Goal: Task Accomplishment & Management: Use online tool/utility

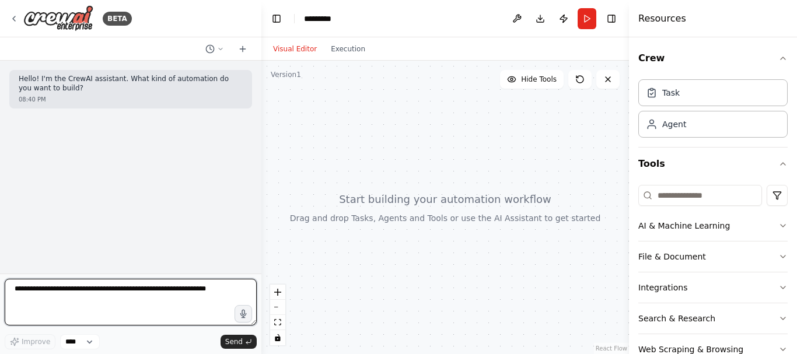
click at [179, 295] on textarea at bounding box center [131, 302] width 252 height 47
type textarea "*"
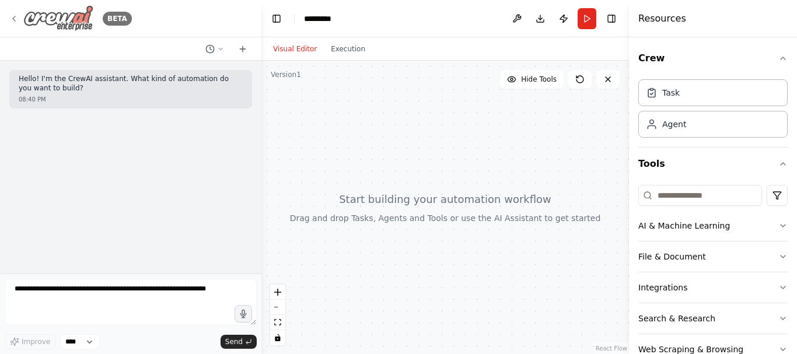
click at [16, 24] on div "BETA" at bounding box center [70, 18] width 123 height 26
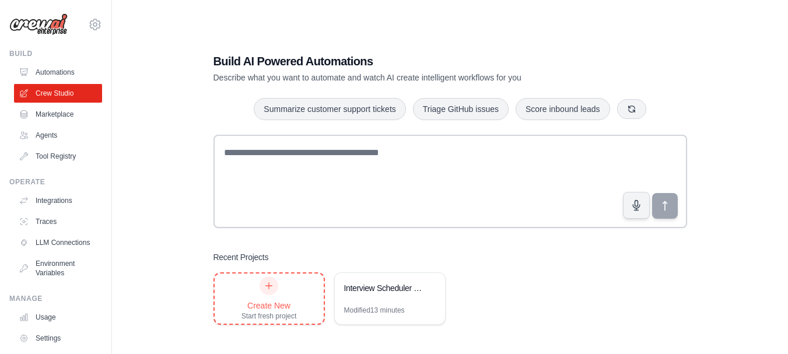
click at [282, 309] on div "Create New" at bounding box center [269, 306] width 55 height 12
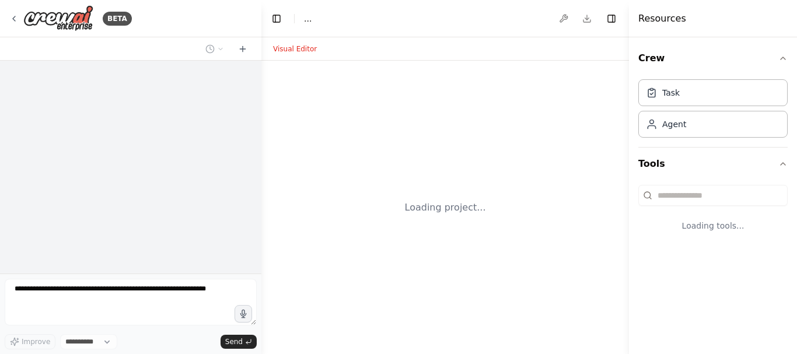
select select "****"
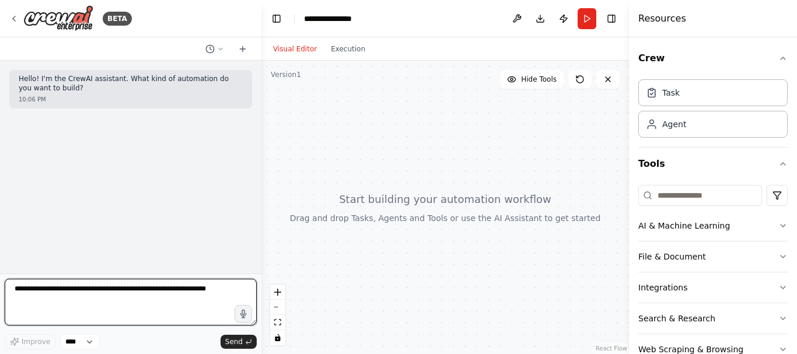
click at [181, 286] on textarea at bounding box center [131, 302] width 252 height 47
click at [65, 290] on textarea "**********" at bounding box center [131, 302] width 252 height 47
click at [95, 289] on textarea "**********" at bounding box center [131, 302] width 252 height 47
click at [153, 302] on textarea "**********" at bounding box center [131, 302] width 252 height 47
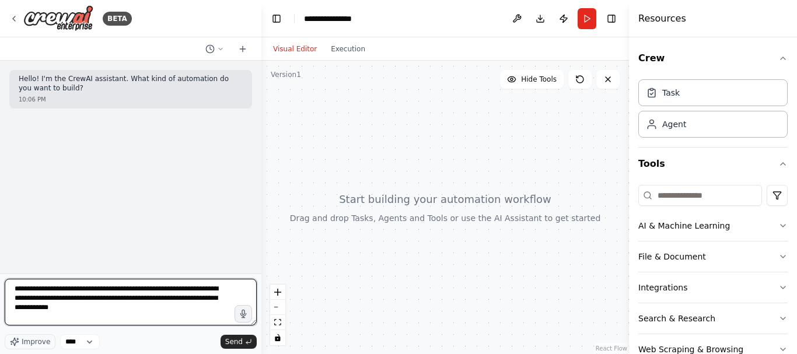
type textarea "**********"
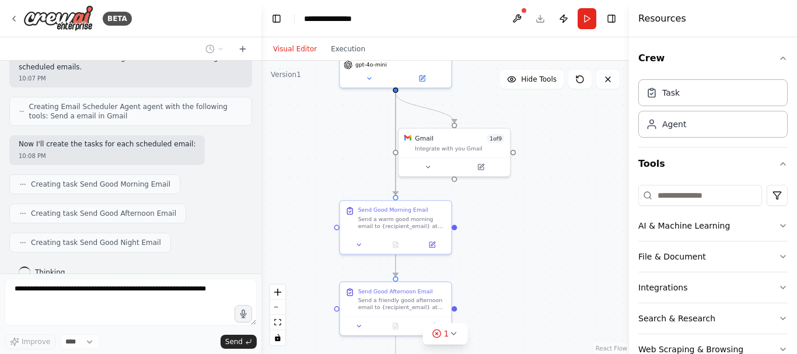
scroll to position [483, 0]
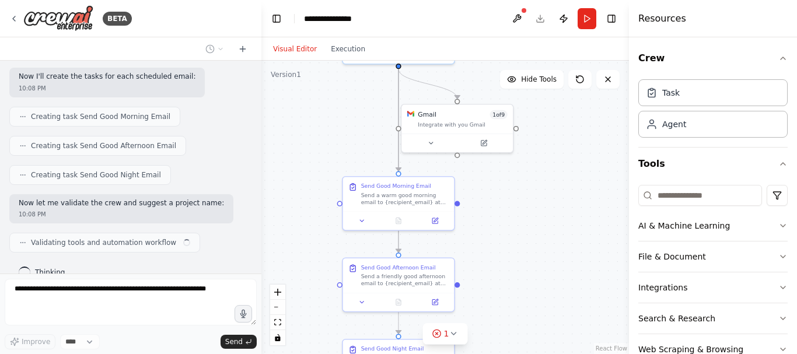
drag, startPoint x: 355, startPoint y: 268, endPoint x: 357, endPoint y: 111, distance: 157.0
click at [357, 111] on div ".deletable-edge-delete-btn { width: 20px; height: 20px; border: 0px solid #ffff…" at bounding box center [445, 207] width 368 height 293
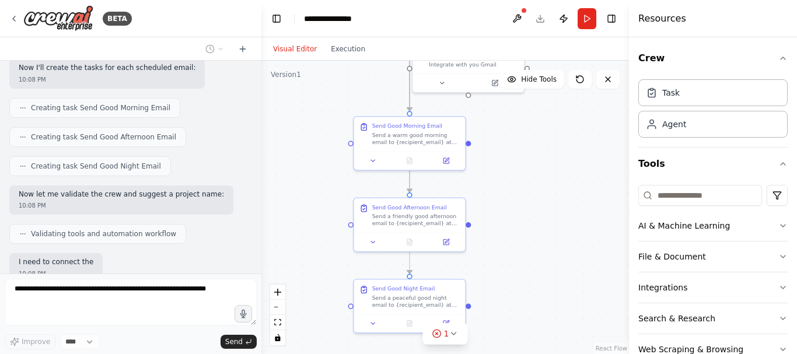
scroll to position [560, 0]
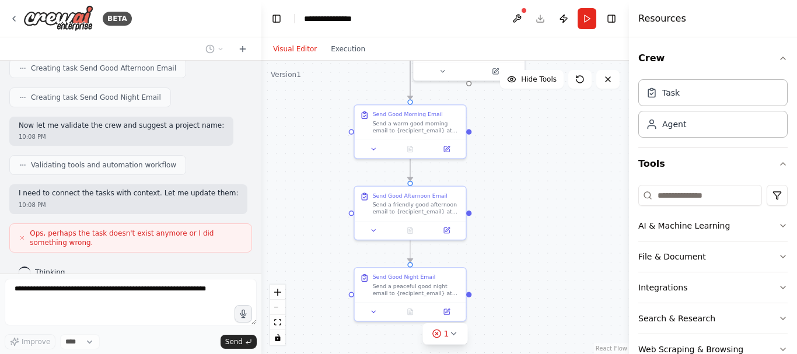
drag, startPoint x: 297, startPoint y: 235, endPoint x: 309, endPoint y: 166, distance: 69.8
click at [309, 166] on div ".deletable-edge-delete-btn { width: 20px; height: 20px; border: 0px solid #ffff…" at bounding box center [445, 207] width 368 height 293
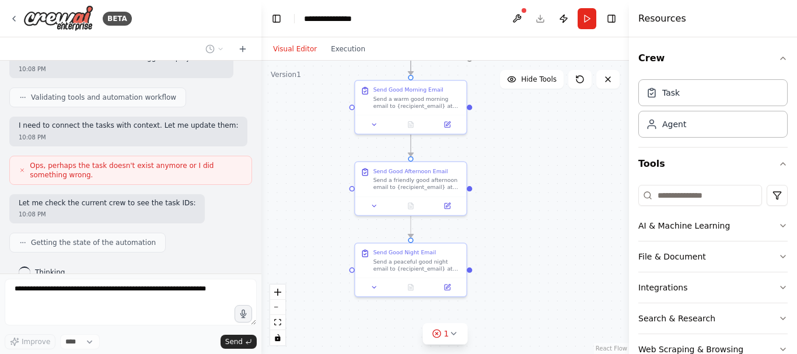
scroll to position [696, 0]
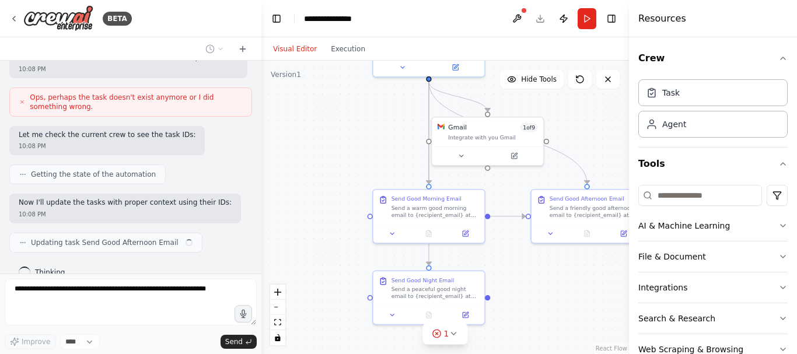
drag, startPoint x: 321, startPoint y: 200, endPoint x: 339, endPoint y: 285, distance: 87.1
click at [339, 285] on div ".deletable-edge-delete-btn { width: 20px; height: 20px; border: 0px solid #ffff…" at bounding box center [445, 207] width 368 height 293
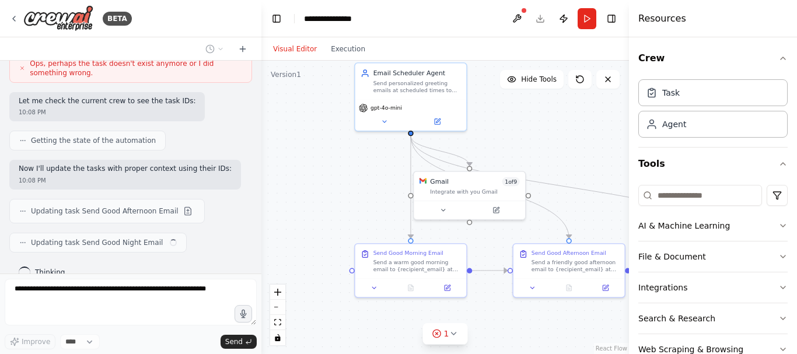
drag, startPoint x: 372, startPoint y: 171, endPoint x: 355, endPoint y: 226, distance: 58.1
click at [355, 226] on div ".deletable-edge-delete-btn { width: 20px; height: 20px; border: 0px solid #ffff…" at bounding box center [445, 207] width 368 height 293
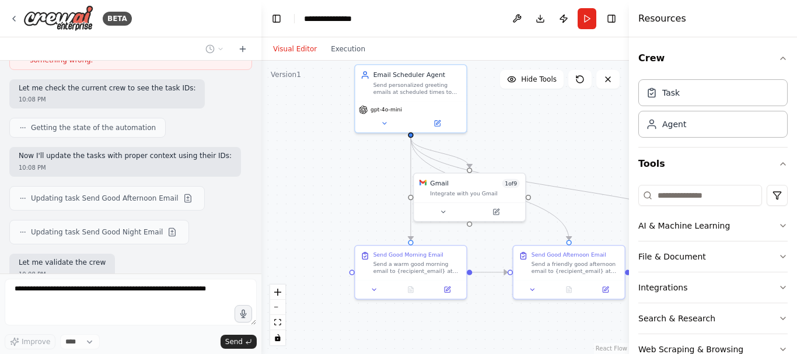
scroll to position [802, 0]
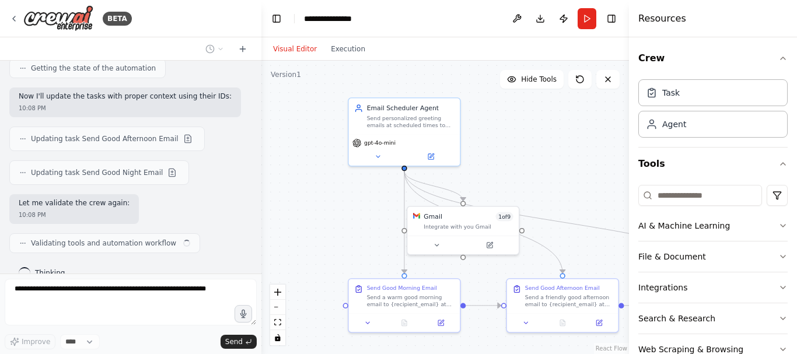
drag, startPoint x: 326, startPoint y: 172, endPoint x: 319, endPoint y: 206, distance: 35.0
click at [319, 205] on div ".deletable-edge-delete-btn { width: 20px; height: 20px; border: 0px solid #ffff…" at bounding box center [445, 207] width 368 height 293
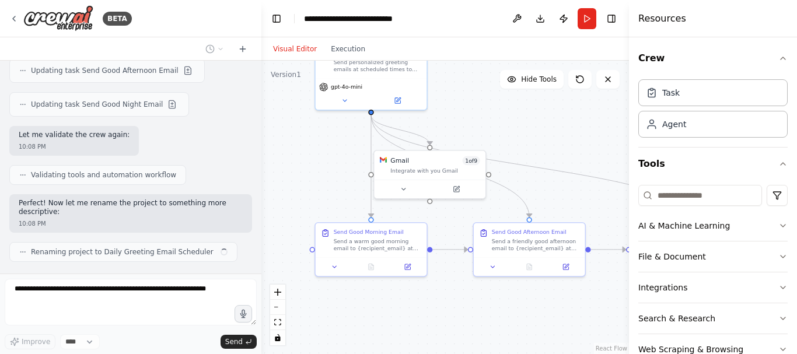
scroll to position [880, 0]
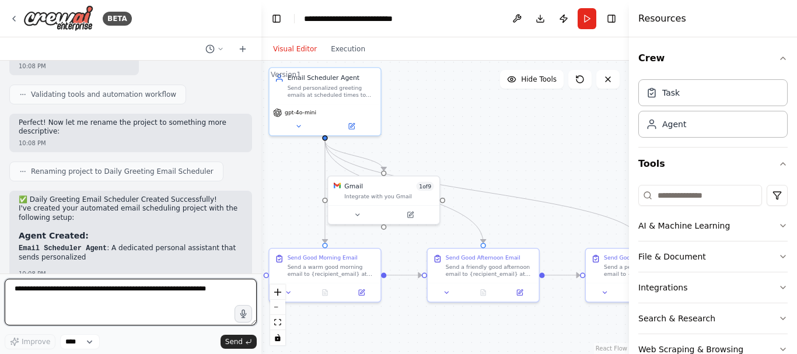
drag, startPoint x: 595, startPoint y: 165, endPoint x: 516, endPoint y: 134, distance: 85.2
click at [516, 134] on div ".deletable-edge-delete-btn { width: 20px; height: 20px; border: 0px solid #ffff…" at bounding box center [445, 207] width 368 height 293
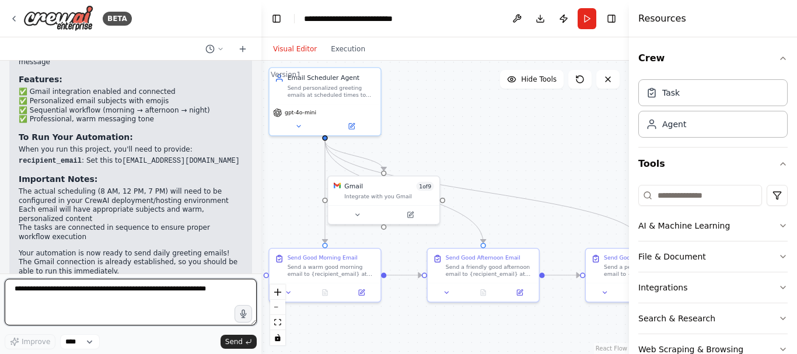
scroll to position [1233, 0]
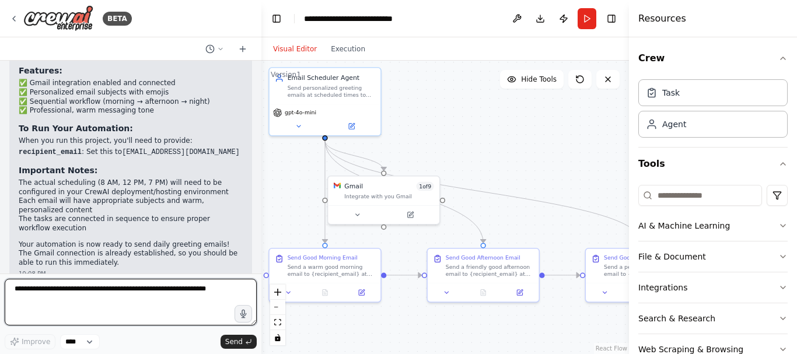
click at [192, 295] on textarea at bounding box center [131, 302] width 252 height 47
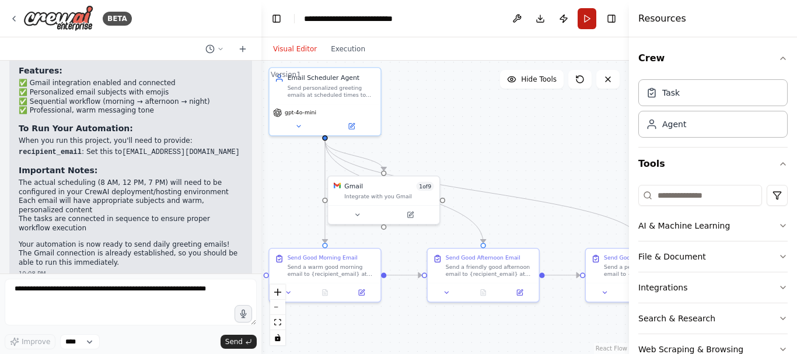
click at [583, 18] on button "Run" at bounding box center [587, 18] width 19 height 21
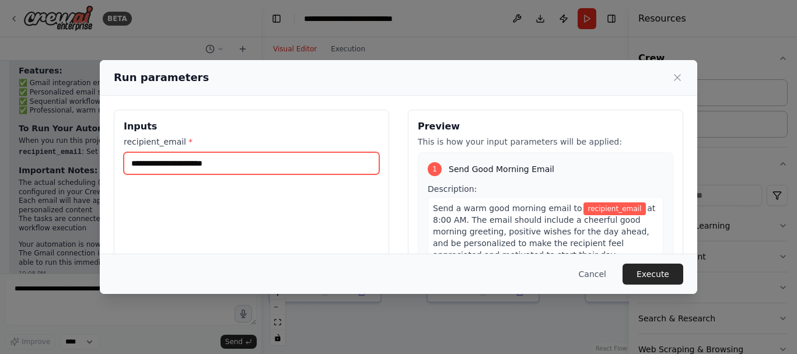
click at [251, 166] on input "recipient_email *" at bounding box center [252, 163] width 256 height 22
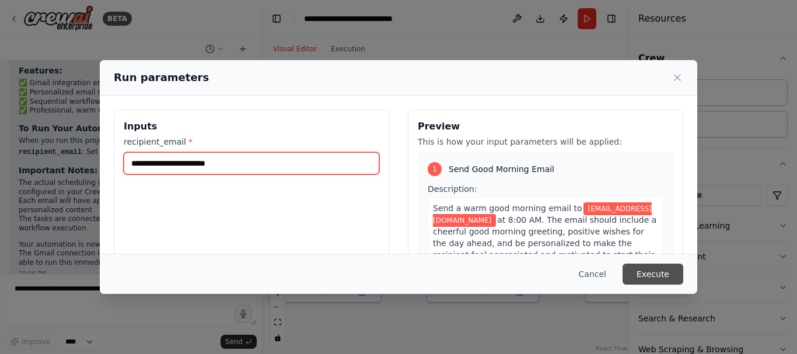
type input "**********"
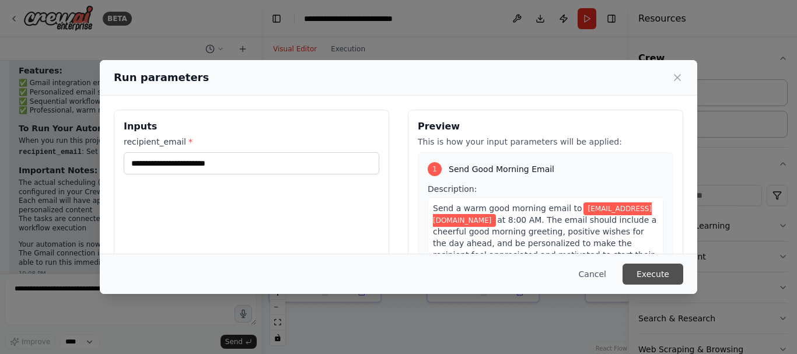
click at [672, 276] on button "Execute" at bounding box center [653, 274] width 61 height 21
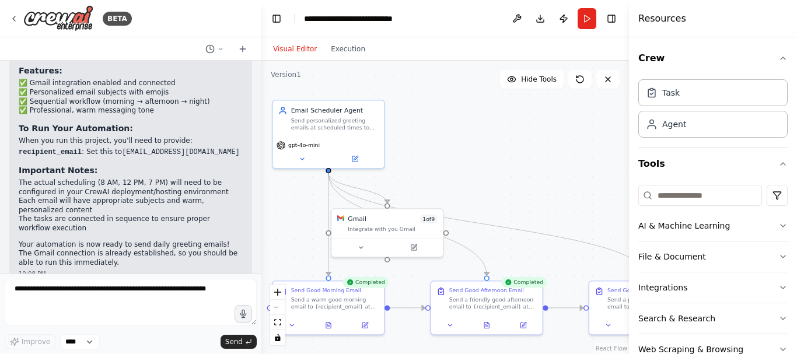
drag, startPoint x: 433, startPoint y: 131, endPoint x: 436, endPoint y: 166, distance: 34.6
click at [436, 166] on div ".deletable-edge-delete-btn { width: 20px; height: 20px; border: 0px solid #ffff…" at bounding box center [445, 207] width 368 height 293
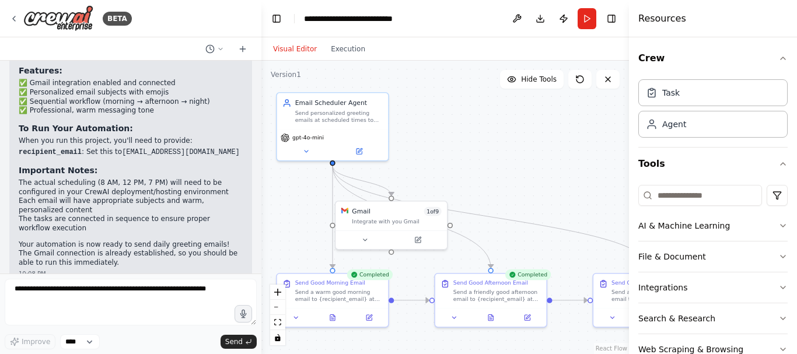
drag, startPoint x: 436, startPoint y: 166, endPoint x: 441, endPoint y: 156, distance: 10.2
click at [441, 156] on div ".deletable-edge-delete-btn { width: 20px; height: 20px; border: 0px solid #ffff…" at bounding box center [445, 207] width 368 height 293
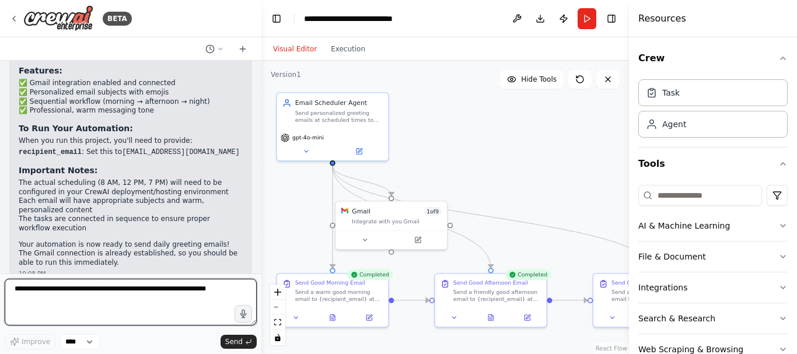
click at [155, 289] on textarea at bounding box center [131, 302] width 252 height 47
type textarea "**********"
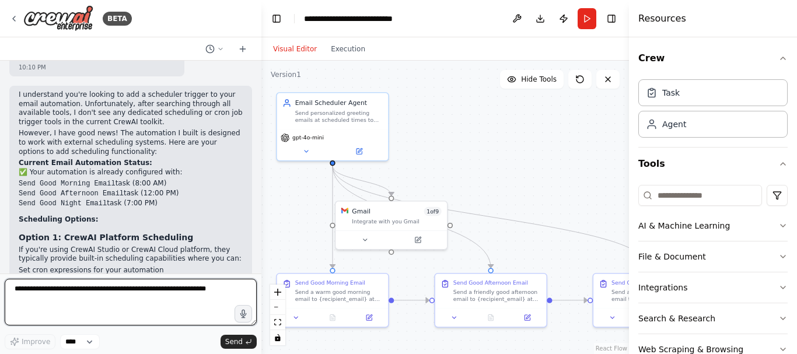
scroll to position [1769, 0]
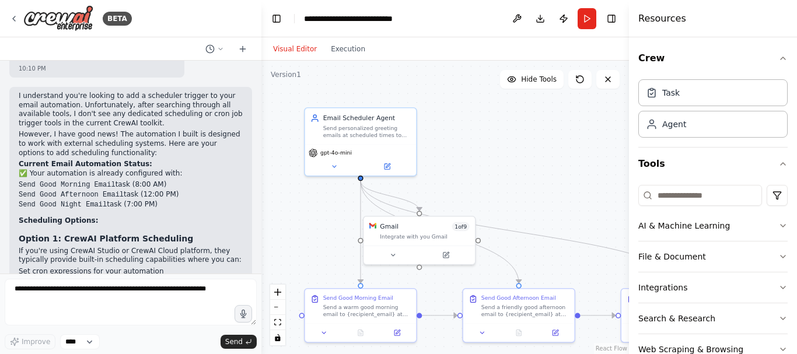
drag, startPoint x: 495, startPoint y: 181, endPoint x: 523, endPoint y: 196, distance: 31.3
click at [523, 196] on div ".deletable-edge-delete-btn { width: 20px; height: 20px; border: 0px solid #ffff…" at bounding box center [445, 207] width 368 height 293
click at [338, 162] on button at bounding box center [333, 164] width 51 height 11
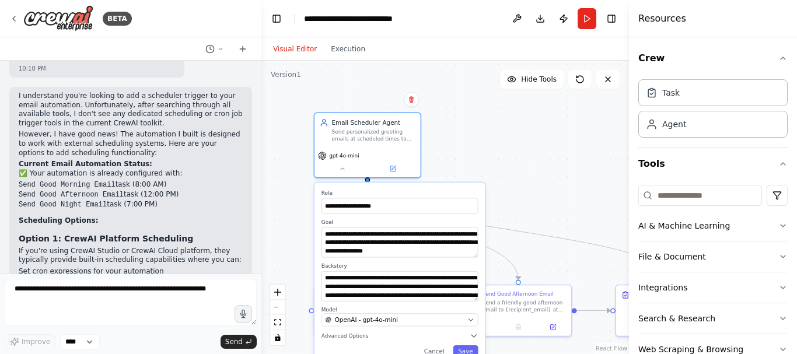
click at [513, 168] on div "**********" at bounding box center [445, 207] width 368 height 293
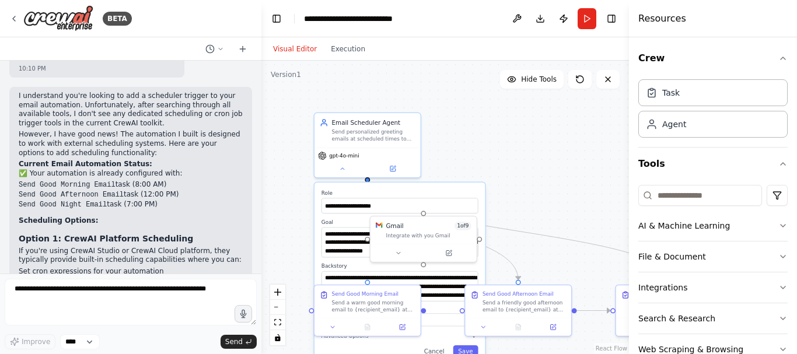
click at [534, 163] on div "**********" at bounding box center [445, 207] width 368 height 293
click at [344, 169] on icon at bounding box center [342, 166] width 7 height 7
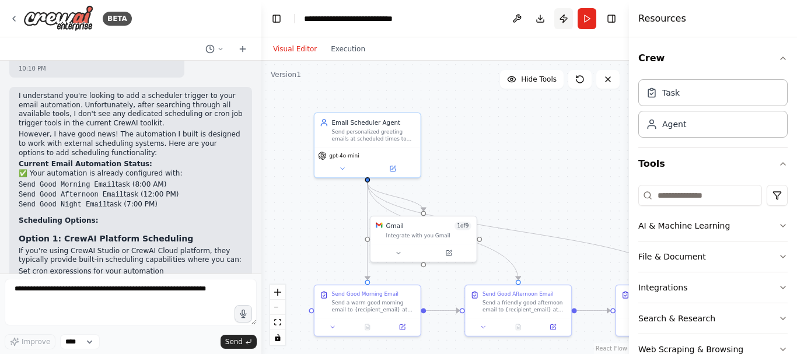
click at [563, 22] on button "Publish" at bounding box center [563, 18] width 19 height 21
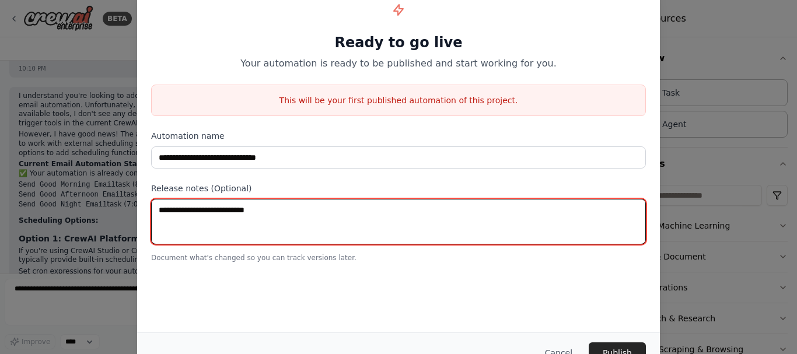
click at [290, 220] on textarea at bounding box center [398, 222] width 495 height 46
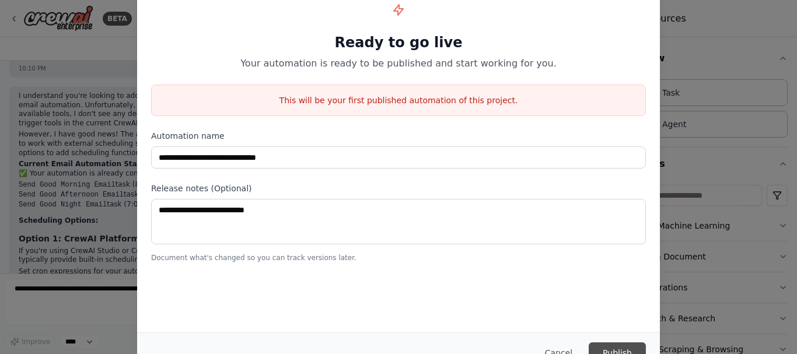
click at [616, 346] on button "Publish" at bounding box center [617, 352] width 57 height 21
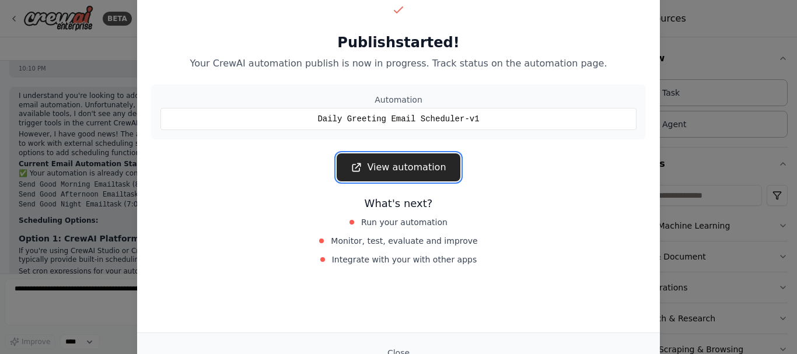
click at [412, 165] on link "View automation" at bounding box center [398, 167] width 123 height 28
click at [391, 353] on button "Close" at bounding box center [398, 352] width 41 height 21
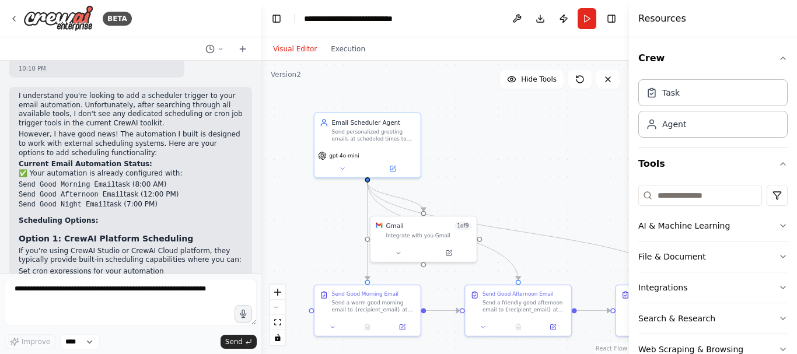
scroll to position [1843, 0]
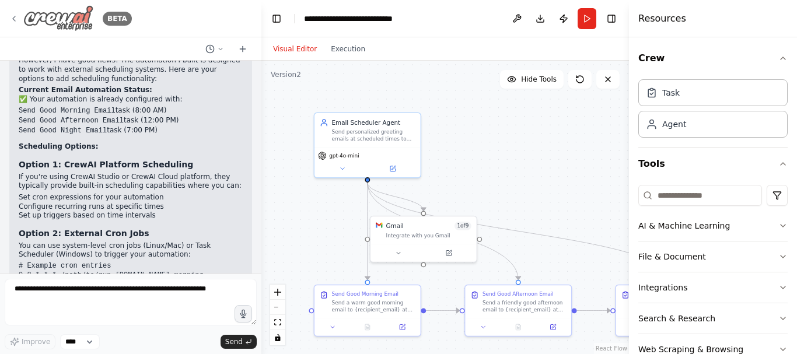
click at [19, 17] on div "BETA" at bounding box center [70, 18] width 123 height 26
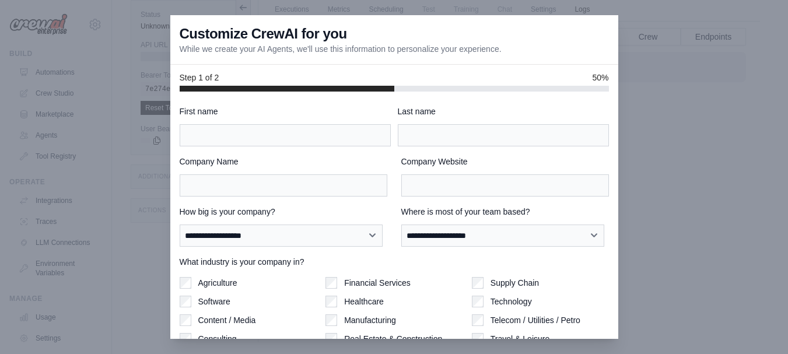
click at [733, 237] on div at bounding box center [394, 177] width 788 height 354
click at [704, 133] on div at bounding box center [394, 177] width 788 height 354
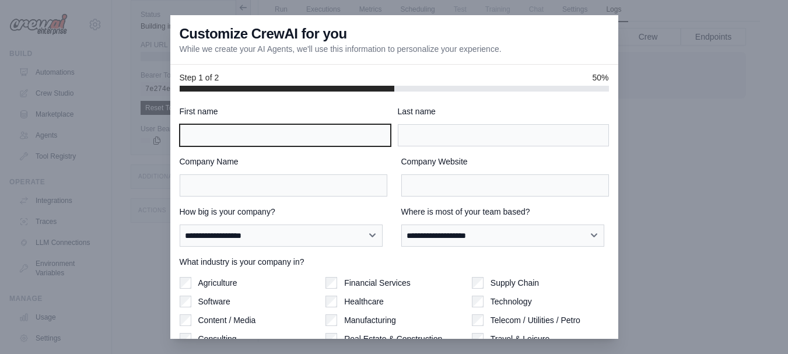
click at [327, 130] on input "First name" at bounding box center [285, 135] width 211 height 22
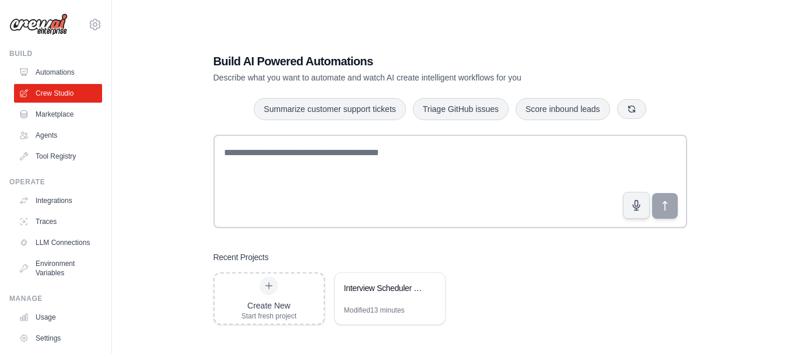
scroll to position [23, 0]
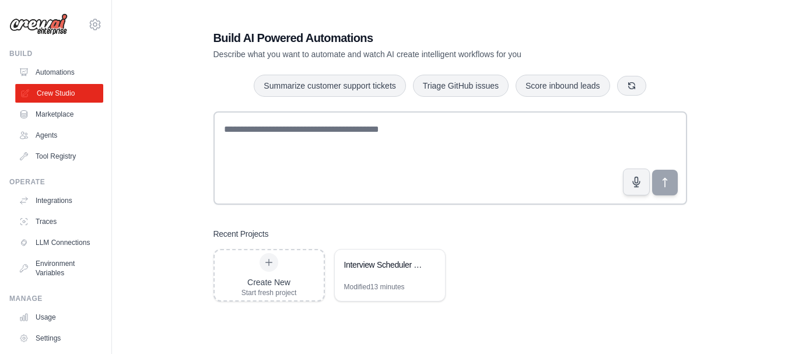
click at [64, 91] on link "Crew Studio" at bounding box center [59, 93] width 88 height 19
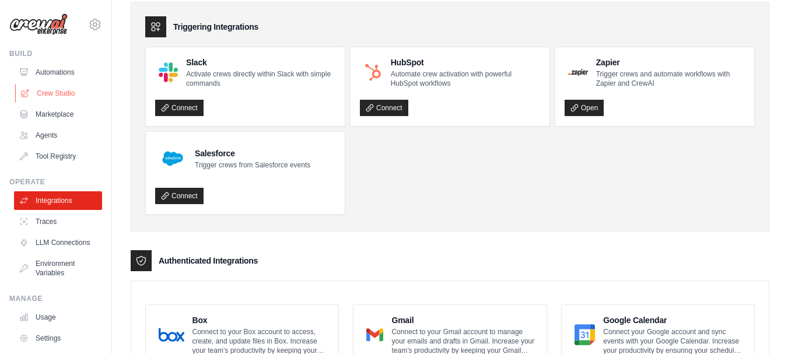
click at [61, 93] on link "Crew Studio" at bounding box center [59, 93] width 88 height 19
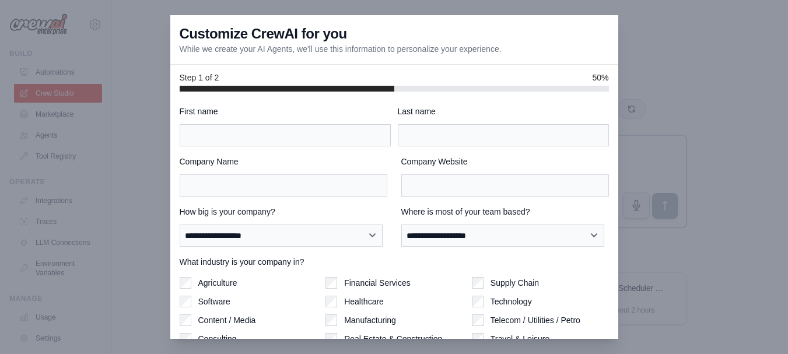
scroll to position [7, 0]
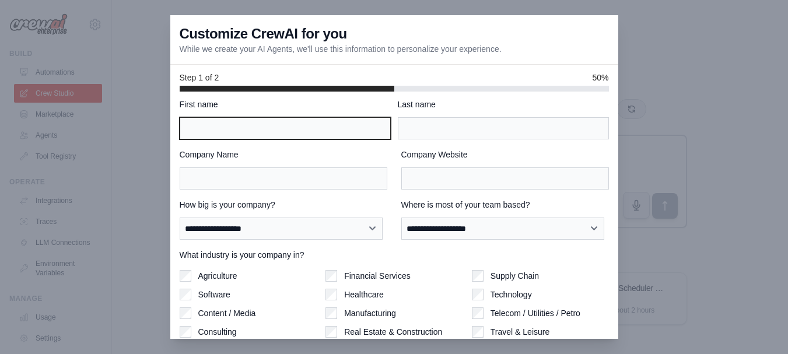
click at [339, 130] on input "First name" at bounding box center [285, 128] width 211 height 22
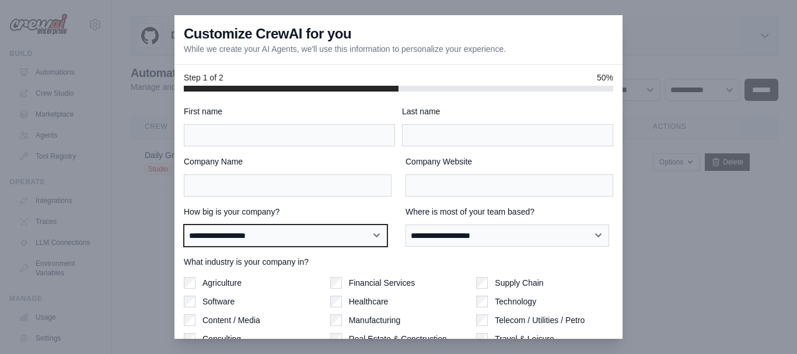
click at [311, 237] on select "**********" at bounding box center [286, 236] width 204 height 22
select select "**********"
click at [184, 225] on select "**********" at bounding box center [286, 236] width 204 height 22
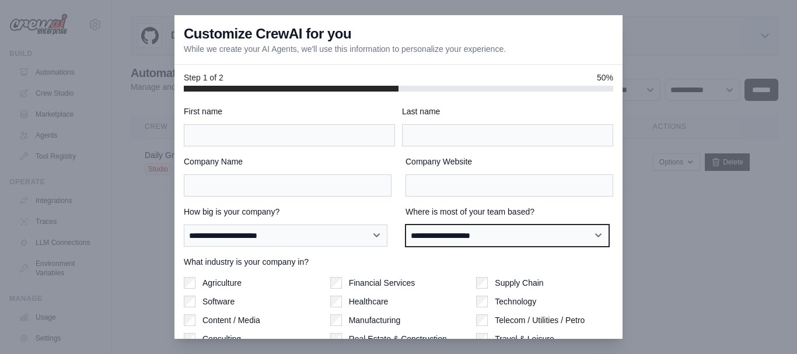
click at [497, 237] on select "**********" at bounding box center [507, 236] width 204 height 22
select select "**********"
click at [405, 225] on select "**********" at bounding box center [507, 236] width 204 height 22
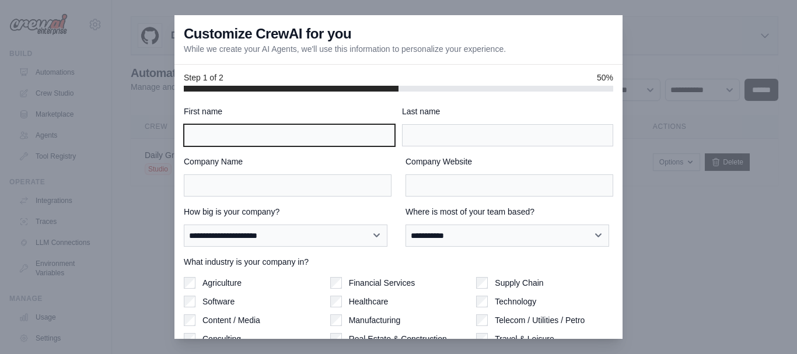
click at [347, 128] on input "First name" at bounding box center [289, 135] width 211 height 22
type input "******"
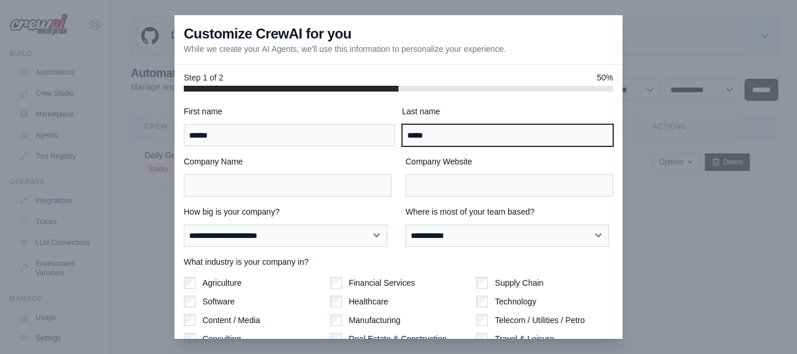
scroll to position [87, 0]
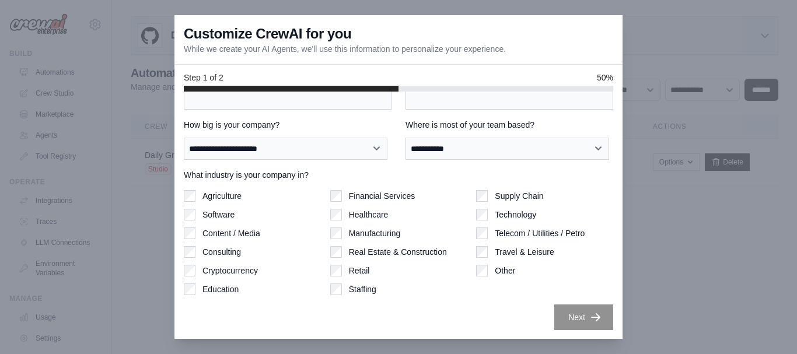
type input "*****"
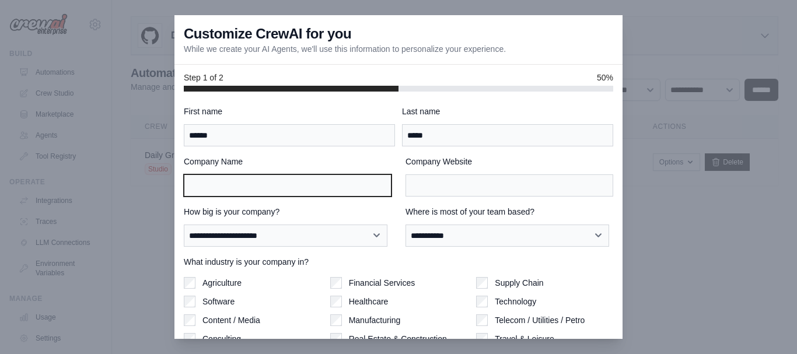
click at [345, 176] on input "Company Name" at bounding box center [288, 185] width 208 height 22
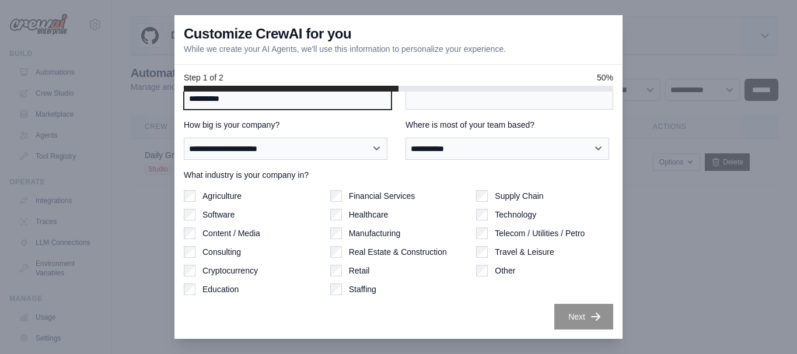
type input "**********"
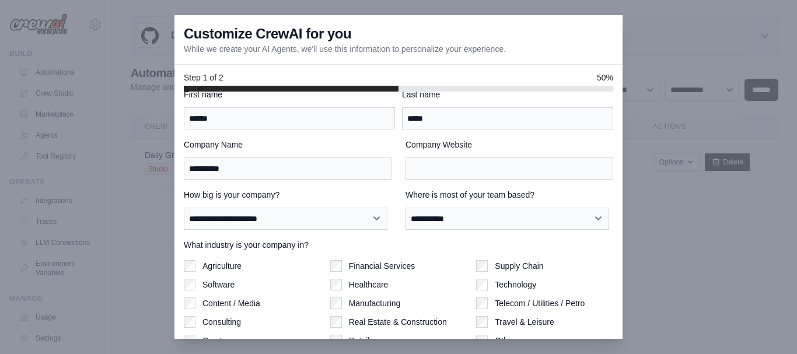
scroll to position [0, 0]
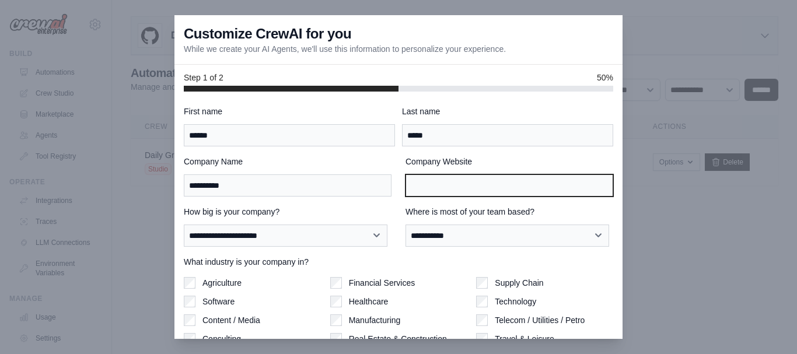
click at [482, 180] on input "Company Website" at bounding box center [509, 185] width 208 height 22
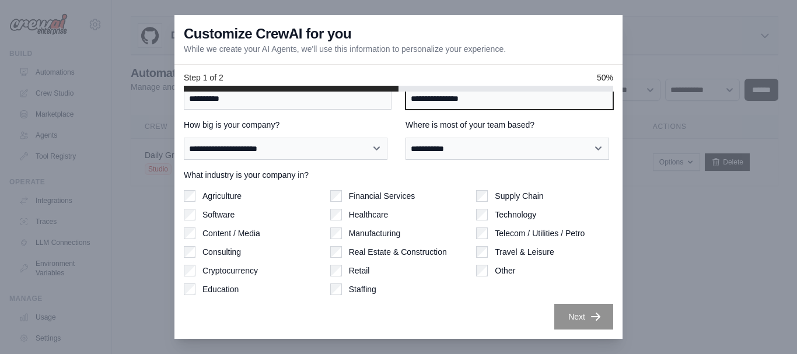
type input "**********"
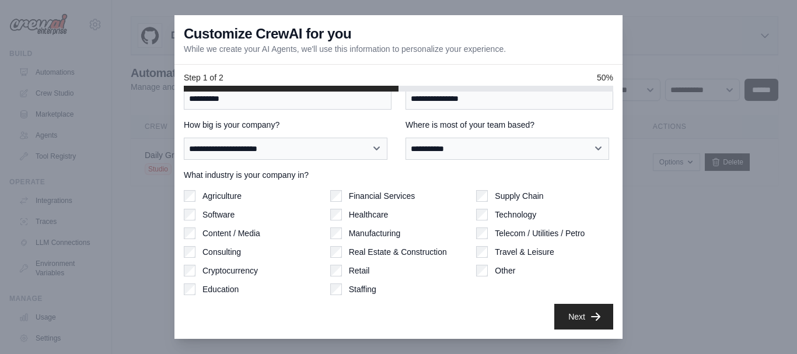
click at [569, 320] on button "Next" at bounding box center [583, 317] width 59 height 26
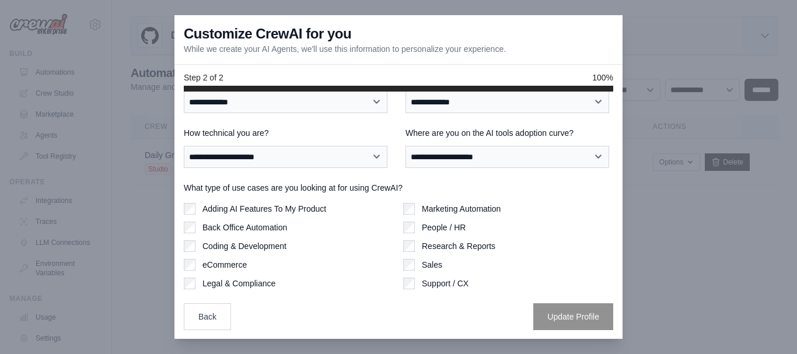
scroll to position [0, 0]
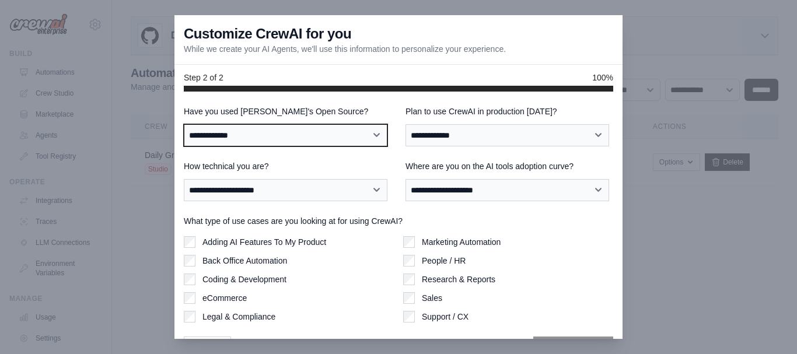
click at [375, 138] on select "**********" at bounding box center [286, 135] width 204 height 22
select select "**"
click at [184, 124] on select "**********" at bounding box center [286, 135] width 204 height 22
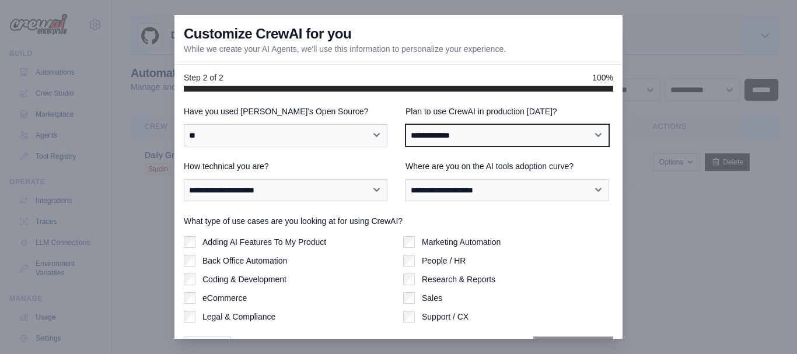
click at [497, 137] on select "**********" at bounding box center [507, 135] width 204 height 22
select select "*****"
click at [405, 124] on select "**********" at bounding box center [507, 135] width 204 height 22
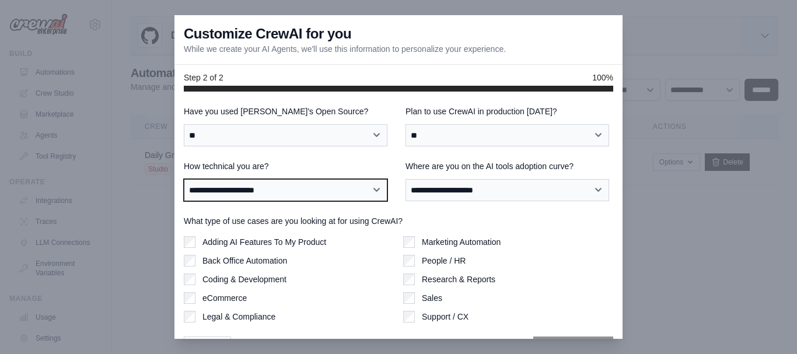
click at [369, 191] on select "**********" at bounding box center [286, 190] width 204 height 22
select select "**********"
click at [184, 179] on select "**********" at bounding box center [286, 190] width 204 height 22
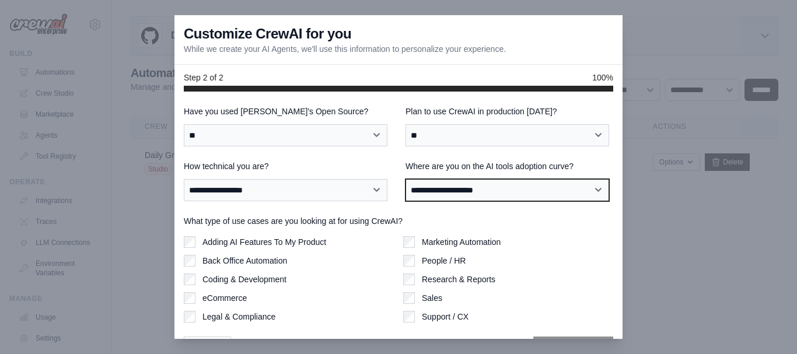
click at [461, 192] on select "**********" at bounding box center [507, 190] width 204 height 22
select select "**********"
click at [405, 179] on select "**********" at bounding box center [507, 190] width 204 height 22
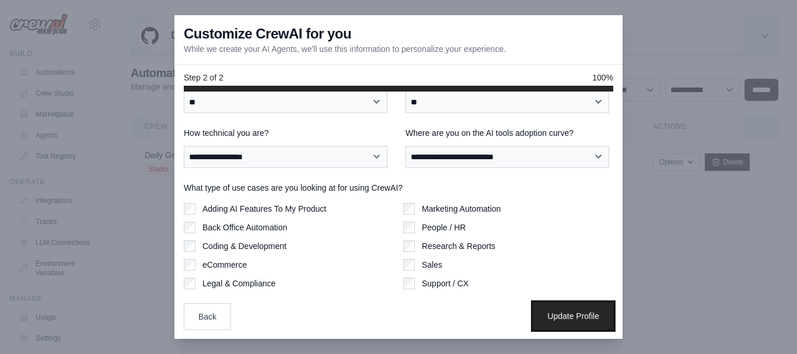
click at [560, 307] on button "Update Profile" at bounding box center [573, 316] width 80 height 27
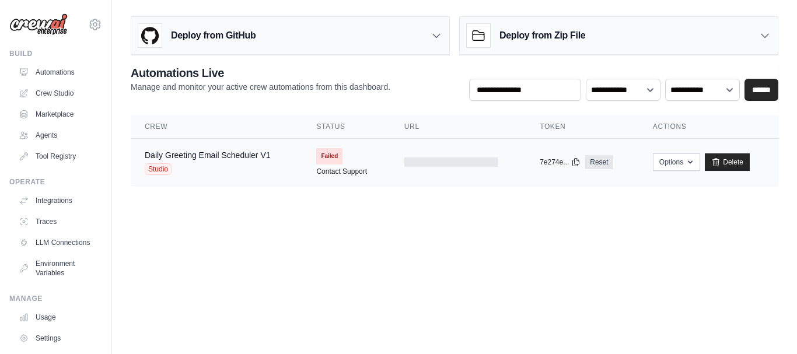
click at [335, 156] on span "Failed" at bounding box center [329, 156] width 26 height 16
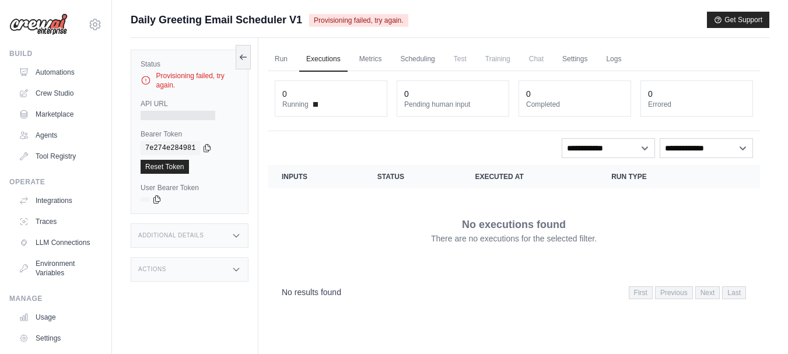
scroll to position [2, 0]
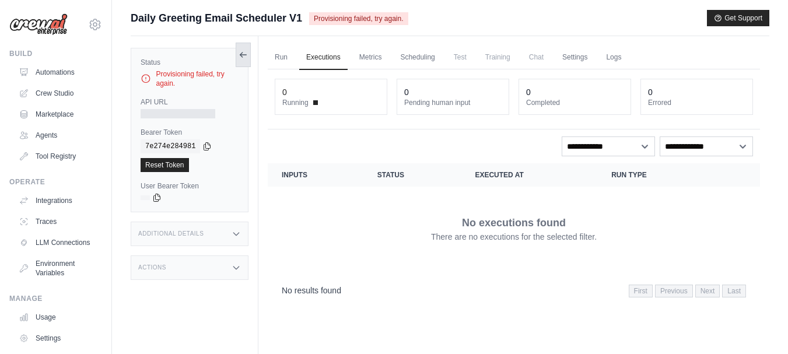
click at [243, 55] on icon at bounding box center [243, 54] width 9 height 9
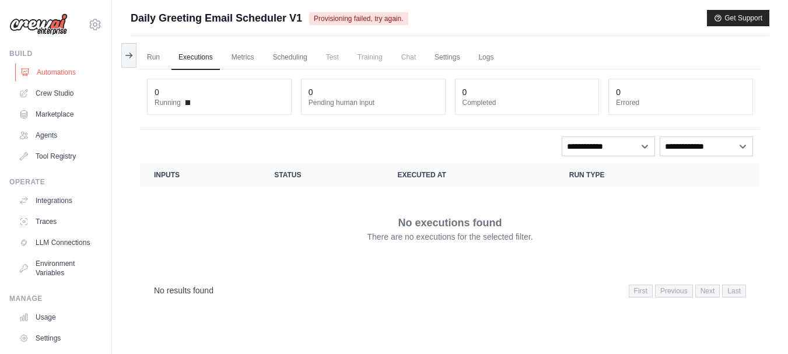
scroll to position [0, 0]
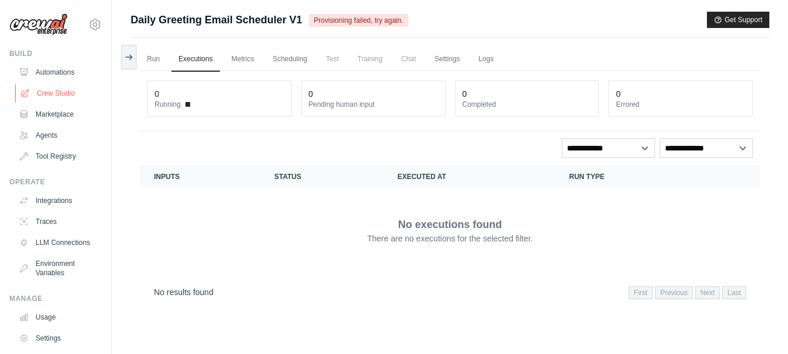
click at [53, 96] on link "Crew Studio" at bounding box center [59, 93] width 88 height 19
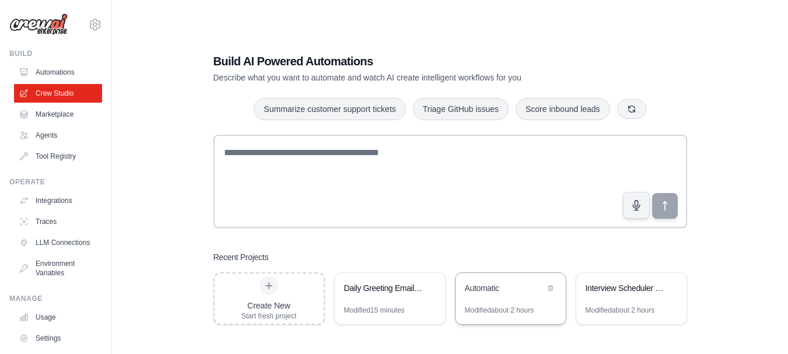
click at [505, 291] on div "Automatic" at bounding box center [505, 288] width 80 height 12
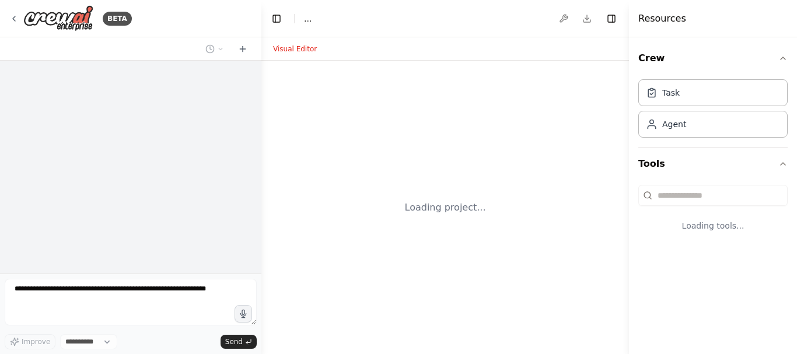
select select "****"
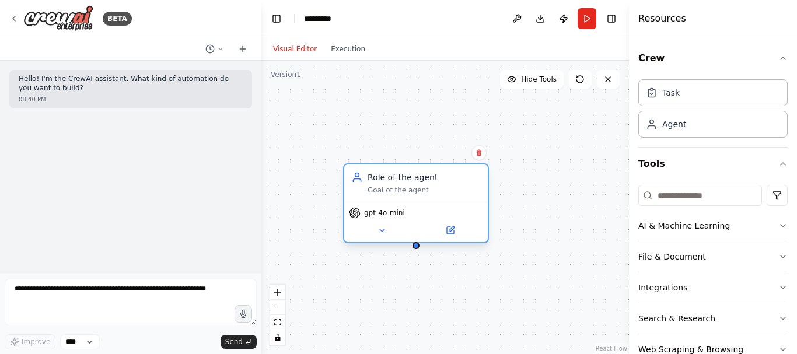
drag, startPoint x: 475, startPoint y: 183, endPoint x: 444, endPoint y: 181, distance: 31.0
click at [444, 181] on div "Role of the agent" at bounding box center [424, 178] width 113 height 12
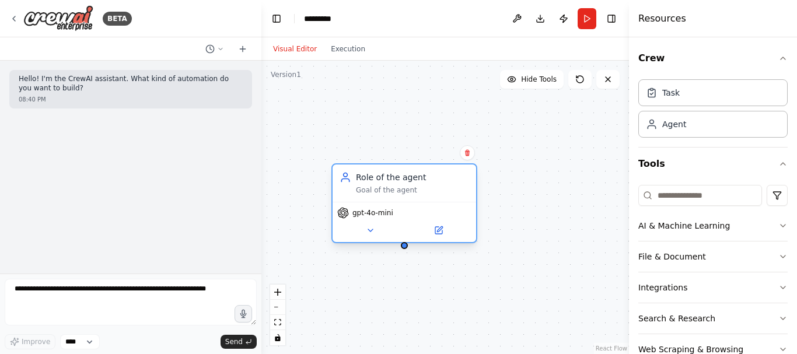
click at [403, 177] on div "Role of the agent" at bounding box center [412, 178] width 113 height 12
click at [376, 228] on button at bounding box center [370, 230] width 66 height 14
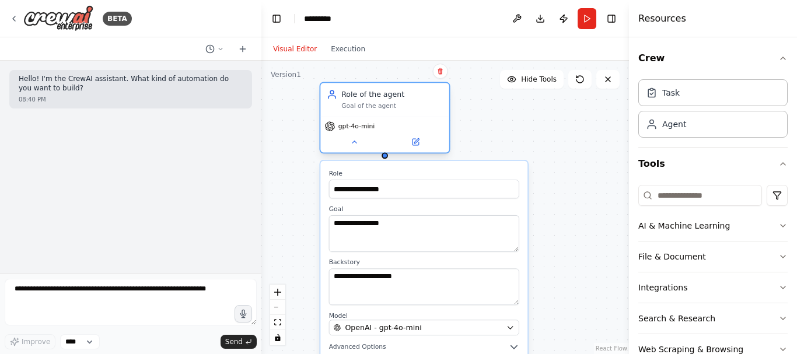
drag, startPoint x: 446, startPoint y: 194, endPoint x: 420, endPoint y: 98, distance: 99.2
click at [420, 98] on div "Role of the agent" at bounding box center [392, 94] width 102 height 11
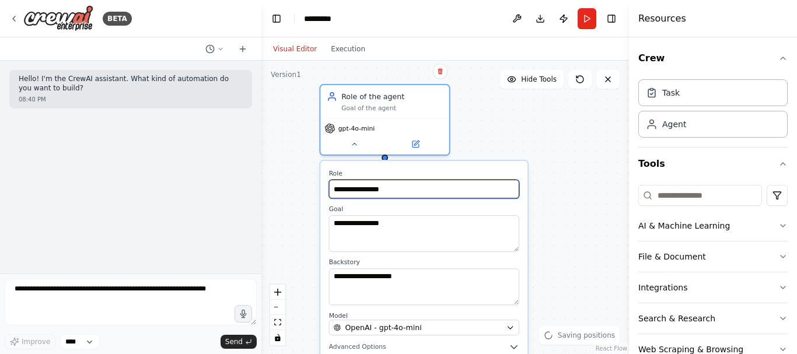
click at [405, 186] on input "**********" at bounding box center [424, 189] width 190 height 19
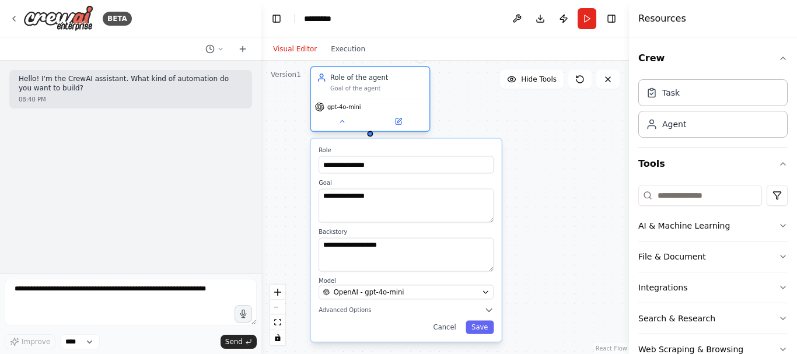
drag, startPoint x: 403, startPoint y: 114, endPoint x: 380, endPoint y: 85, distance: 36.5
click at [380, 85] on div "Goal of the agent" at bounding box center [376, 89] width 93 height 8
drag, startPoint x: 383, startPoint y: 160, endPoint x: 316, endPoint y: 171, distance: 67.9
click at [316, 171] on div "**********" at bounding box center [406, 240] width 191 height 203
type input "*"
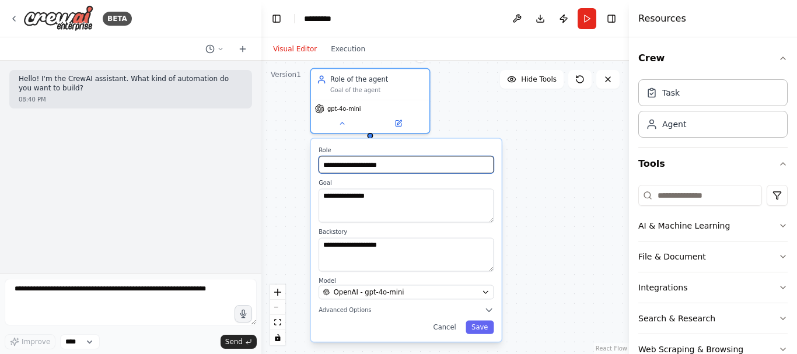
drag, startPoint x: 424, startPoint y: 167, endPoint x: 310, endPoint y: 177, distance: 113.7
click at [311, 177] on div "**********" at bounding box center [406, 240] width 191 height 203
type input "**********"
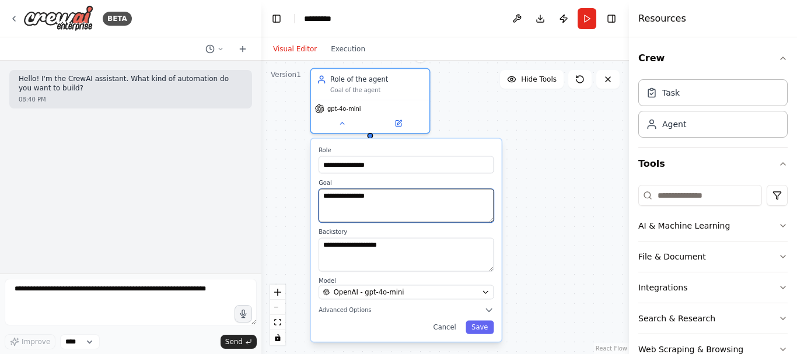
drag, startPoint x: 393, startPoint y: 204, endPoint x: 314, endPoint y: 193, distance: 79.0
click at [314, 193] on div "**********" at bounding box center [406, 240] width 191 height 203
paste textarea "**********"
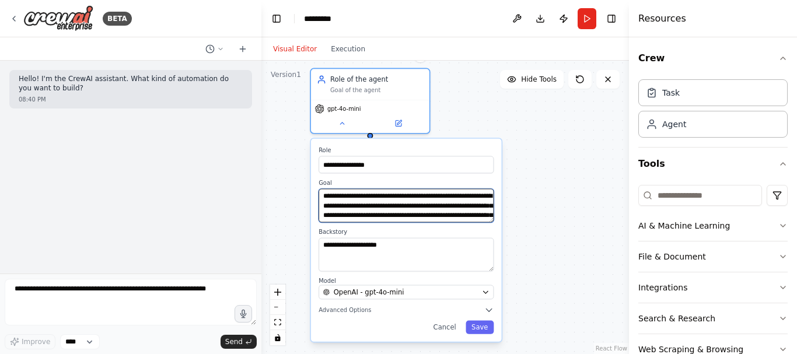
scroll to position [114, 0]
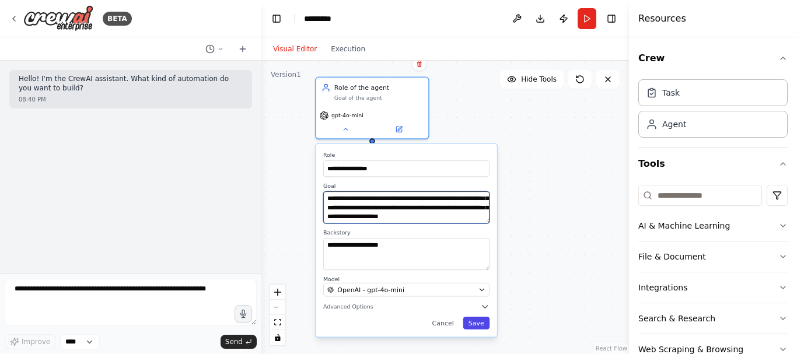
type textarea "**********"
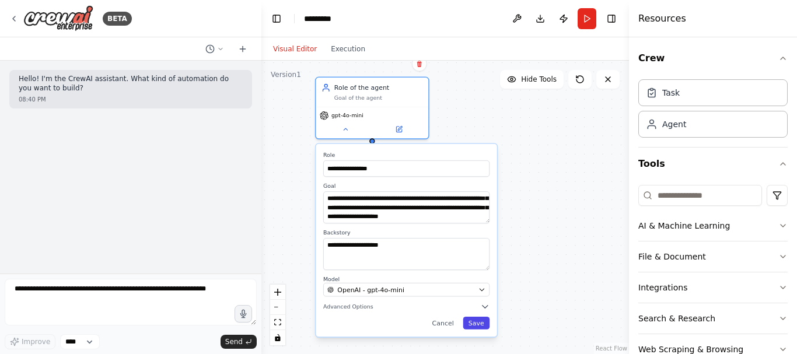
click at [473, 323] on button "Save" at bounding box center [476, 323] width 27 height 13
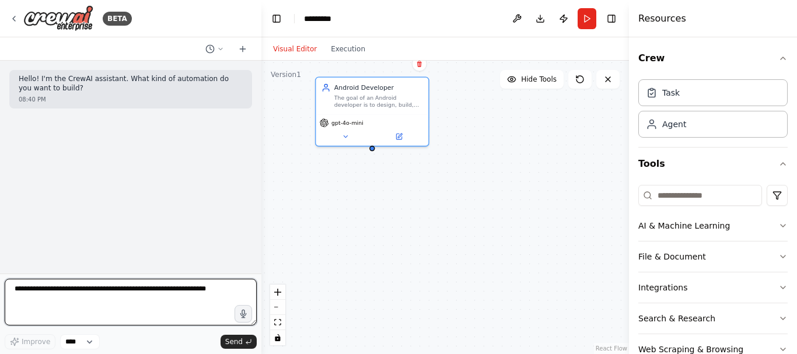
click at [174, 288] on textarea at bounding box center [131, 302] width 252 height 47
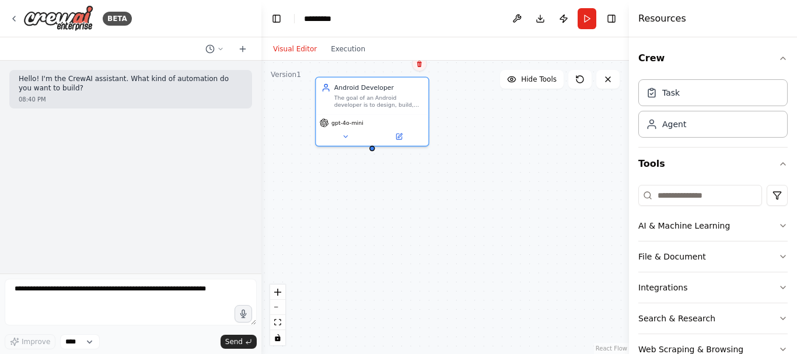
click at [422, 66] on icon at bounding box center [419, 64] width 7 height 7
click at [387, 67] on button "Confirm" at bounding box center [385, 64] width 41 height 14
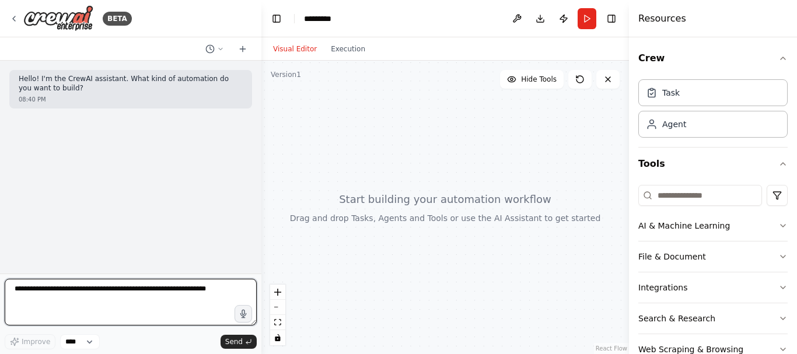
click at [172, 289] on textarea at bounding box center [131, 302] width 252 height 47
type textarea "**********"
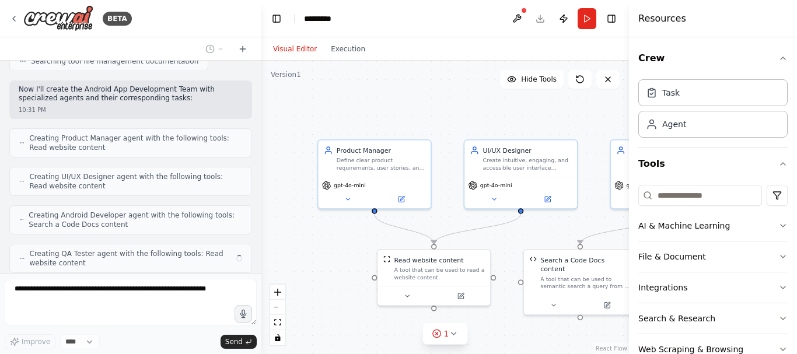
scroll to position [281, 0]
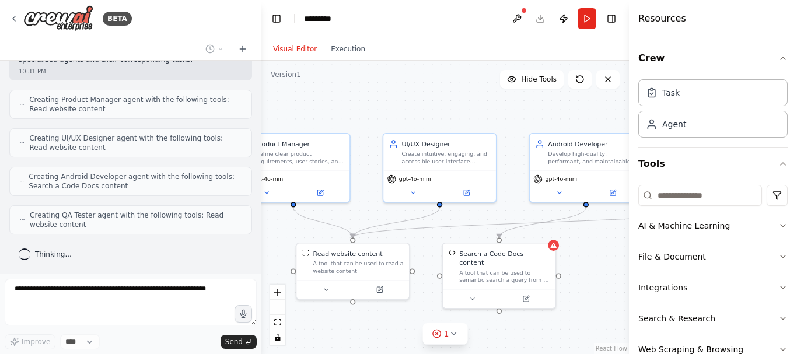
drag, startPoint x: 411, startPoint y: 135, endPoint x: 306, endPoint y: 120, distance: 105.5
click at [306, 120] on div ".deletable-edge-delete-btn { width: 20px; height: 20px; border: 0px solid #ffff…" at bounding box center [445, 207] width 368 height 293
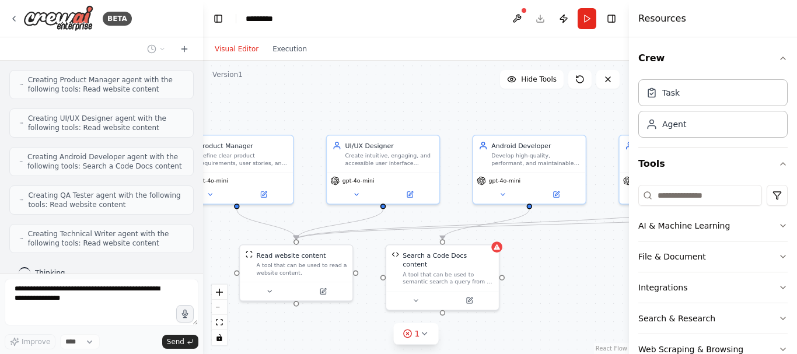
scroll to position [365, 0]
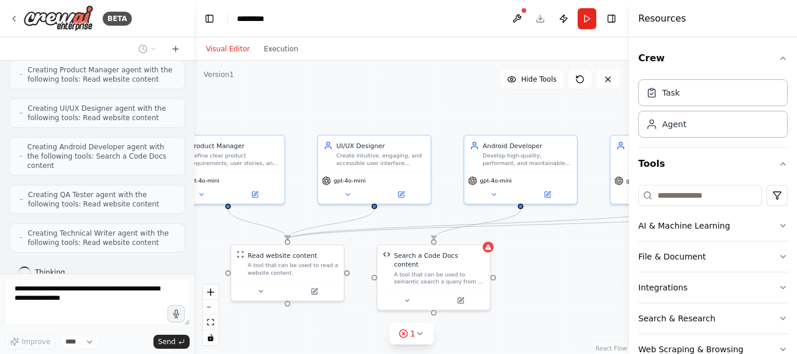
drag, startPoint x: 260, startPoint y: 105, endPoint x: 194, endPoint y: 102, distance: 66.6
click at [194, 102] on div "BETA Hello! I'm the CrewAI assistant. What kind of automation do you want to bu…" at bounding box center [398, 177] width 797 height 354
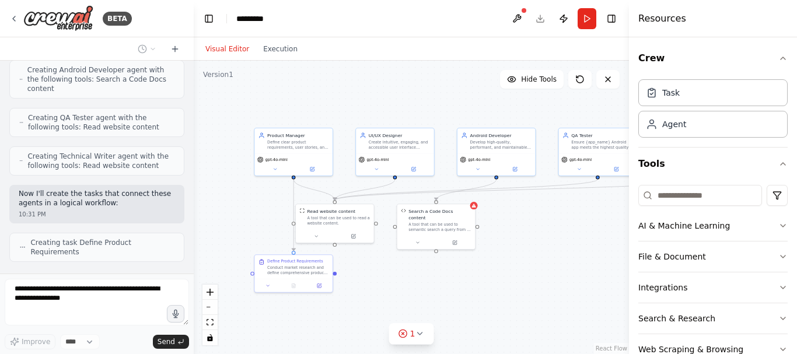
scroll to position [471, 0]
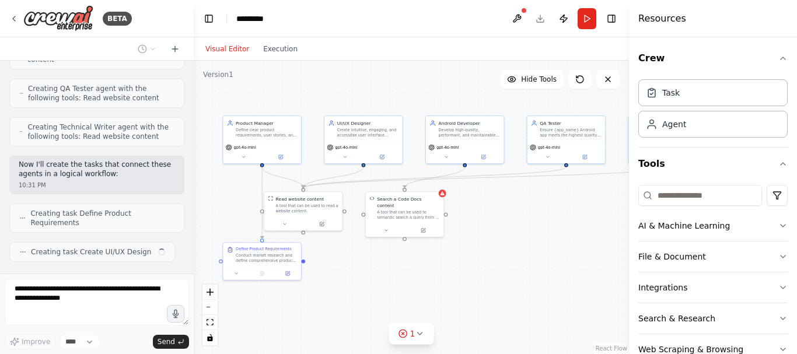
drag, startPoint x: 443, startPoint y: 112, endPoint x: 410, endPoint y: 99, distance: 35.6
click at [410, 99] on div ".deletable-edge-delete-btn { width: 20px; height: 20px; border: 0px solid #ffff…" at bounding box center [411, 207] width 435 height 293
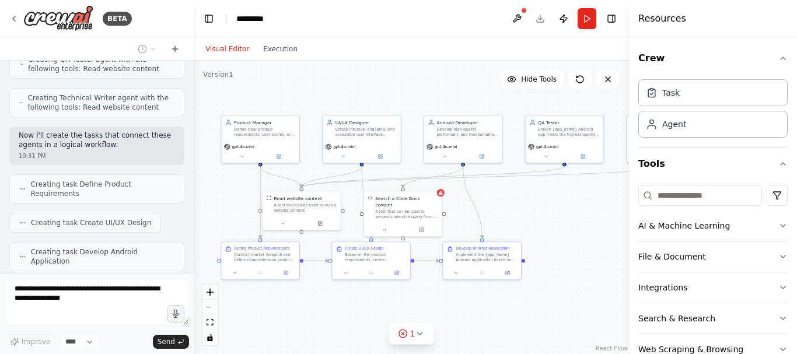
scroll to position [530, 0]
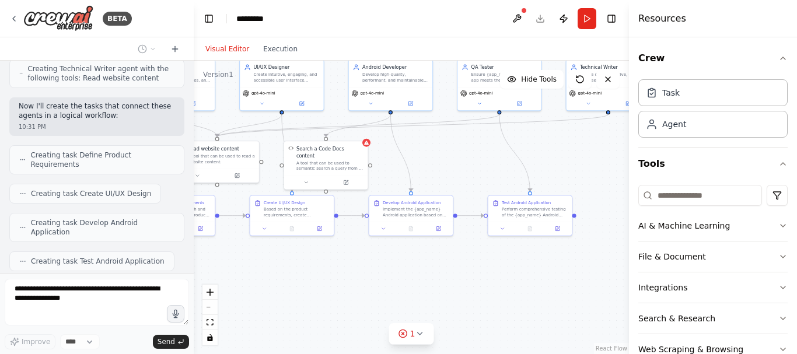
drag, startPoint x: 550, startPoint y: 232, endPoint x: 484, endPoint y: 184, distance: 80.6
click at [484, 184] on div ".deletable-edge-delete-btn { width: 20px; height: 20px; border: 0px solid #ffff…" at bounding box center [411, 207] width 435 height 293
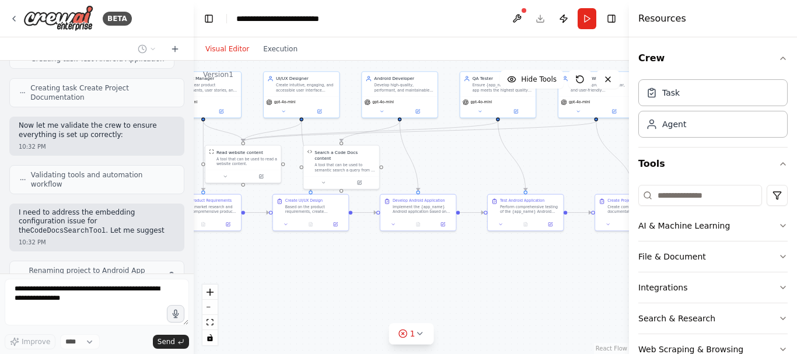
scroll to position [742, 0]
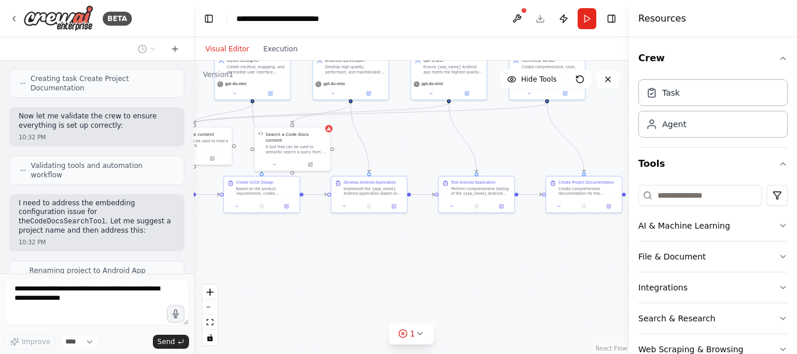
drag, startPoint x: 487, startPoint y: 169, endPoint x: 437, endPoint y: 151, distance: 52.8
click at [437, 151] on div ".deletable-edge-delete-btn { width: 20px; height: 20px; border: 0px solid #ffff…" at bounding box center [411, 207] width 435 height 293
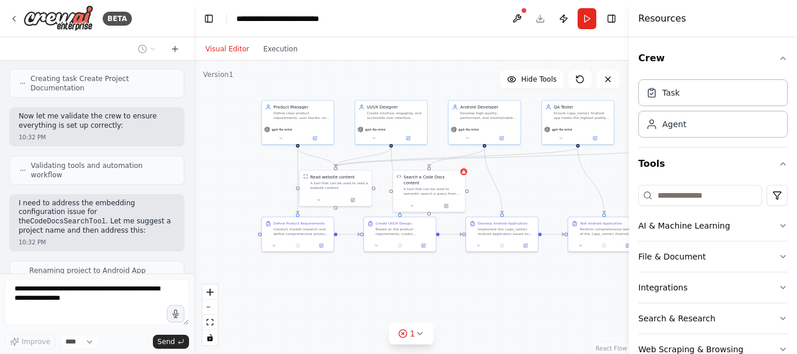
drag, startPoint x: 437, startPoint y: 151, endPoint x: 575, endPoint y: 197, distance: 145.6
click at [575, 197] on div ".deletable-edge-delete-btn { width: 20px; height: 20px; border: 0px solid #ffff…" at bounding box center [411, 207] width 435 height 293
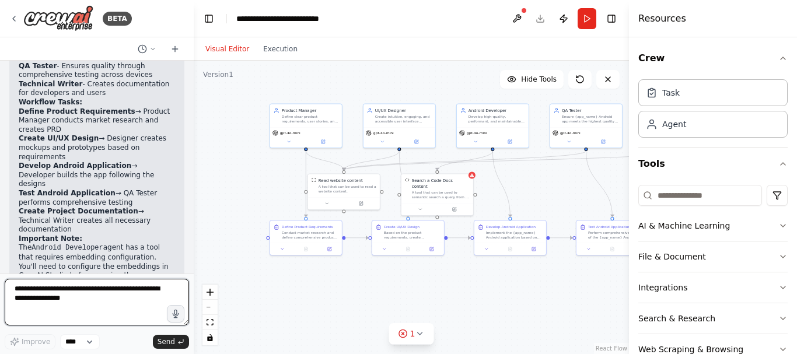
scroll to position [1120, 0]
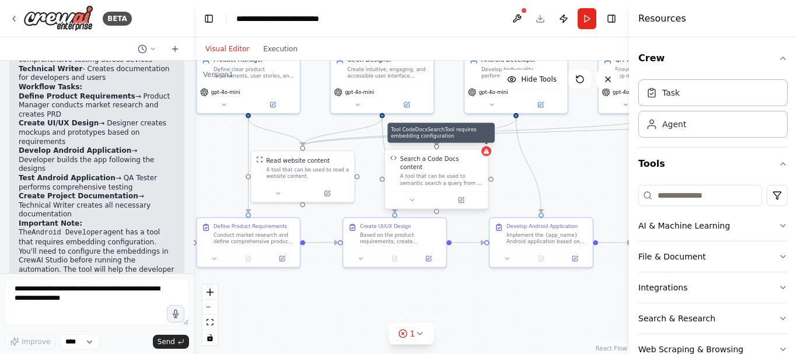
click at [487, 156] on div at bounding box center [486, 151] width 10 height 10
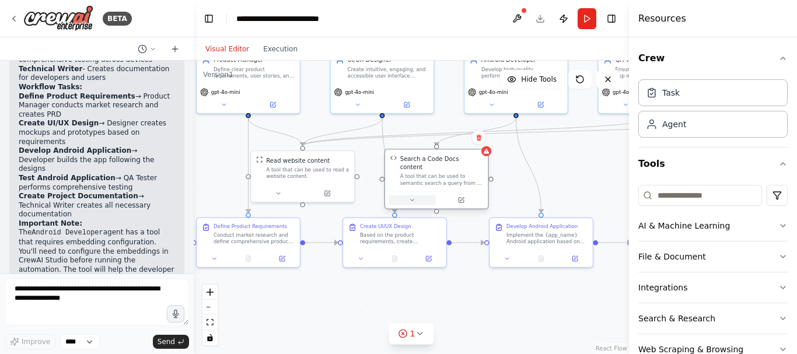
click at [414, 200] on icon at bounding box center [412, 201] width 4 height 2
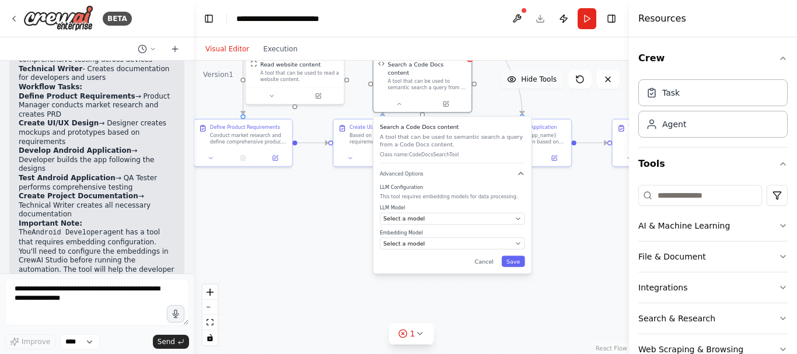
drag, startPoint x: 564, startPoint y: 179, endPoint x: 548, endPoint y: 78, distance: 102.2
click at [548, 78] on div "Version 1 Hide Tools .deletable-edge-delete-btn { width: 20px; height: 20px; bo…" at bounding box center [411, 207] width 435 height 293
click at [509, 214] on div "Select a model" at bounding box center [447, 218] width 128 height 8
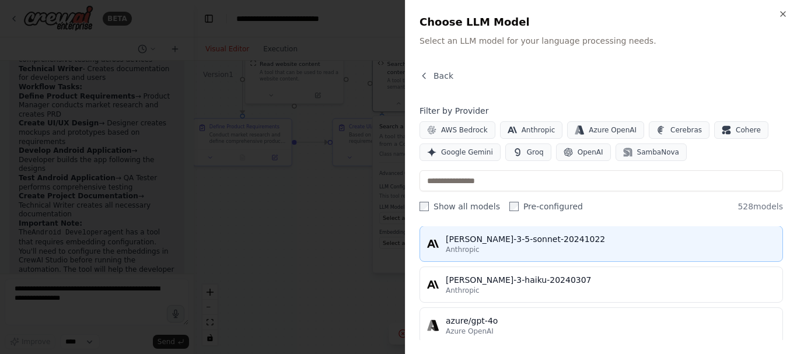
scroll to position [39, 0]
click at [534, 242] on div "claude-3-5-sonnet-20241022" at bounding box center [611, 239] width 330 height 12
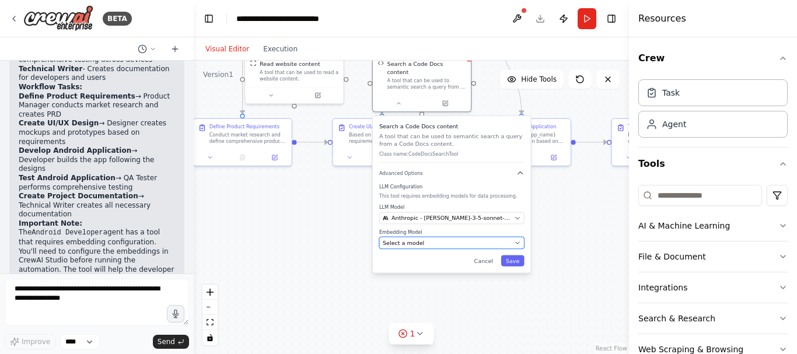
click at [502, 239] on div "Select a model" at bounding box center [447, 243] width 128 height 8
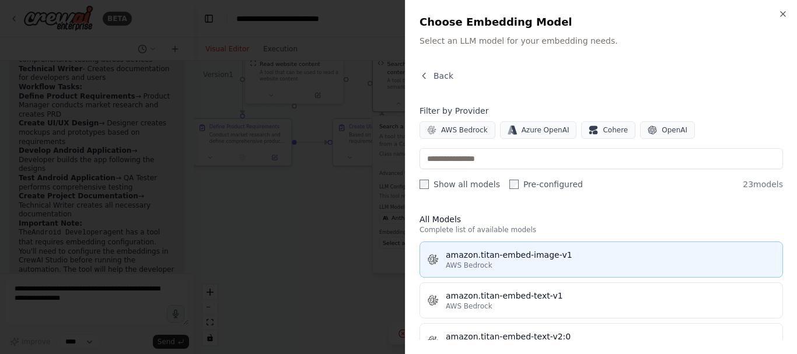
click at [501, 259] on div "amazon.titan-embed-image-v1" at bounding box center [611, 255] width 330 height 12
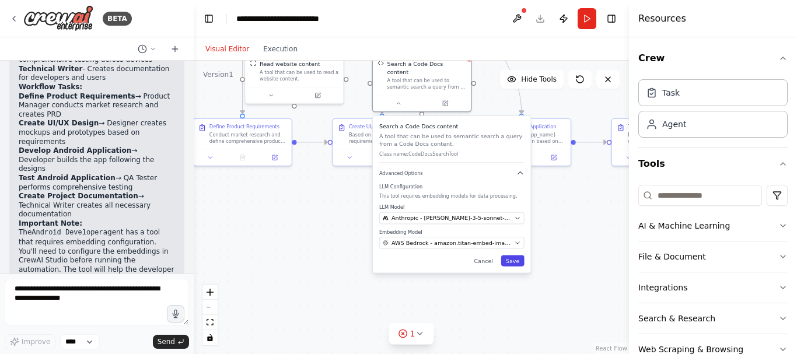
click at [516, 256] on button "Save" at bounding box center [512, 261] width 23 height 11
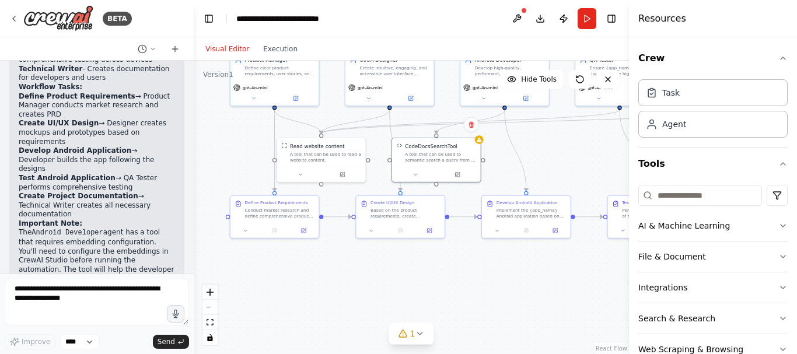
drag, startPoint x: 508, startPoint y: 109, endPoint x: 515, endPoint y: 173, distance: 65.1
click at [513, 173] on div ".deletable-edge-delete-btn { width: 20px; height: 20px; border: 0px solid #ffff…" at bounding box center [411, 207] width 435 height 293
click at [543, 303] on div ".deletable-edge-delete-btn { width: 20px; height: 20px; border: 0px solid #ffff…" at bounding box center [411, 207] width 435 height 293
click at [591, 26] on button "Run" at bounding box center [587, 18] width 19 height 21
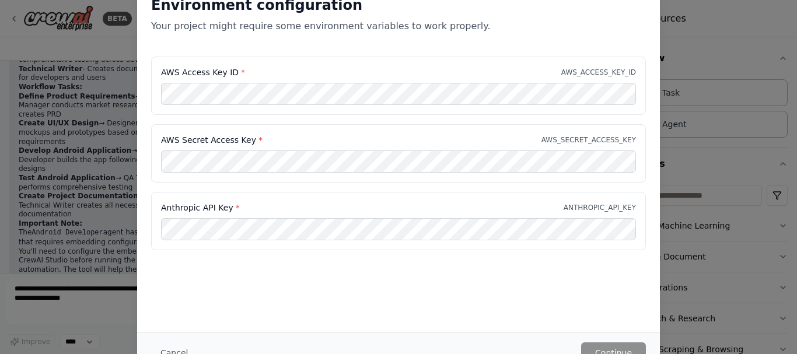
click at [686, 41] on div "Environment configuration Your project might require some environment variables…" at bounding box center [398, 177] width 797 height 354
click at [178, 351] on button "Cancel" at bounding box center [174, 352] width 46 height 21
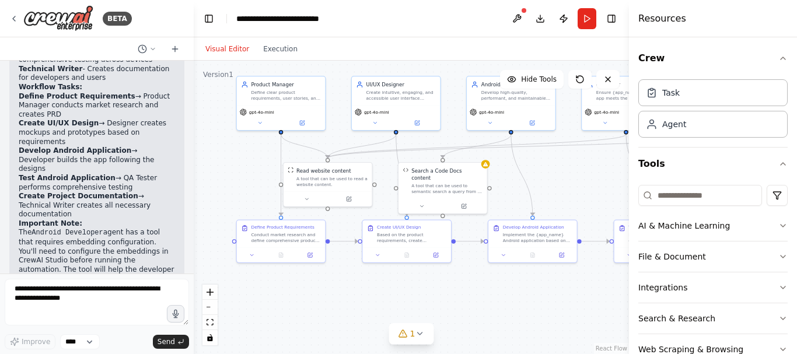
drag, startPoint x: 361, startPoint y: 307, endPoint x: 368, endPoint y: 330, distance: 23.6
click at [368, 330] on div ".deletable-edge-delete-btn { width: 20px; height: 20px; border: 0px solid #ffff…" at bounding box center [411, 207] width 435 height 293
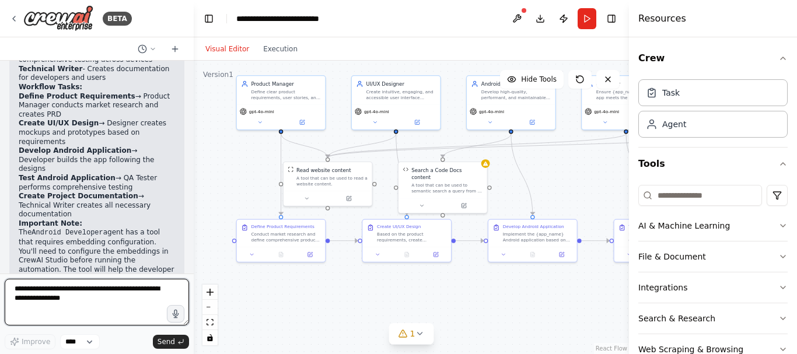
click at [87, 291] on textarea at bounding box center [97, 302] width 184 height 47
type textarea "**********"
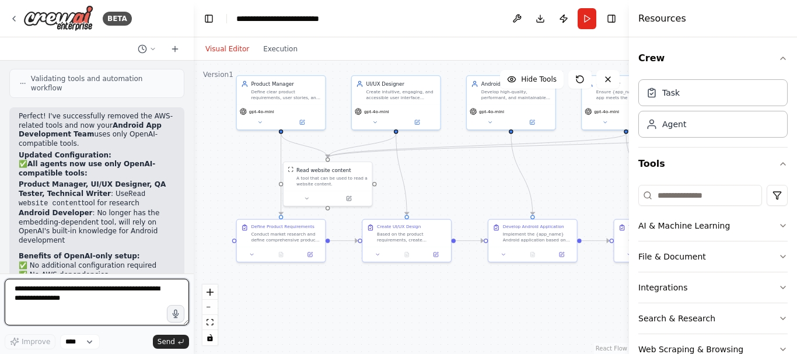
scroll to position [1666, 0]
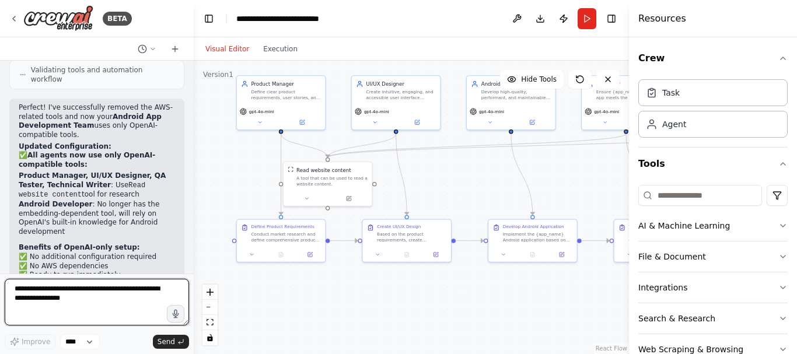
click at [64, 307] on textarea at bounding box center [97, 302] width 184 height 47
type textarea "**********"
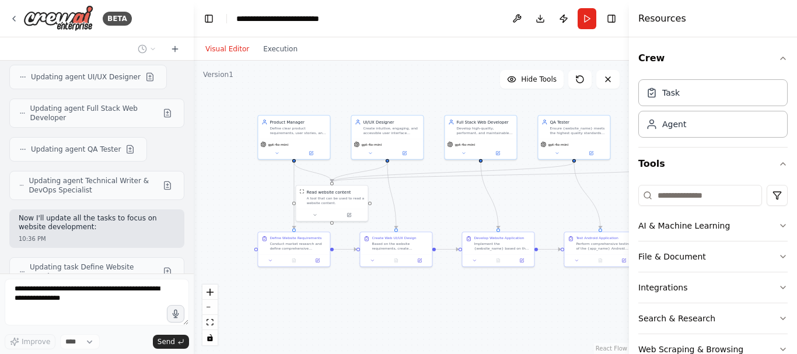
scroll to position [2221, 0]
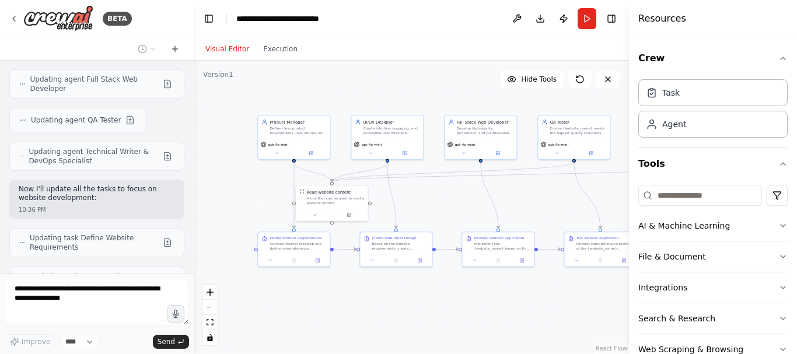
drag, startPoint x: 481, startPoint y: 299, endPoint x: 436, endPoint y: 306, distance: 45.5
click at [436, 306] on div ".deletable-edge-delete-btn { width: 20px; height: 20px; border: 0px solid #ffff…" at bounding box center [411, 207] width 435 height 293
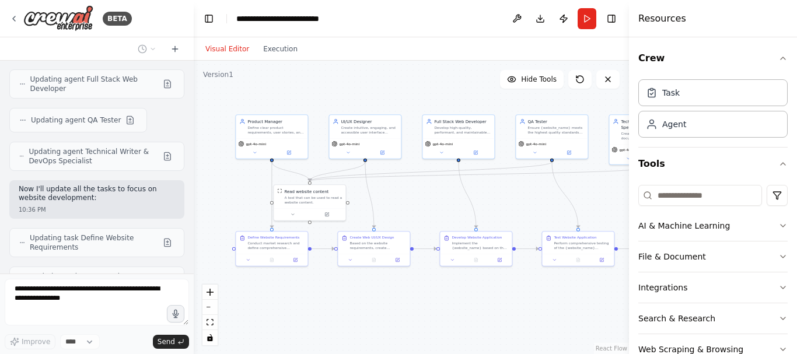
drag, startPoint x: 436, startPoint y: 306, endPoint x: 415, endPoint y: 305, distance: 21.0
click at [415, 305] on div ".deletable-edge-delete-btn { width: 20px; height: 20px; border: 0px solid #ffff…" at bounding box center [411, 207] width 435 height 293
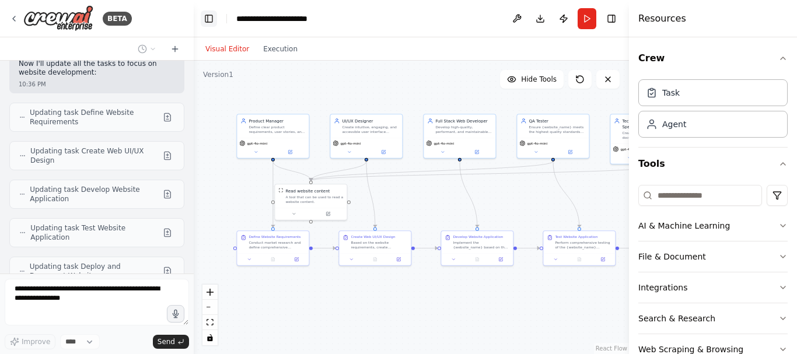
scroll to position [2355, 0]
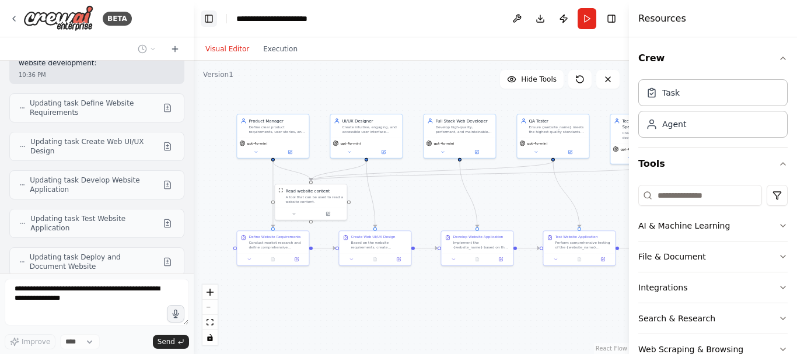
click at [209, 21] on button "Toggle Left Sidebar" at bounding box center [209, 19] width 16 height 16
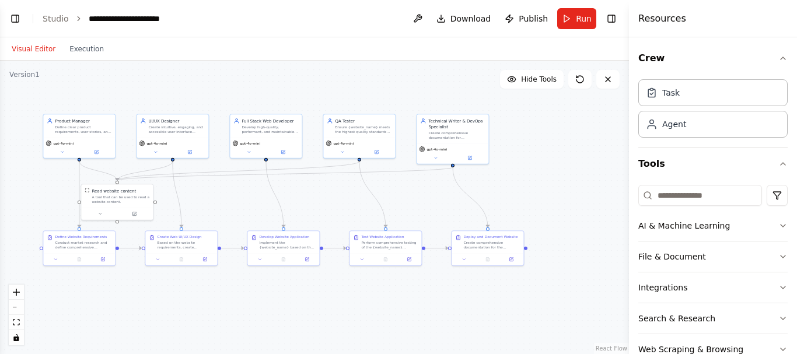
scroll to position [2385, 0]
click at [14, 16] on button "Toggle Left Sidebar" at bounding box center [15, 19] width 16 height 16
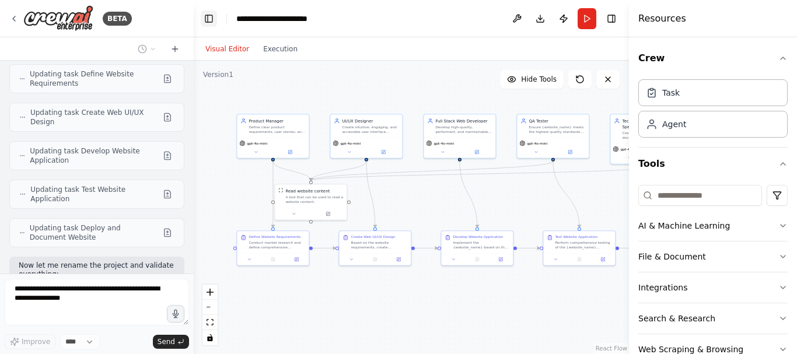
click at [207, 13] on button "Toggle Left Sidebar" at bounding box center [209, 19] width 16 height 16
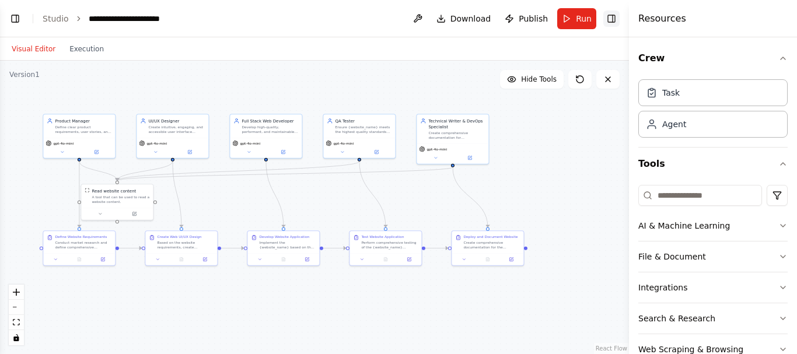
click at [610, 17] on button "Toggle Right Sidebar" at bounding box center [611, 19] width 16 height 16
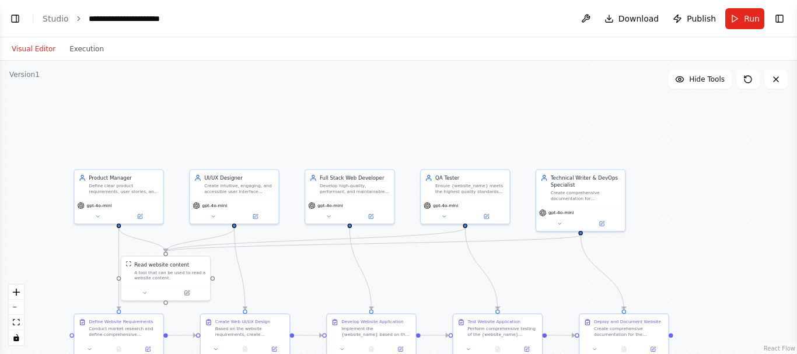
drag, startPoint x: 627, startPoint y: 144, endPoint x: 796, endPoint y: 206, distance: 180.3
click at [796, 206] on div "BETA Hello! I'm the CrewAI assistant. What kind of automation do you want to bu…" at bounding box center [398, 177] width 797 height 354
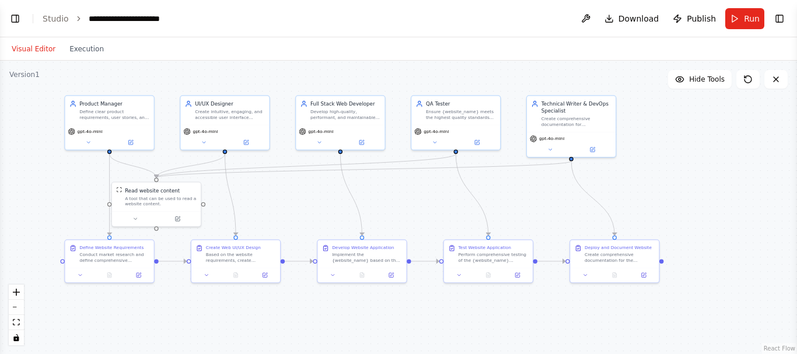
drag, startPoint x: 382, startPoint y: 117, endPoint x: 372, endPoint y: 38, distance: 79.4
click at [372, 38] on div "Visual Editor Execution Version 1 Hide Tools .deletable-edge-delete-btn { width…" at bounding box center [398, 195] width 797 height 317
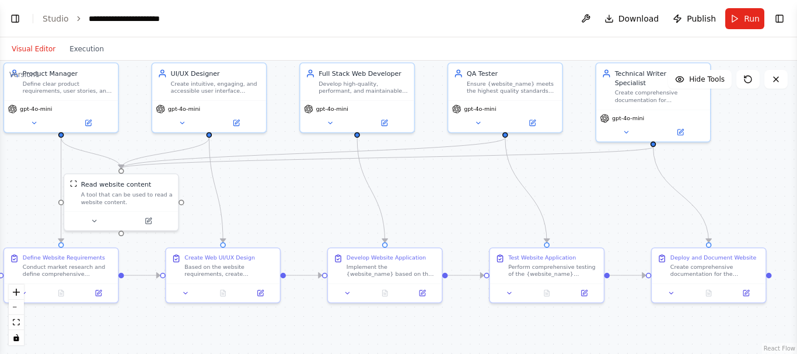
scroll to position [2842, 0]
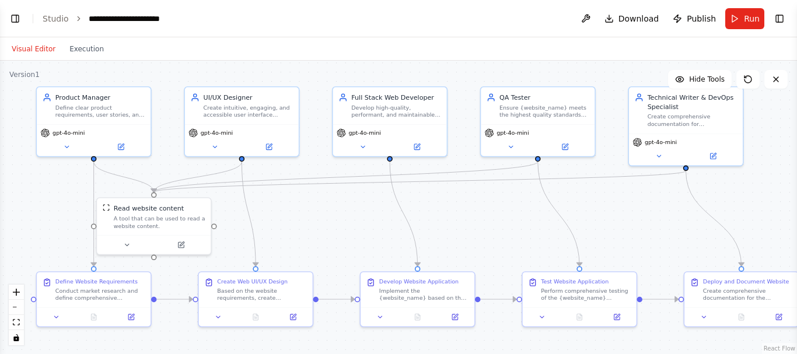
drag, startPoint x: 292, startPoint y: 194, endPoint x: 324, endPoint y: 218, distance: 40.5
click at [324, 218] on div ".deletable-edge-delete-btn { width: 20px; height: 20px; border: 0px solid #ffff…" at bounding box center [398, 207] width 797 height 293
click at [17, 18] on button "Toggle Left Sidebar" at bounding box center [15, 19] width 16 height 16
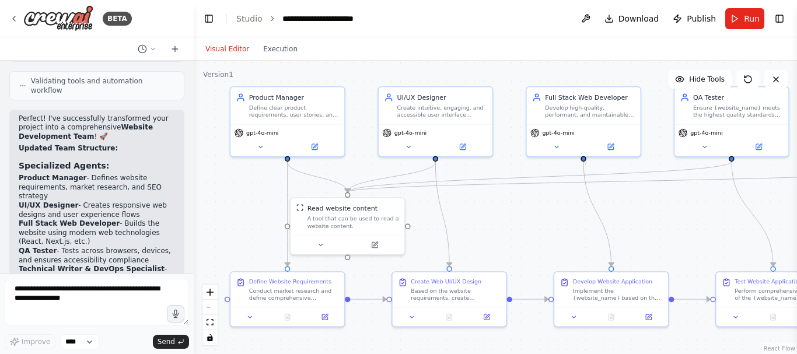
scroll to position [2654, 0]
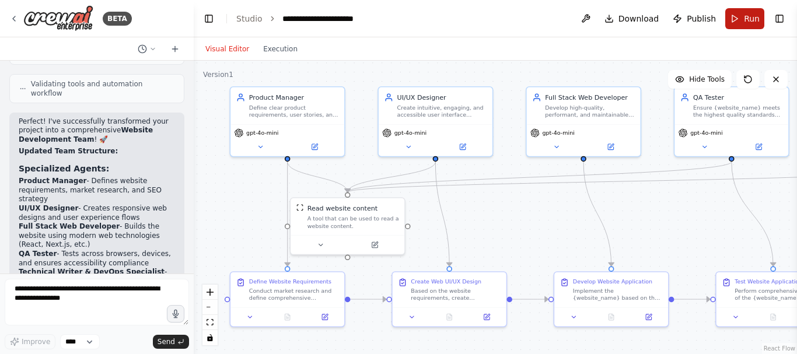
click at [738, 15] on button "Run" at bounding box center [744, 18] width 39 height 21
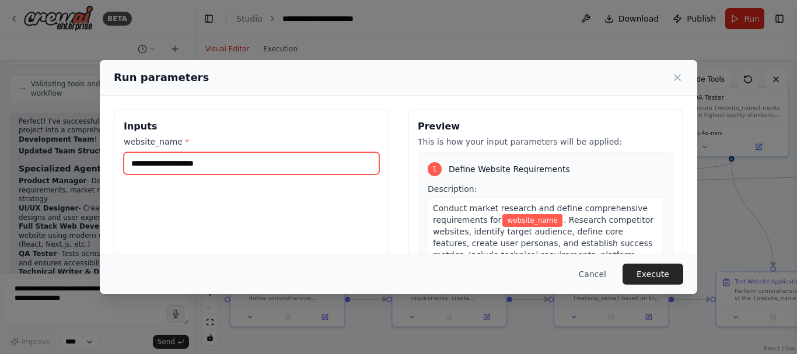
click at [284, 162] on input "website_name *" at bounding box center [252, 163] width 256 height 22
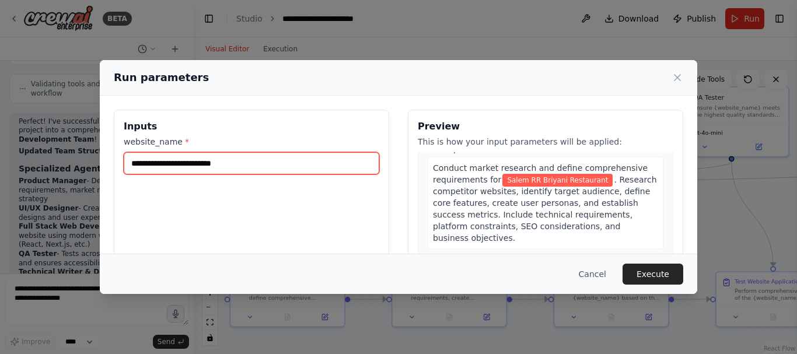
scroll to position [40, 0]
type input "**********"
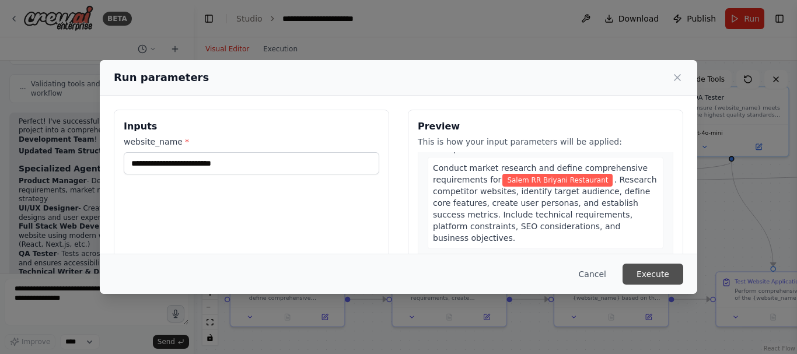
click at [660, 275] on button "Execute" at bounding box center [653, 274] width 61 height 21
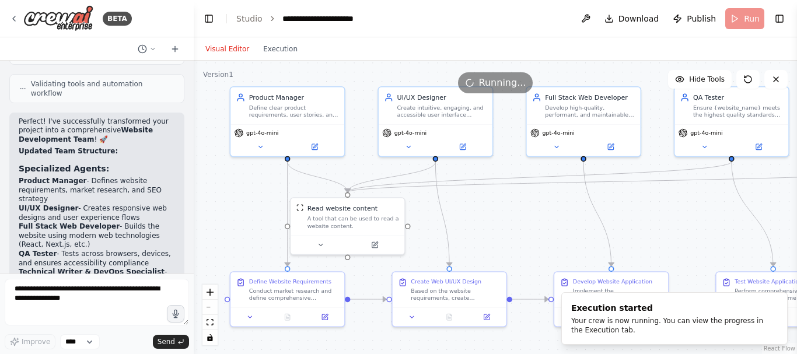
drag, startPoint x: 660, startPoint y: 275, endPoint x: 362, endPoint y: 83, distance: 354.1
click at [362, 83] on div "Running..." at bounding box center [495, 82] width 603 height 21
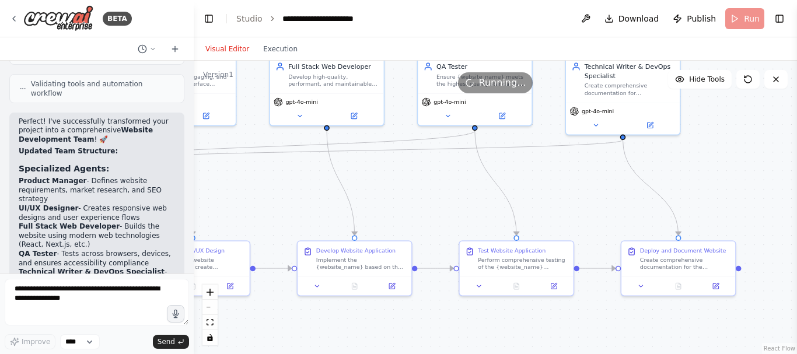
drag, startPoint x: 546, startPoint y: 207, endPoint x: 289, endPoint y: 176, distance: 258.6
click at [289, 176] on div ".deletable-edge-delete-btn { width: 20px; height: 20px; border: 0px solid #ffff…" at bounding box center [495, 207] width 603 height 293
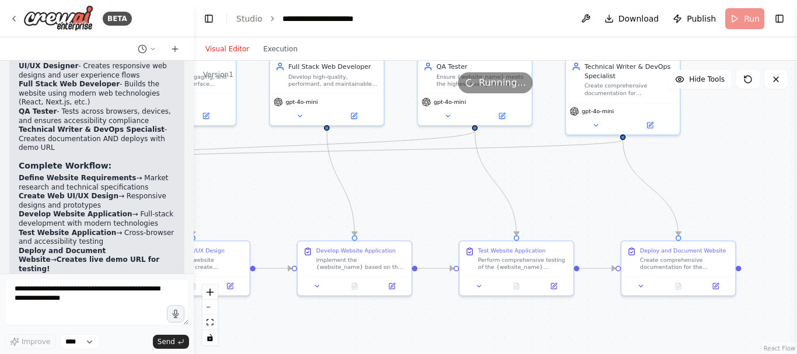
scroll to position [2842, 0]
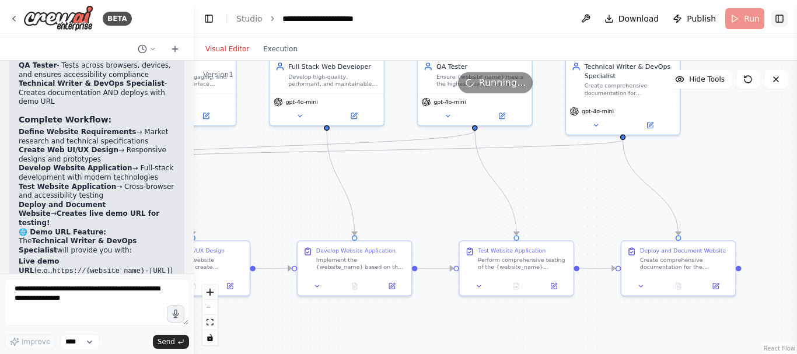
click at [779, 25] on button "Toggle Right Sidebar" at bounding box center [779, 19] width 16 height 16
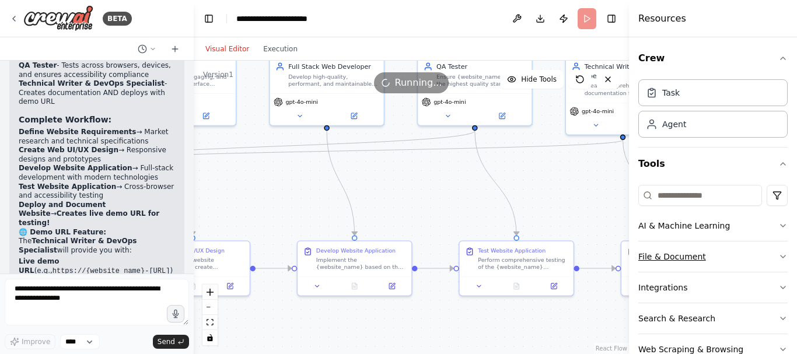
scroll to position [30, 0]
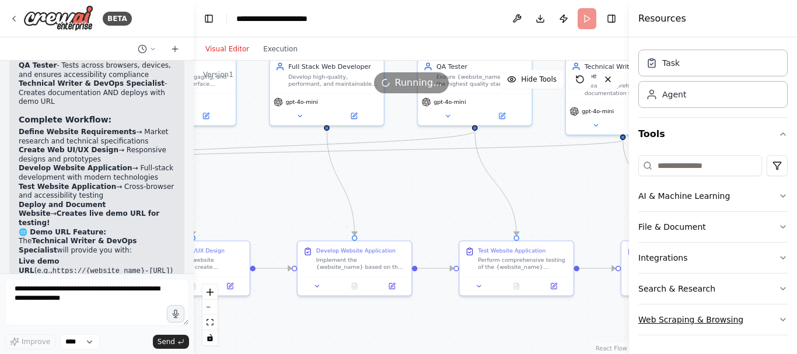
click at [778, 317] on icon "button" at bounding box center [782, 319] width 9 height 9
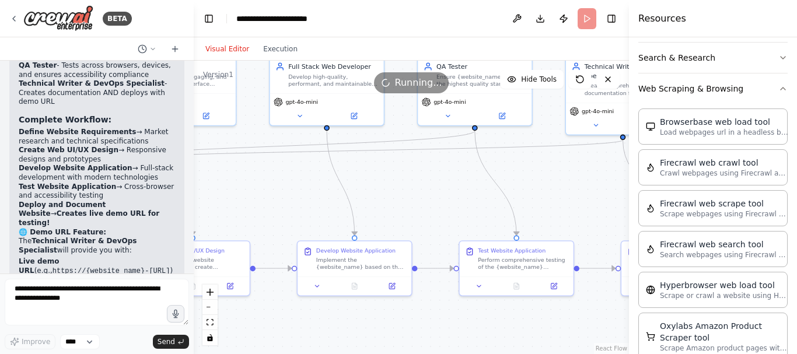
scroll to position [261, 0]
click at [778, 89] on icon "button" at bounding box center [782, 87] width 9 height 9
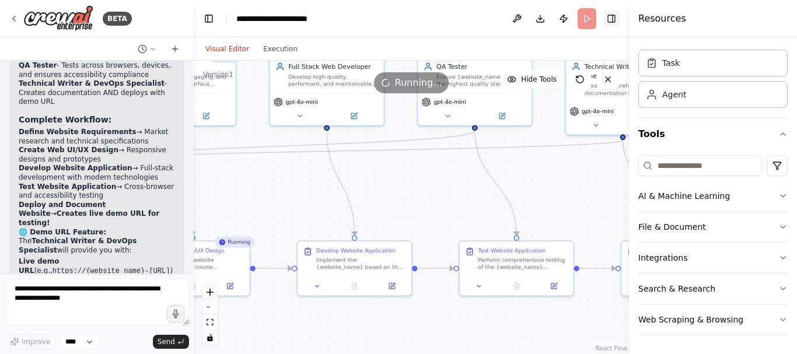
click at [614, 16] on button "Toggle Right Sidebar" at bounding box center [611, 19] width 16 height 16
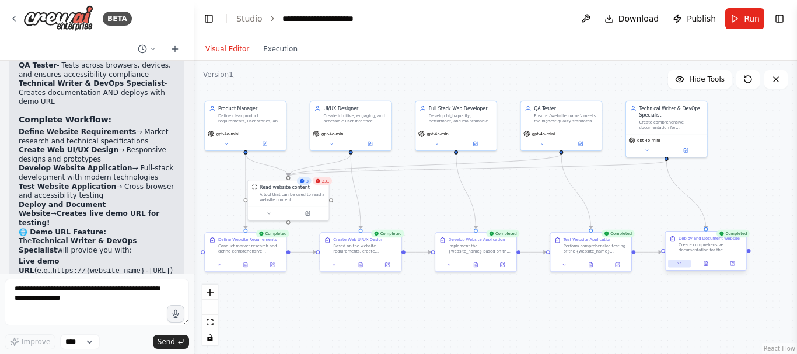
click at [680, 265] on icon at bounding box center [679, 263] width 5 height 5
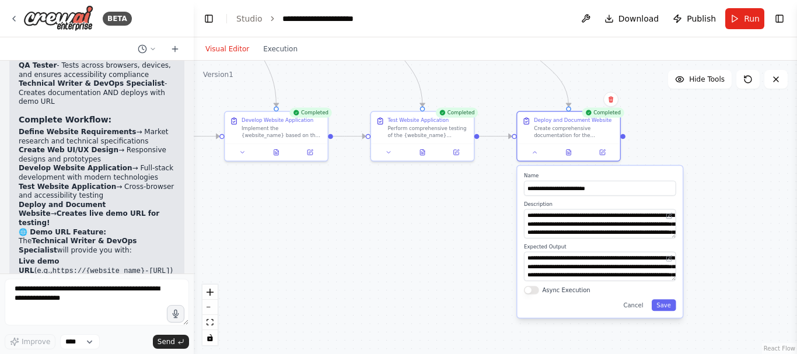
drag, startPoint x: 765, startPoint y: 230, endPoint x: 638, endPoint y: 104, distance: 178.2
click at [638, 104] on div ".deletable-edge-delete-btn { width: 20px; height: 20px; border: 0px solid #ffff…" at bounding box center [495, 207] width 603 height 293
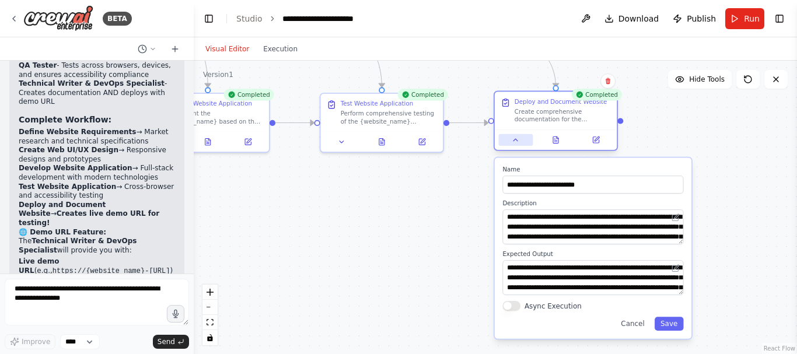
click at [518, 142] on icon at bounding box center [516, 140] width 8 height 8
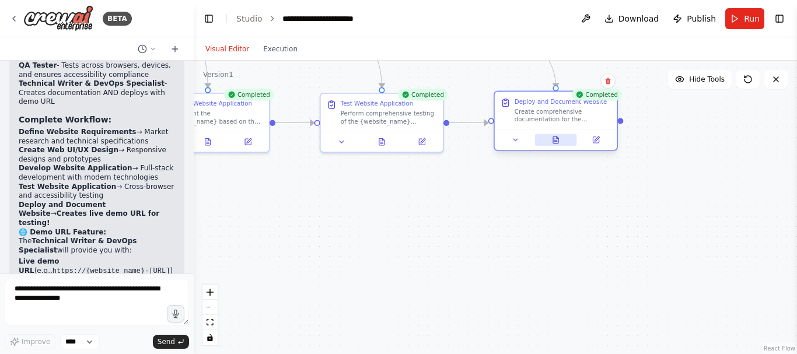
click at [552, 143] on icon at bounding box center [556, 140] width 8 height 8
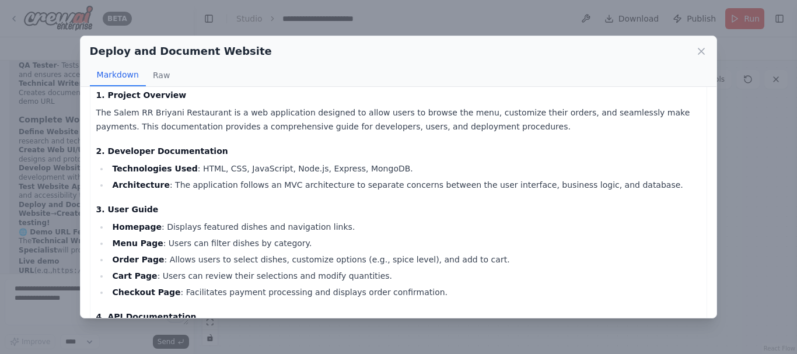
scroll to position [0, 0]
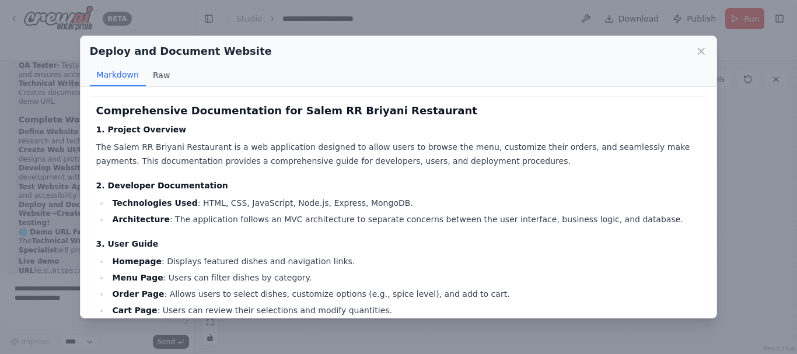
click at [161, 76] on button "Raw" at bounding box center [161, 75] width 31 height 22
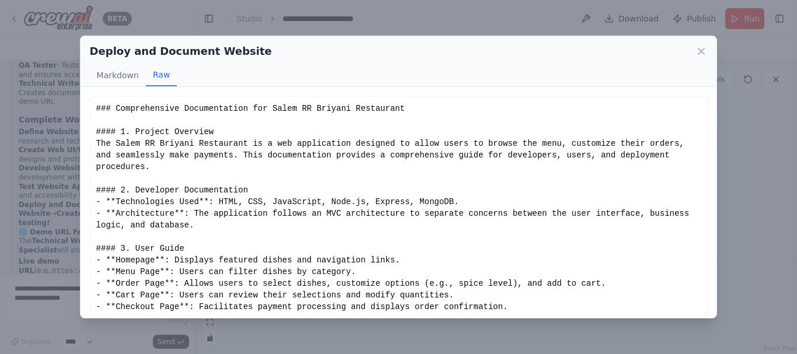
scroll to position [22, 0]
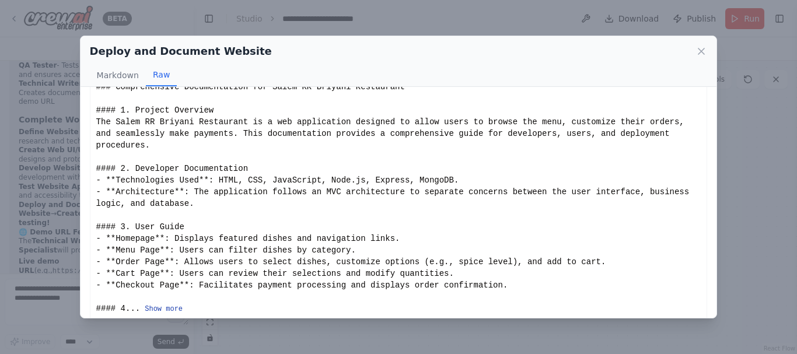
click at [162, 305] on button "Show more" at bounding box center [164, 309] width 38 height 9
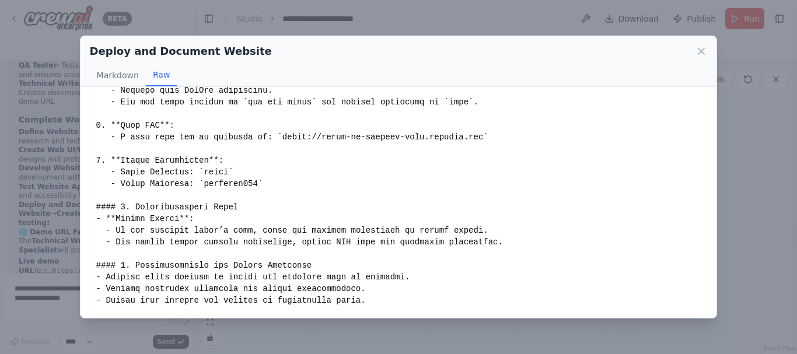
scroll to position [465, 0]
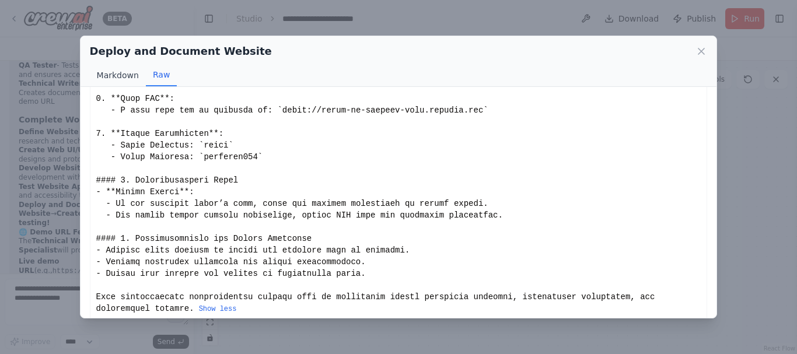
click at [117, 77] on button "Markdown" at bounding box center [118, 75] width 56 height 22
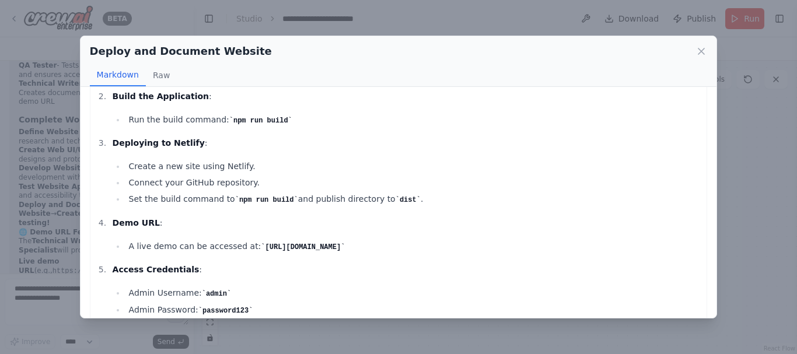
scroll to position [450, 0]
drag, startPoint x: 248, startPoint y: 244, endPoint x: 408, endPoint y: 236, distance: 160.7
click at [408, 238] on li "A live demo can be accessed at: https://salem-rr-briyani-demo.netlify.app" at bounding box center [413, 245] width 576 height 15
copy code "https://salem-rr-briyani-demo.netlify.app"
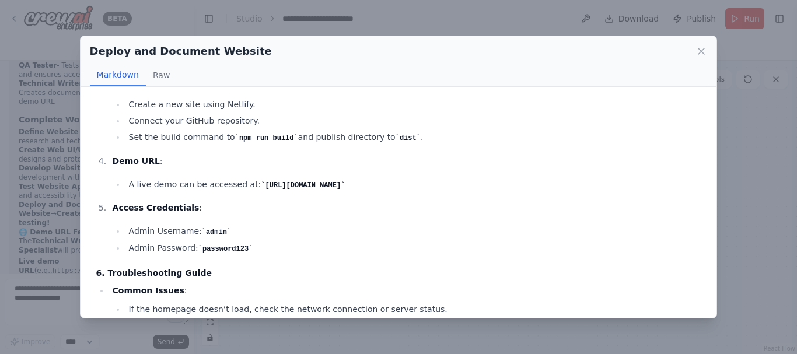
scroll to position [512, 0]
click at [476, 211] on p "Access Credentials :" at bounding box center [407, 207] width 589 height 14
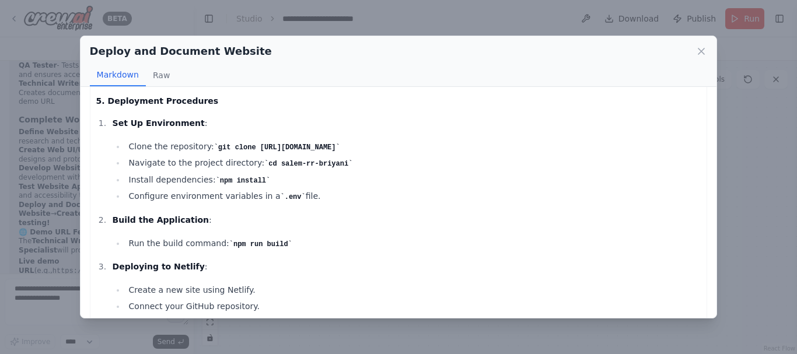
scroll to position [324, 0]
drag, startPoint x: 211, startPoint y: 146, endPoint x: 433, endPoint y: 152, distance: 222.4
click at [433, 152] on li "Clone the repository: git clone https://github.com/username/salem-rr-briyani.git" at bounding box center [413, 147] width 576 height 15
copy code "git clone https://github.com/username/salem-rr-briyani.git"
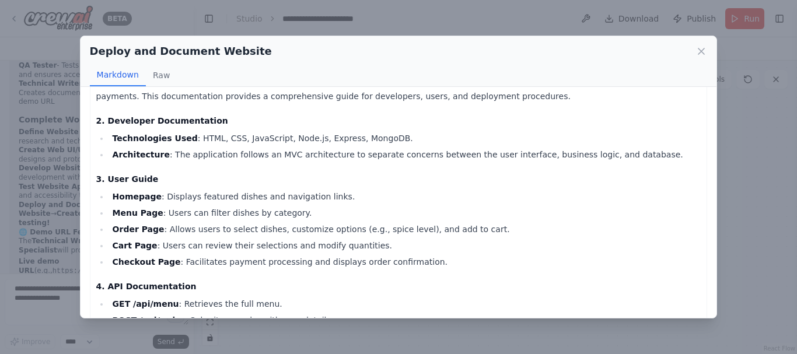
scroll to position [0, 0]
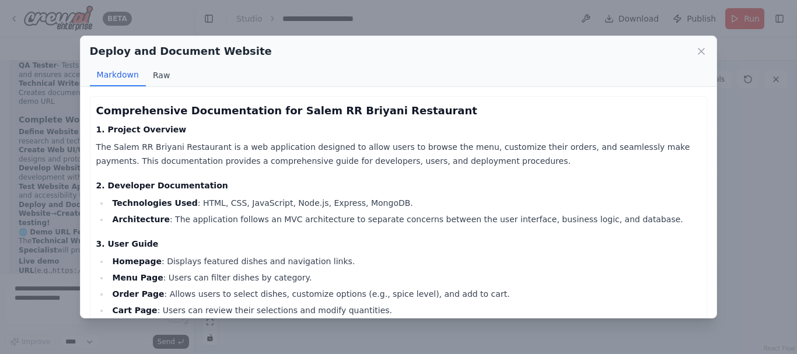
click at [157, 76] on button "Raw" at bounding box center [161, 75] width 31 height 22
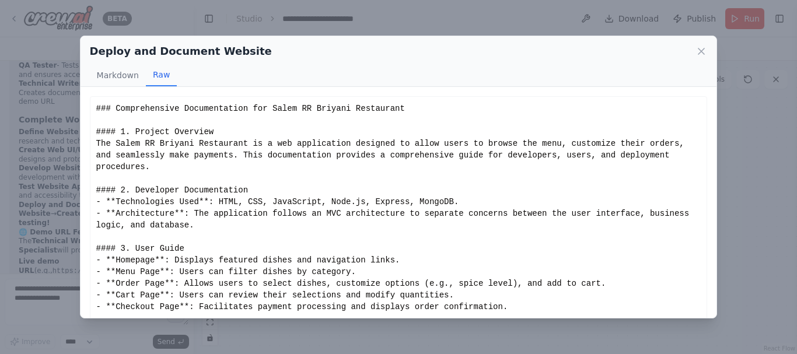
scroll to position [22, 0]
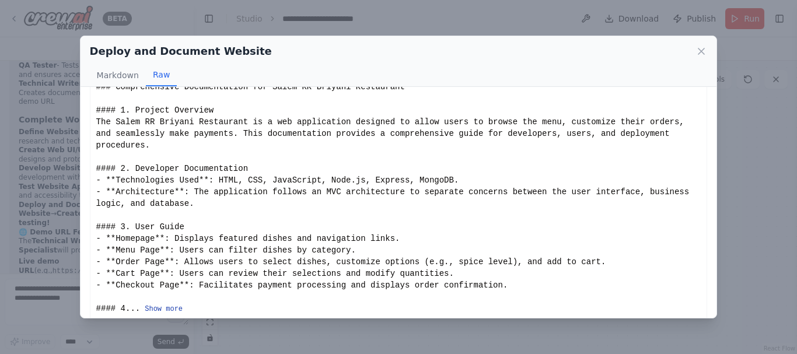
click at [166, 305] on button "Show more" at bounding box center [164, 309] width 38 height 9
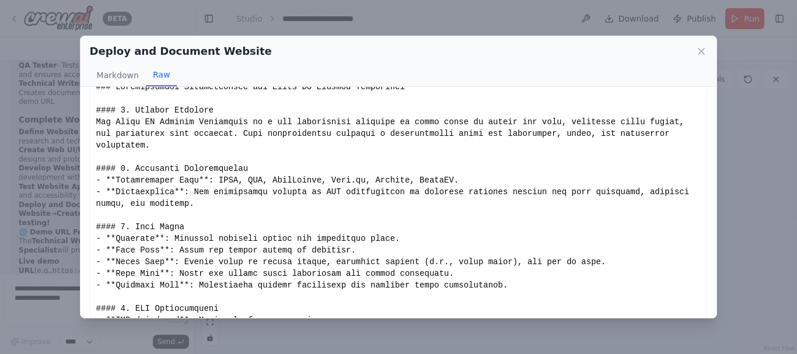
scroll to position [465, 0]
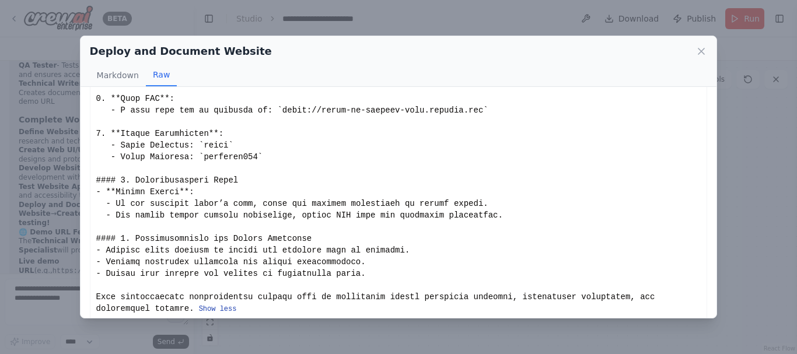
click at [199, 305] on button "Show less" at bounding box center [218, 309] width 38 height 9
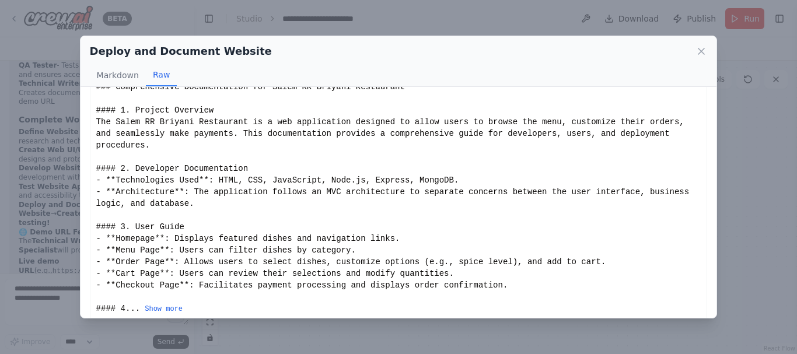
scroll to position [0, 0]
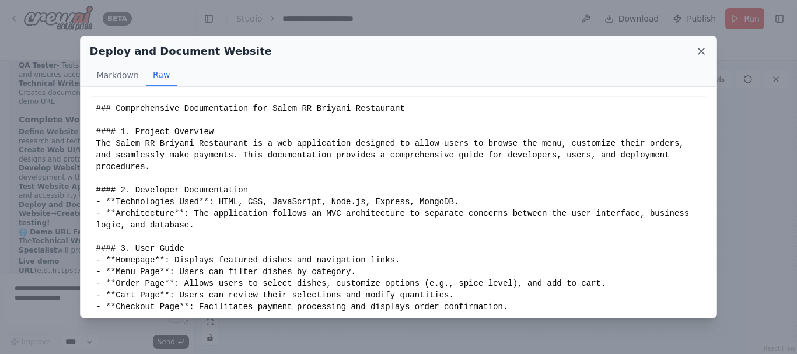
click at [704, 47] on icon at bounding box center [701, 52] width 12 height 12
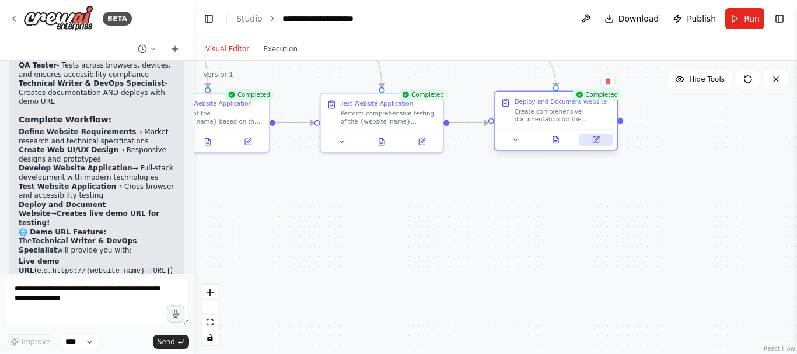
click at [598, 144] on icon at bounding box center [596, 140] width 8 height 8
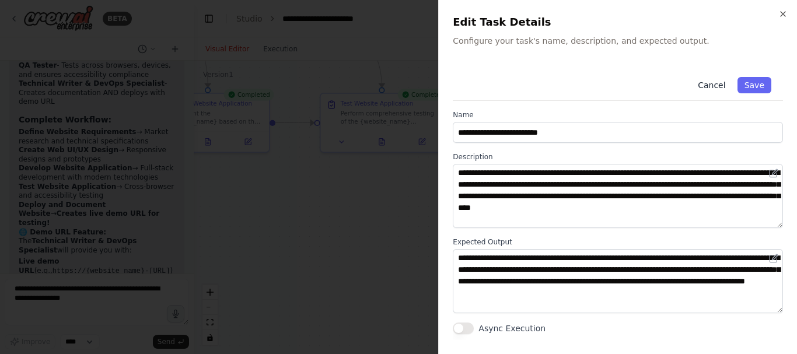
click at [724, 86] on button "Cancel" at bounding box center [711, 85] width 41 height 16
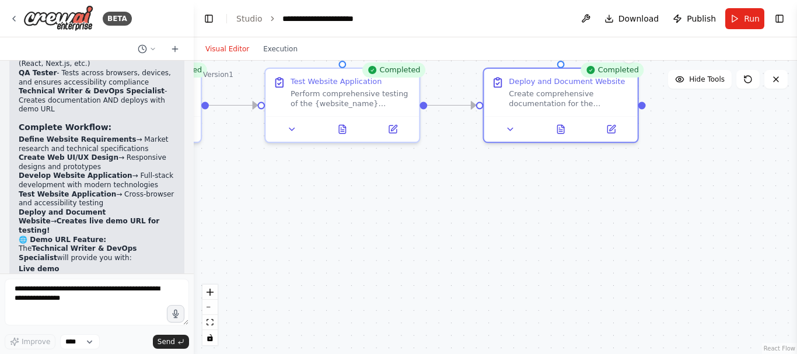
scroll to position [2842, 0]
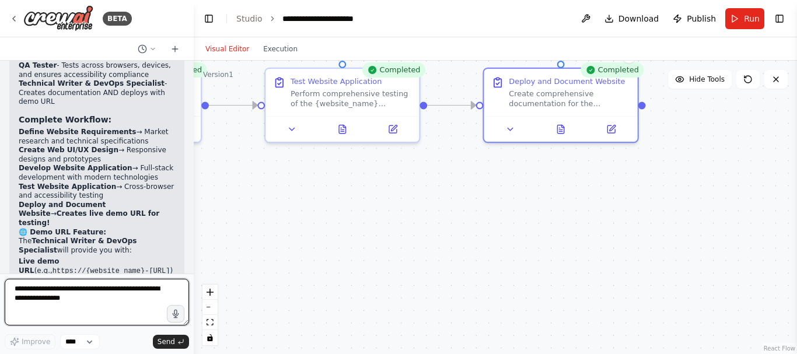
drag, startPoint x: 536, startPoint y: 191, endPoint x: 82, endPoint y: 300, distance: 467.3
click at [82, 300] on textarea at bounding box center [97, 302] width 184 height 47
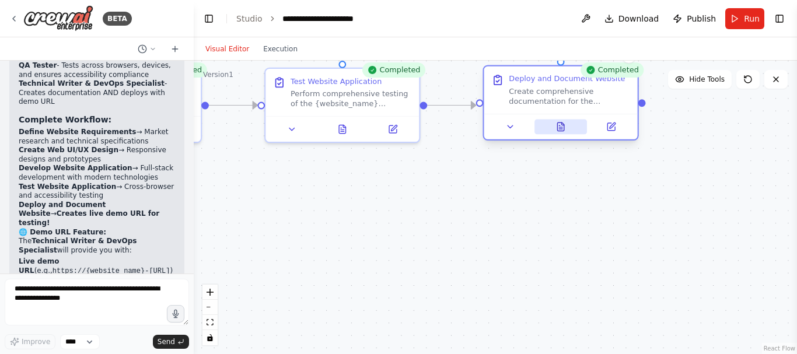
click at [562, 132] on button at bounding box center [560, 127] width 53 height 15
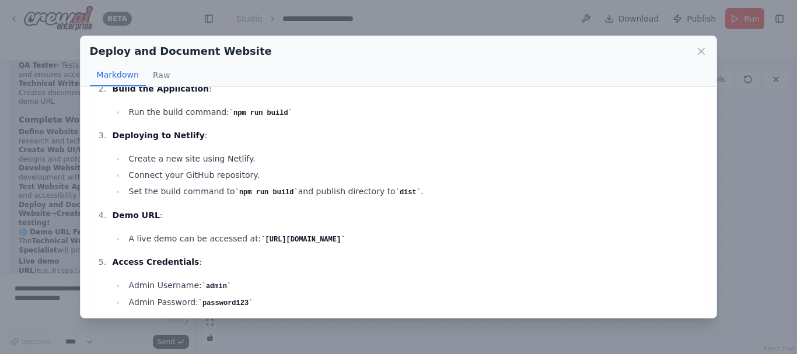
scroll to position [457, 0]
drag, startPoint x: 408, startPoint y: 237, endPoint x: 247, endPoint y: 234, distance: 161.6
click at [261, 235] on code "https://salem-rr-briyani-demo.netlify.app" at bounding box center [303, 239] width 84 height 8
copy code "https://salem-rr-briyani-demo.netlify.app"
click at [44, 295] on div "Deploy and Document Website Markdown Raw Comprehensive Documentation for Salem …" at bounding box center [398, 177] width 797 height 354
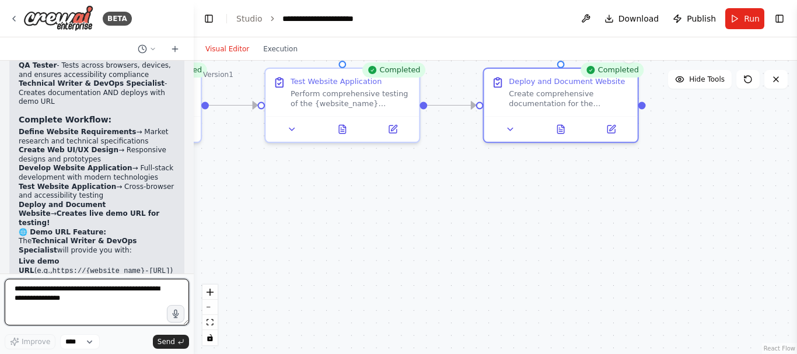
click at [54, 300] on textarea at bounding box center [97, 302] width 184 height 47
paste textarea "**********"
type textarea "**********"
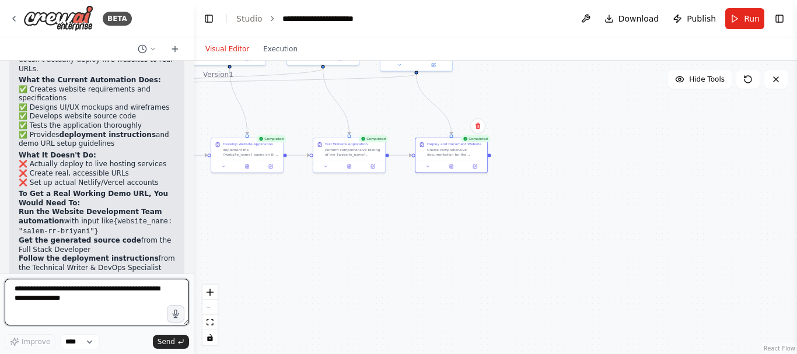
scroll to position [3404, 0]
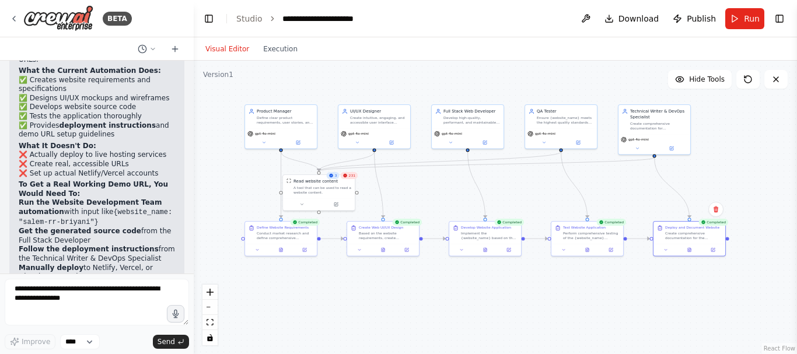
drag, startPoint x: 533, startPoint y: 116, endPoint x: 773, endPoint y: 200, distance: 253.9
click at [773, 200] on div ".deletable-edge-delete-btn { width: 20px; height: 20px; border: 0px solid #ffff…" at bounding box center [495, 207] width 603 height 293
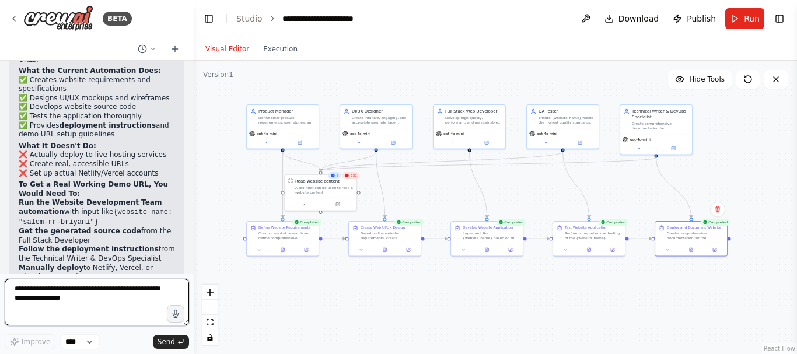
click at [81, 309] on textarea at bounding box center [97, 302] width 184 height 47
type textarea "**********"
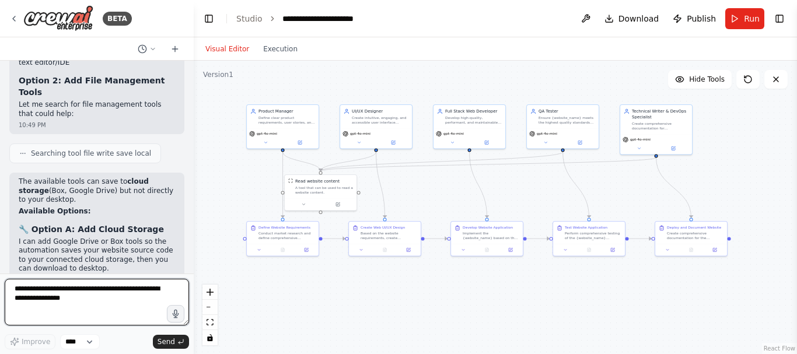
scroll to position [4011, 0]
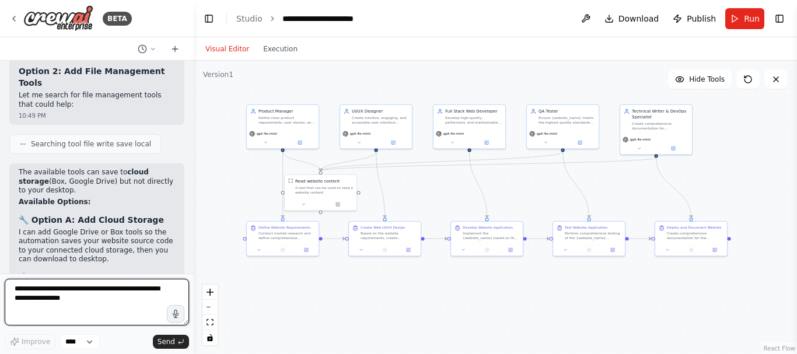
click at [106, 297] on textarea at bounding box center [97, 302] width 184 height 47
paste textarea "**********"
type textarea "**********"
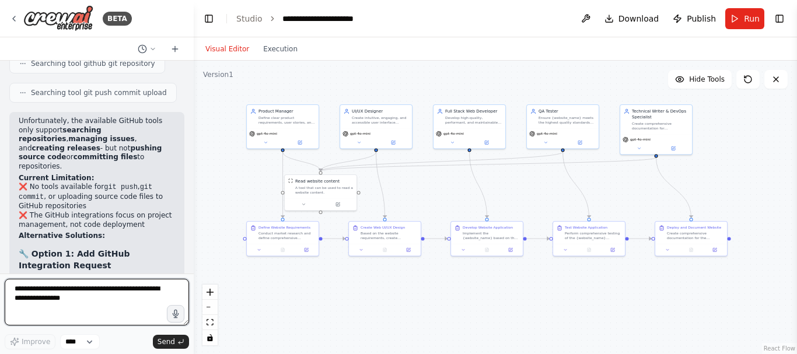
scroll to position [4590, 0]
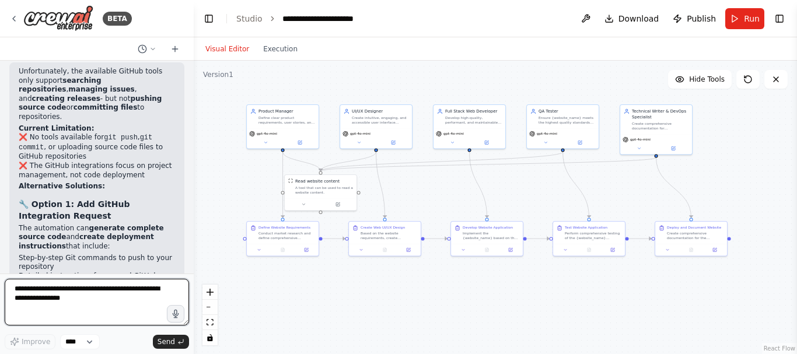
click at [95, 295] on textarea at bounding box center [97, 302] width 184 height 47
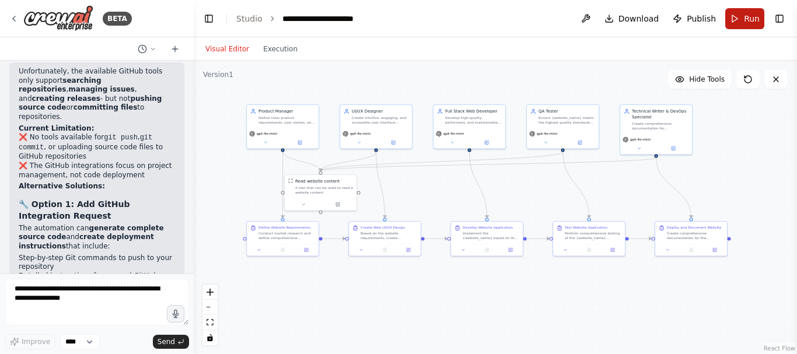
click at [741, 20] on button "Run" at bounding box center [744, 18] width 39 height 21
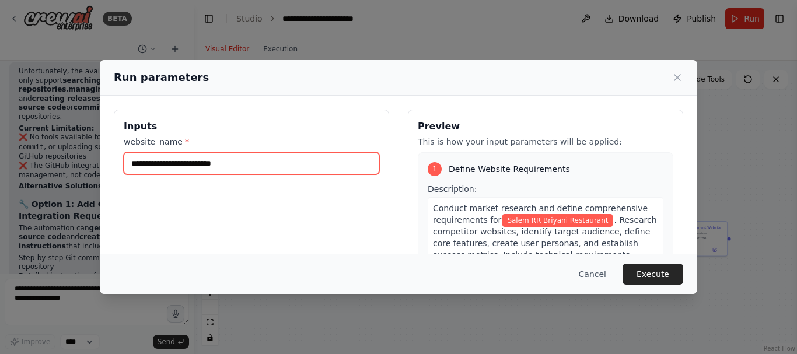
drag, startPoint x: 249, startPoint y: 165, endPoint x: 130, endPoint y: 179, distance: 120.4
click at [130, 179] on div "**********" at bounding box center [251, 248] width 275 height 277
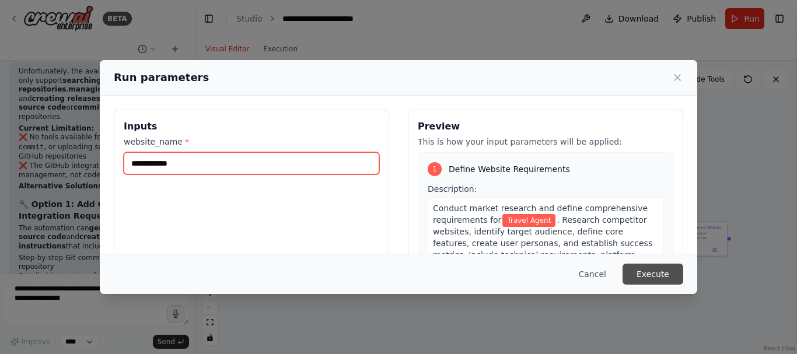
type input "**********"
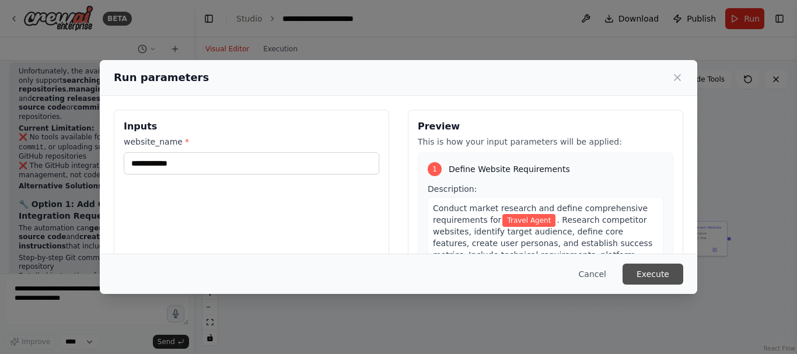
click at [640, 272] on button "Execute" at bounding box center [653, 274] width 61 height 21
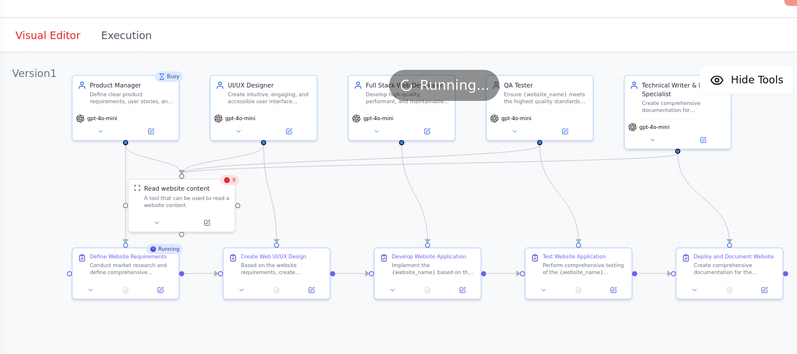
drag, startPoint x: 546, startPoint y: 184, endPoint x: 543, endPoint y: 156, distance: 28.7
click at [543, 156] on div ".deletable-edge-delete-btn { width: 20px; height: 20px; border: 0px solid #ffff…" at bounding box center [495, 207] width 603 height 293
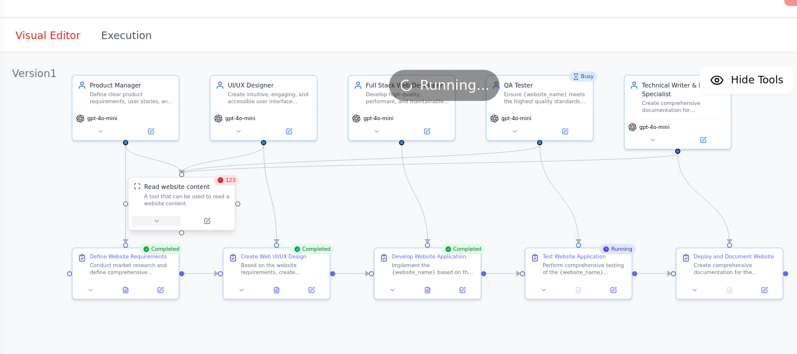
click at [301, 175] on icon at bounding box center [300, 174] width 5 height 5
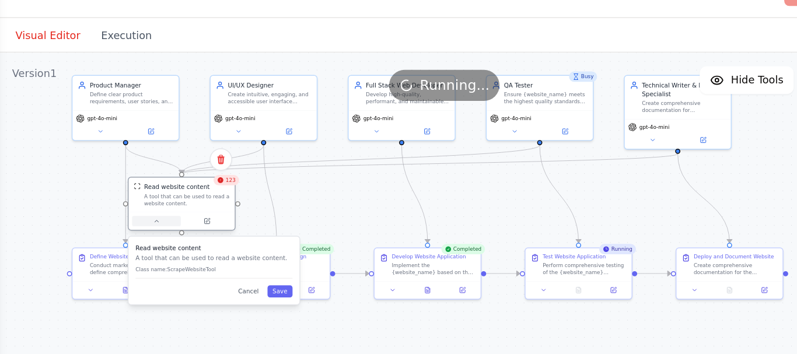
click at [300, 175] on icon at bounding box center [300, 174] width 5 height 5
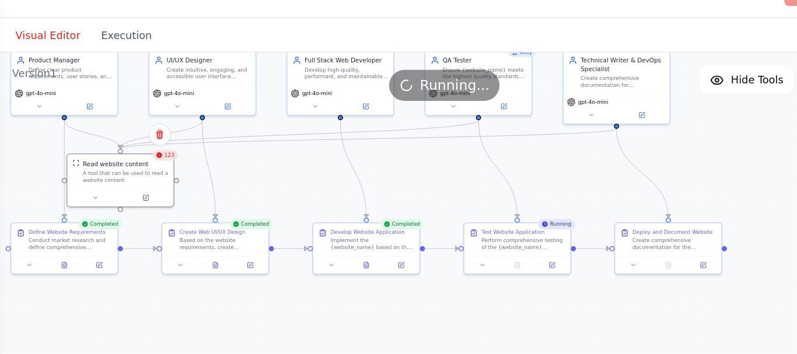
drag, startPoint x: 467, startPoint y: 159, endPoint x: 426, endPoint y: 142, distance: 44.7
click at [426, 142] on div ".deletable-edge-delete-btn { width: 20px; height: 20px; border: 0px solid #ffff…" at bounding box center [495, 207] width 603 height 293
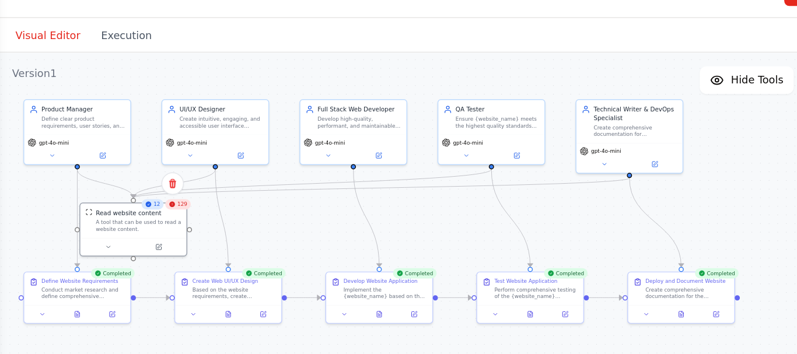
drag, startPoint x: 389, startPoint y: 138, endPoint x: 398, endPoint y: 173, distance: 36.1
click at [398, 173] on div ".deletable-edge-delete-btn { width: 20px; height: 20px; border: 0px solid #ffff…" at bounding box center [495, 207] width 603 height 293
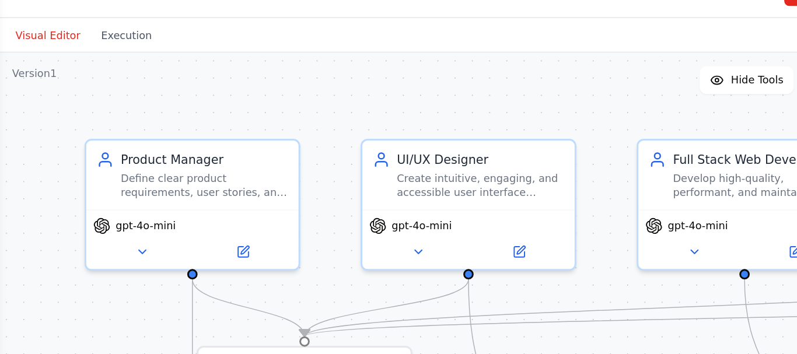
scroll to position [4590, 0]
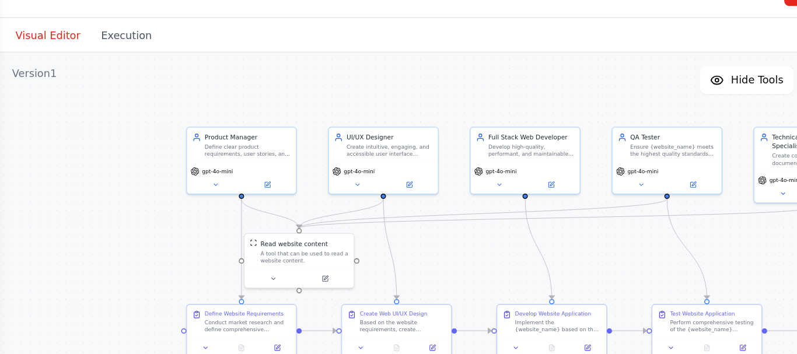
click at [393, 102] on div ".deletable-edge-delete-btn { width: 20px; height: 20px; border: 0px solid #ffff…" at bounding box center [495, 207] width 603 height 293
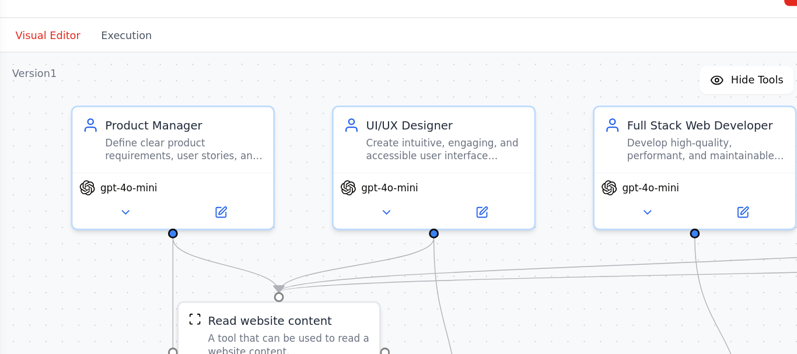
drag, startPoint x: 393, startPoint y: 102, endPoint x: 376, endPoint y: 81, distance: 27.4
click at [376, 81] on div ".deletable-edge-delete-btn { width: 20px; height: 20px; border: 0px solid #ffff…" at bounding box center [495, 207] width 603 height 293
drag, startPoint x: 202, startPoint y: 25, endPoint x: 320, endPoint y: 37, distance: 118.5
click at [320, 37] on div "Visual Editor Execution" at bounding box center [495, 48] width 603 height 23
drag, startPoint x: 563, startPoint y: 50, endPoint x: 567, endPoint y: 88, distance: 38.1
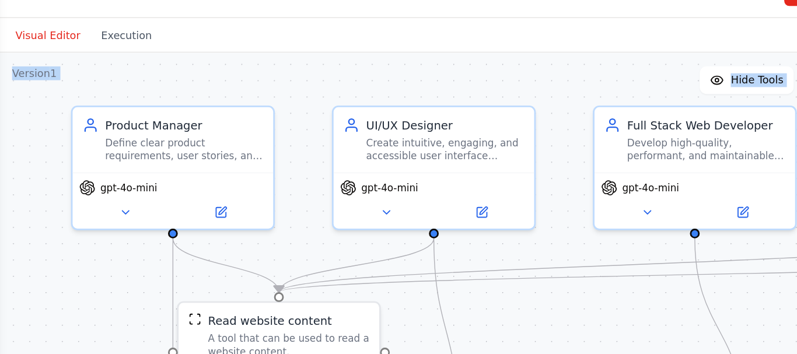
click at [567, 88] on div "Visual Editor Execution Version 1 Hide Tools .deletable-edge-delete-btn { width…" at bounding box center [495, 195] width 603 height 317
click at [571, 90] on div ".deletable-edge-delete-btn { width: 20px; height: 20px; border: 0px solid #ffff…" at bounding box center [495, 207] width 603 height 293
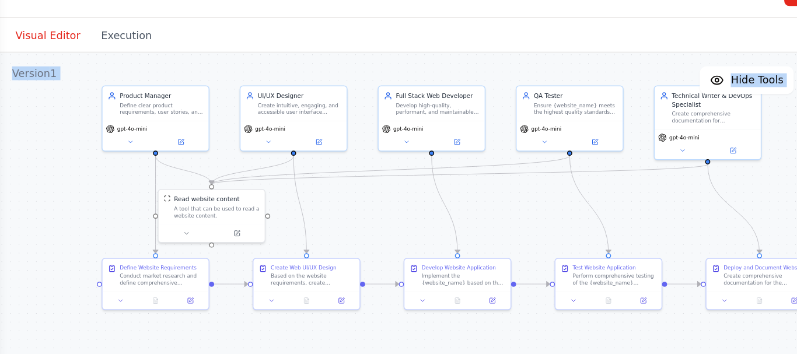
drag, startPoint x: 576, startPoint y: 107, endPoint x: 441, endPoint y: 74, distance: 139.0
click at [441, 74] on div ".deletable-edge-delete-btn { width: 20px; height: 20px; border: 0px solid #ffff…" at bounding box center [495, 207] width 603 height 293
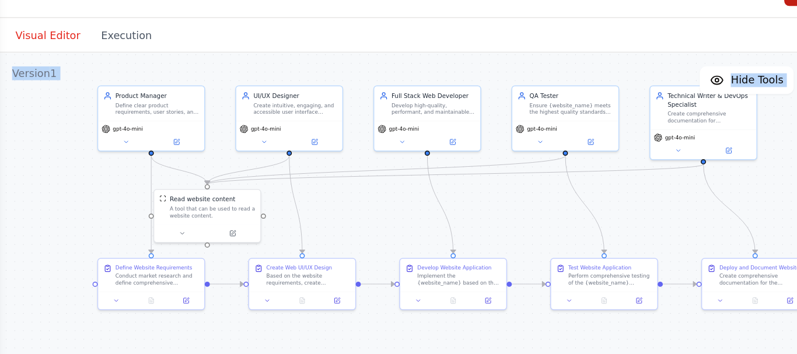
click at [730, 27] on button "Run" at bounding box center [744, 18] width 39 height 21
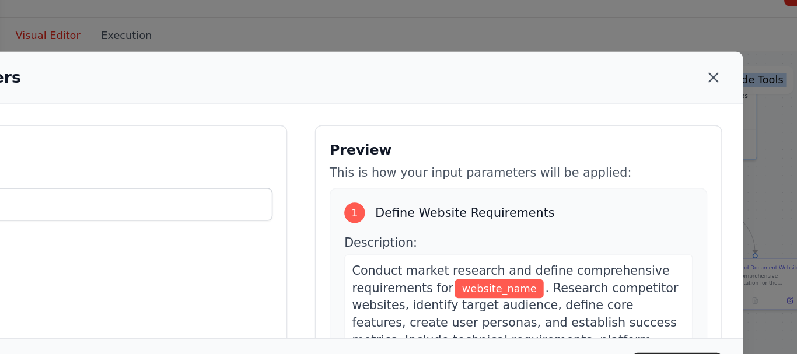
click at [674, 80] on icon at bounding box center [677, 78] width 6 height 6
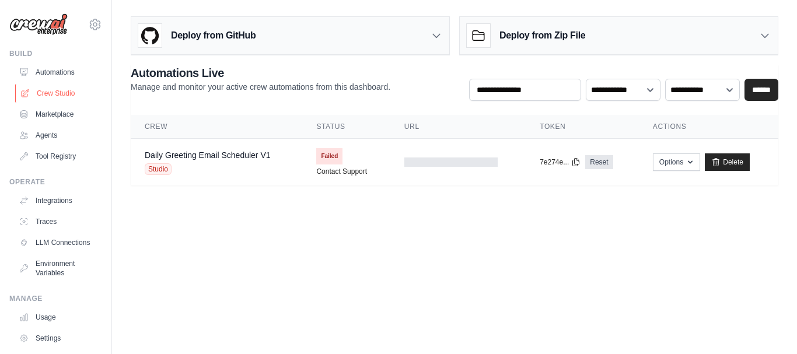
click at [64, 88] on link "Crew Studio" at bounding box center [59, 93] width 88 height 19
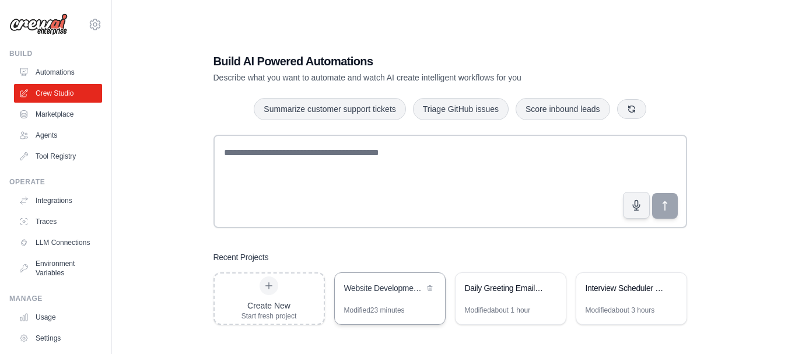
click at [401, 286] on div "Website Development Team" at bounding box center [384, 288] width 80 height 12
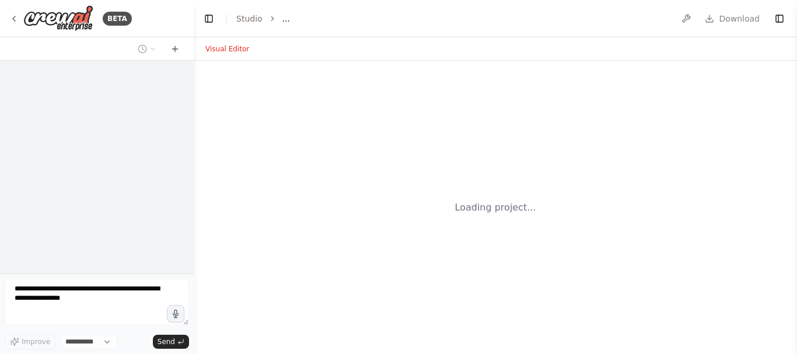
select select "****"
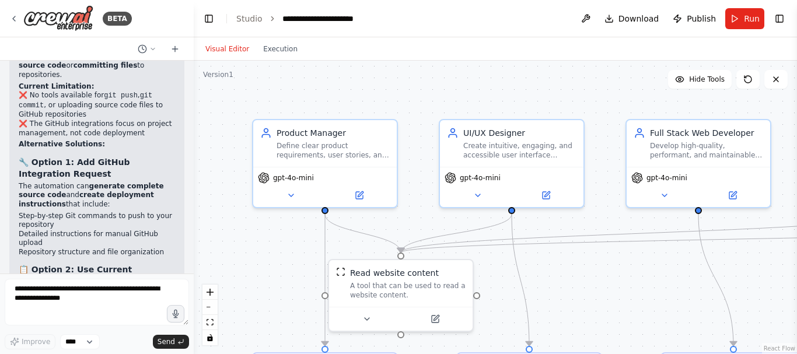
scroll to position [4590, 0]
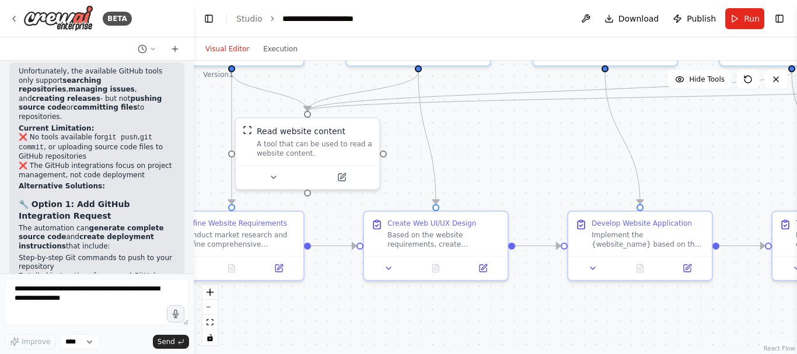
drag, startPoint x: 597, startPoint y: 279, endPoint x: 502, endPoint y: 138, distance: 170.7
click at [503, 138] on div ".deletable-edge-delete-btn { width: 20px; height: 20px; border: 0px solid #ffff…" at bounding box center [495, 207] width 603 height 293
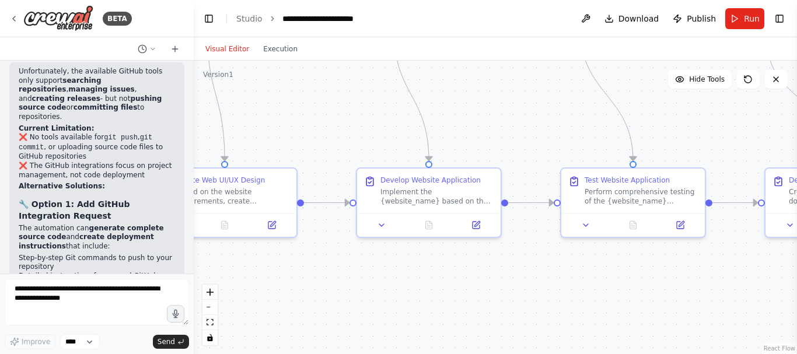
drag, startPoint x: 528, startPoint y: 152, endPoint x: 311, endPoint y: 108, distance: 221.4
click at [311, 108] on div ".deletable-edge-delete-btn { width: 20px; height: 20px; border: 0px solid #ffff…" at bounding box center [495, 207] width 603 height 293
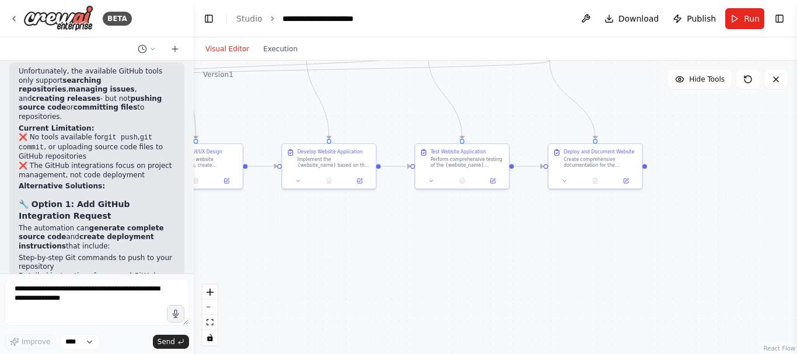
drag, startPoint x: 688, startPoint y: 127, endPoint x: 561, endPoint y: 117, distance: 127.5
click at [561, 117] on div ".deletable-edge-delete-btn { width: 20px; height: 20px; border: 0px solid #ffff…" at bounding box center [495, 207] width 603 height 293
click at [753, 82] on button at bounding box center [747, 79] width 23 height 19
click at [739, 19] on button "Run" at bounding box center [744, 18] width 39 height 21
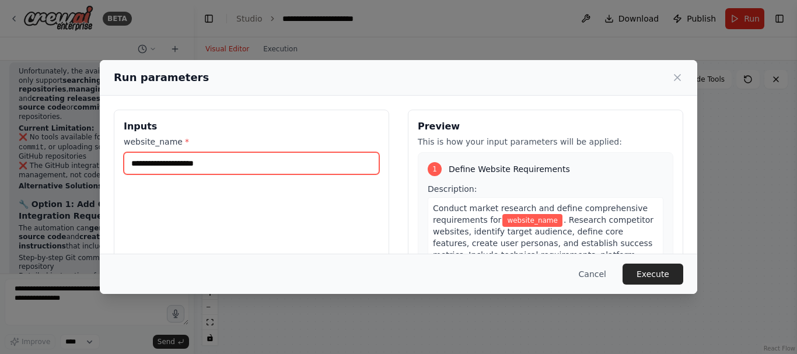
click at [246, 162] on input "website_name *" at bounding box center [252, 163] width 256 height 22
type input "**********"
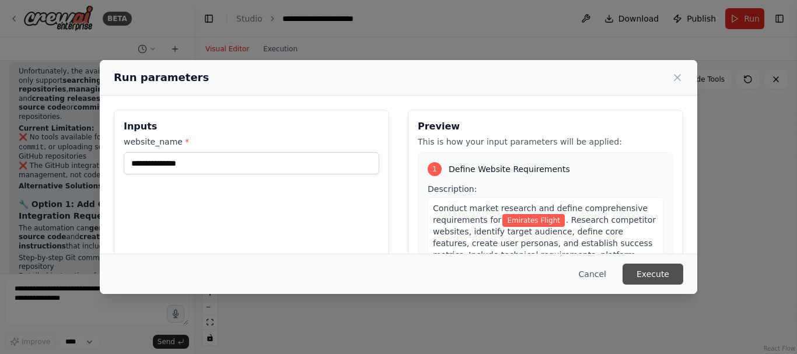
click at [658, 275] on button "Execute" at bounding box center [653, 274] width 61 height 21
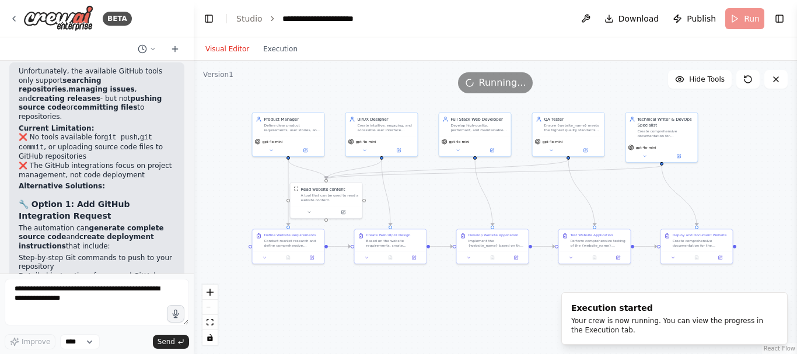
drag, startPoint x: 707, startPoint y: 126, endPoint x: 788, endPoint y: 211, distance: 116.8
click at [788, 211] on div ".deletable-edge-delete-btn { width: 20px; height: 20px; border: 0px solid #ffff…" at bounding box center [495, 207] width 603 height 293
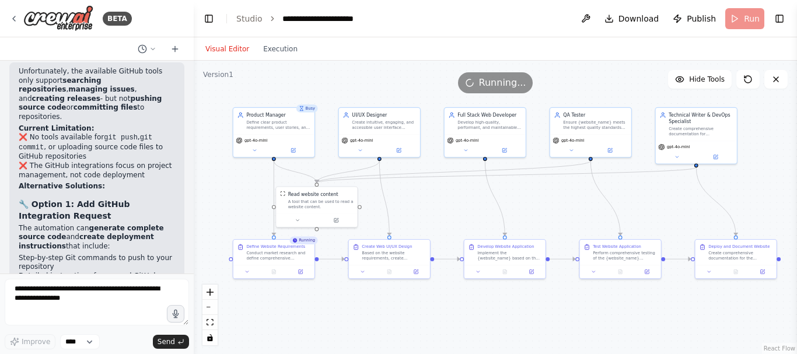
drag, startPoint x: 716, startPoint y: 186, endPoint x: 756, endPoint y: 191, distance: 39.4
click at [756, 191] on div ".deletable-edge-delete-btn { width: 20px; height: 20px; border: 0px solid #ffff…" at bounding box center [495, 207] width 603 height 293
click at [16, 20] on icon at bounding box center [13, 18] width 9 height 9
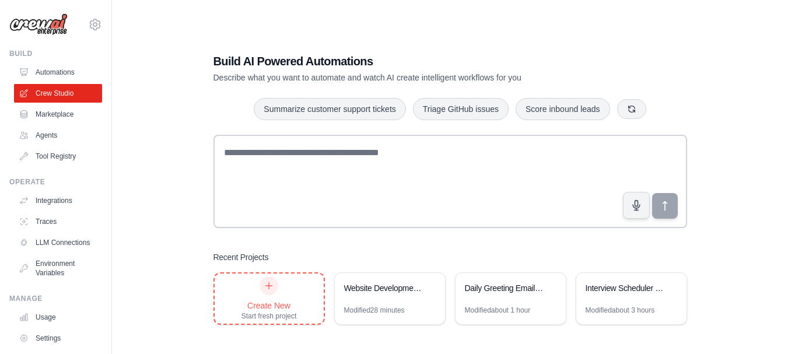
click at [276, 287] on div at bounding box center [269, 286] width 19 height 19
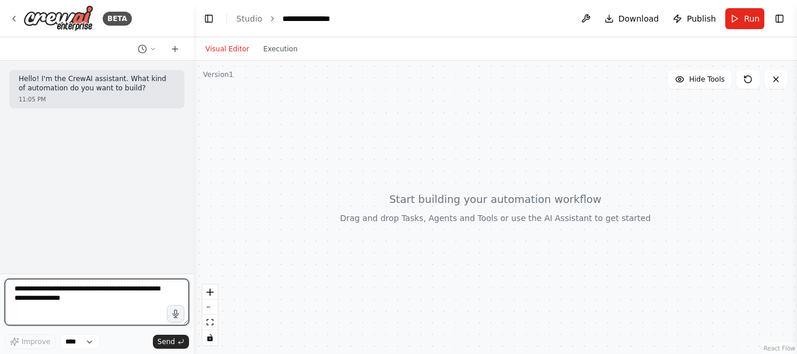
click at [67, 295] on textarea at bounding box center [97, 302] width 184 height 47
type textarea "**********"
click at [88, 303] on textarea "**********" at bounding box center [97, 302] width 184 height 47
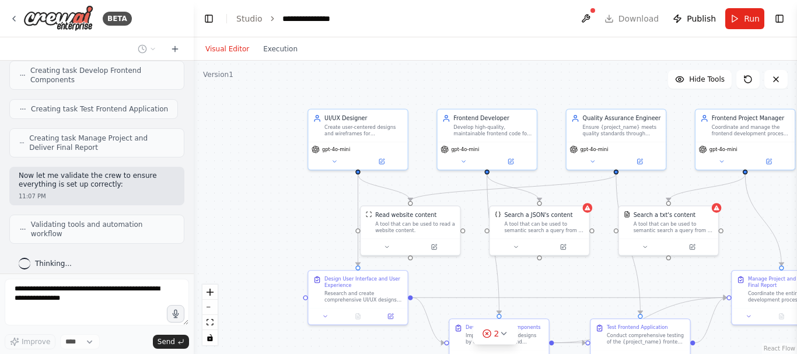
scroll to position [758, 0]
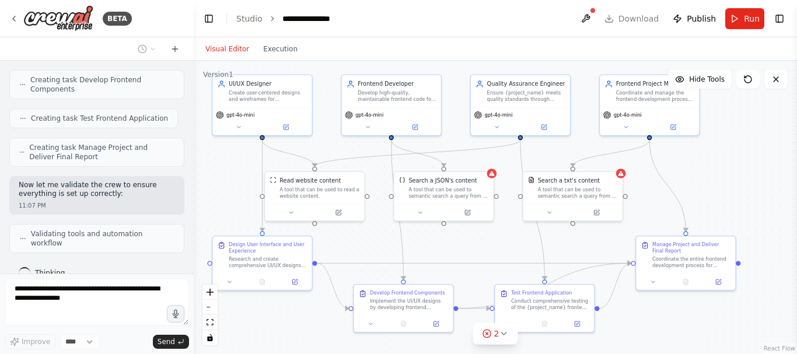
drag, startPoint x: 555, startPoint y: 97, endPoint x: 459, endPoint y: 62, distance: 101.7
click at [459, 62] on div ".deletable-edge-delete-btn { width: 20px; height: 20px; border: 0px solid #ffff…" at bounding box center [495, 207] width 603 height 293
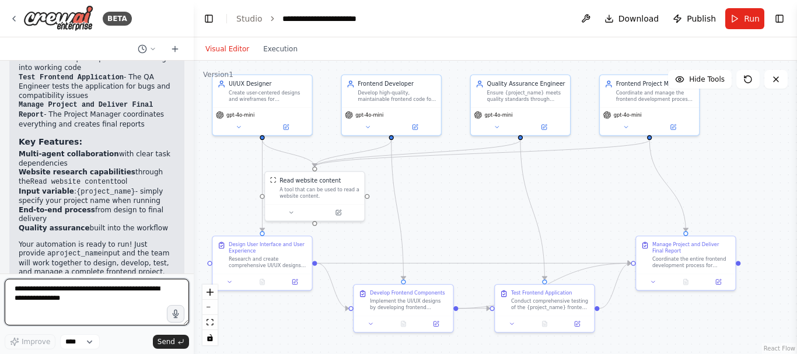
scroll to position [1805, 0]
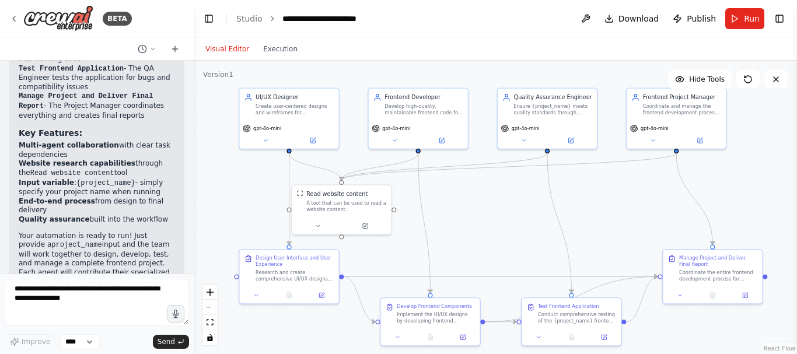
drag, startPoint x: 543, startPoint y: 185, endPoint x: 572, endPoint y: 198, distance: 32.1
click at [572, 198] on div ".deletable-edge-delete-btn { width: 20px; height: 20px; border: 0px solid #ffff…" at bounding box center [495, 207] width 603 height 293
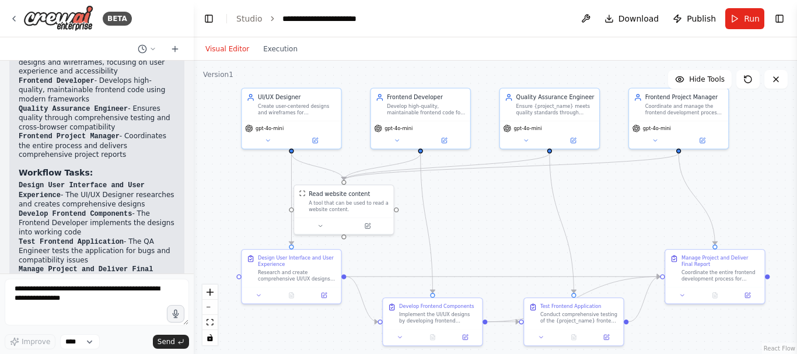
scroll to position [1635, 0]
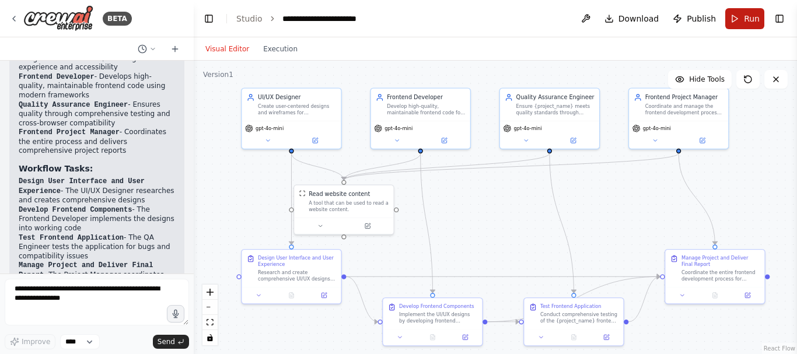
click at [744, 21] on button "Run" at bounding box center [744, 18] width 39 height 21
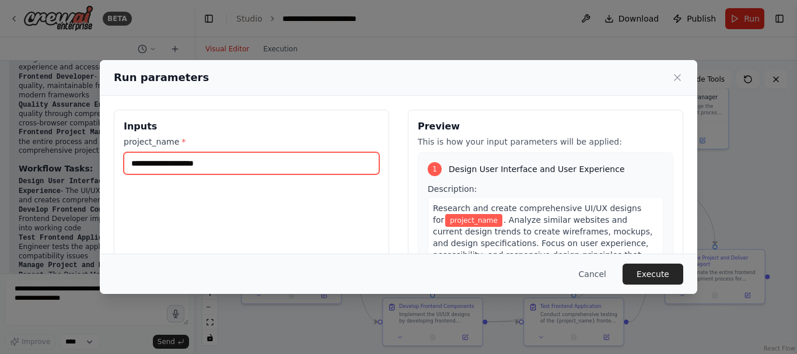
click at [215, 159] on input "project_name *" at bounding box center [252, 163] width 256 height 22
type input "**********"
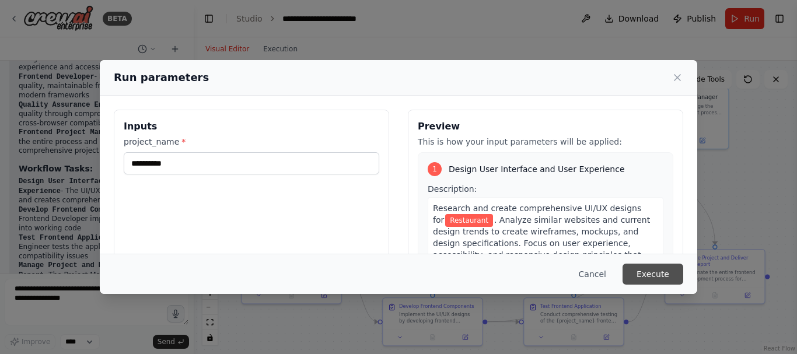
click at [655, 267] on button "Execute" at bounding box center [653, 274] width 61 height 21
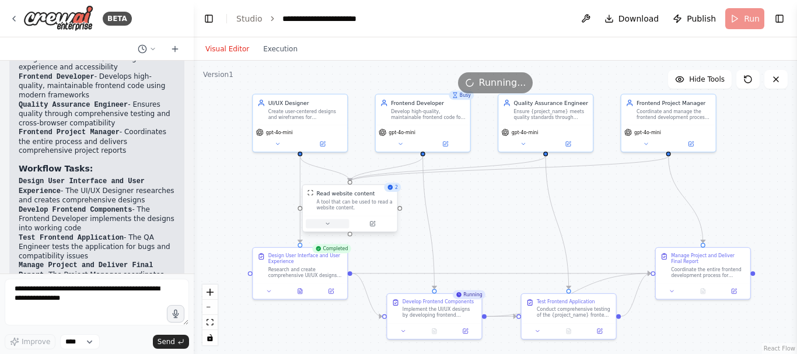
click at [328, 227] on button at bounding box center [327, 223] width 43 height 9
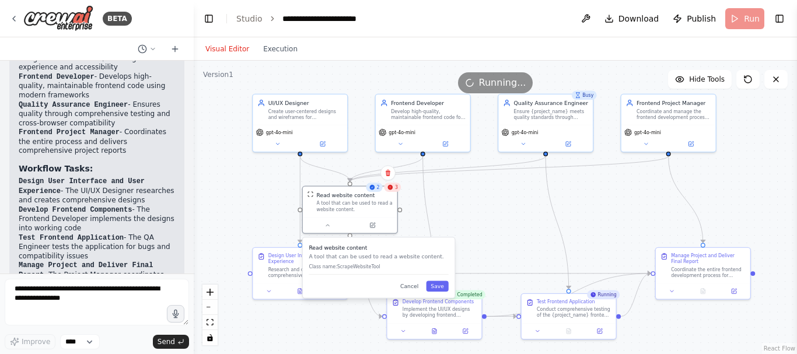
click at [368, 269] on p "Class name: ScrapeWebsiteTool" at bounding box center [378, 267] width 139 height 6
click at [434, 287] on button "Save" at bounding box center [437, 286] width 22 height 11
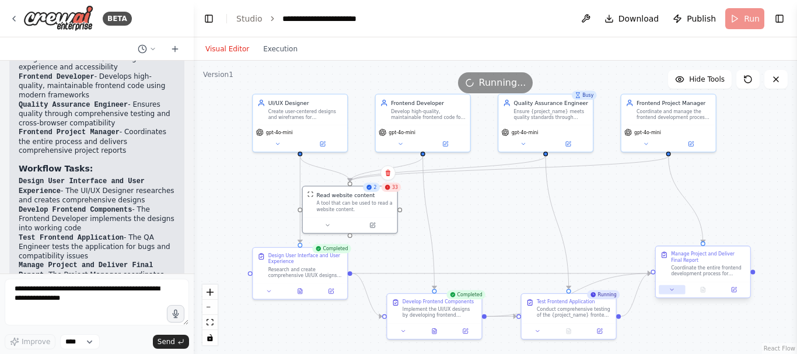
click at [676, 291] on button at bounding box center [672, 289] width 26 height 9
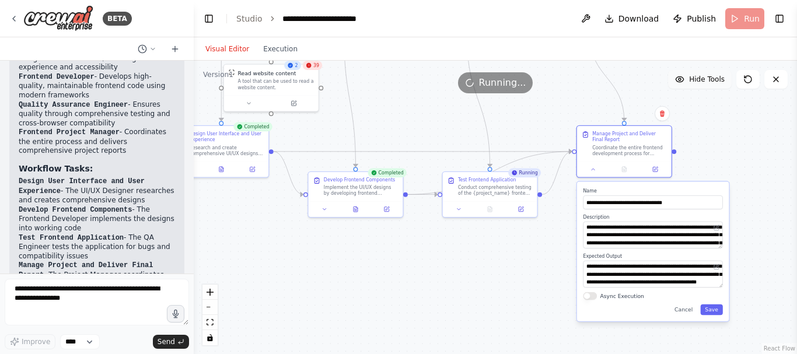
drag, startPoint x: 752, startPoint y: 194, endPoint x: 672, endPoint y: 71, distance: 146.3
click at [672, 71] on div "Version 1 Hide Tools .deletable-edge-delete-btn { width: 20px; height: 20px; bo…" at bounding box center [495, 207] width 603 height 293
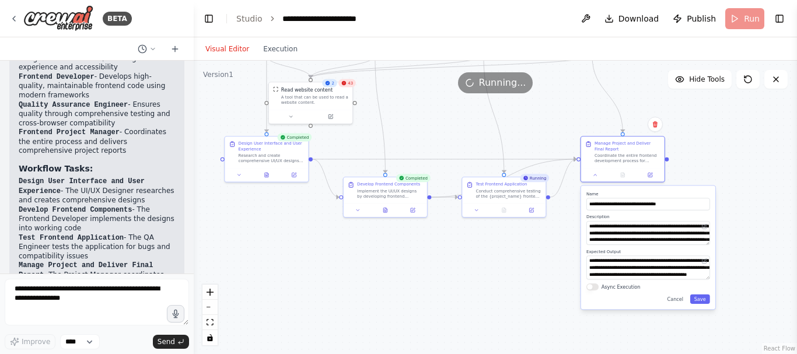
click at [703, 151] on div ".deletable-edge-delete-btn { width: 20px; height: 20px; border: 0px solid #ffff…" at bounding box center [495, 207] width 603 height 293
click at [701, 299] on button "Save" at bounding box center [700, 299] width 20 height 9
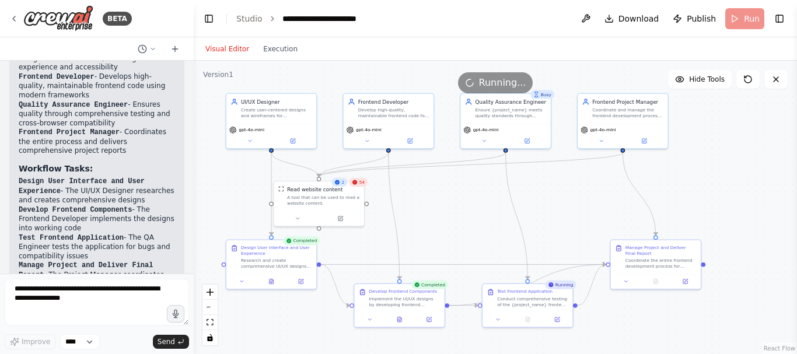
drag, startPoint x: 722, startPoint y: 193, endPoint x: 763, endPoint y: 300, distance: 115.4
click at [763, 300] on div ".deletable-edge-delete-btn { width: 20px; height: 20px; border: 0px solid #ffff…" at bounding box center [495, 207] width 603 height 293
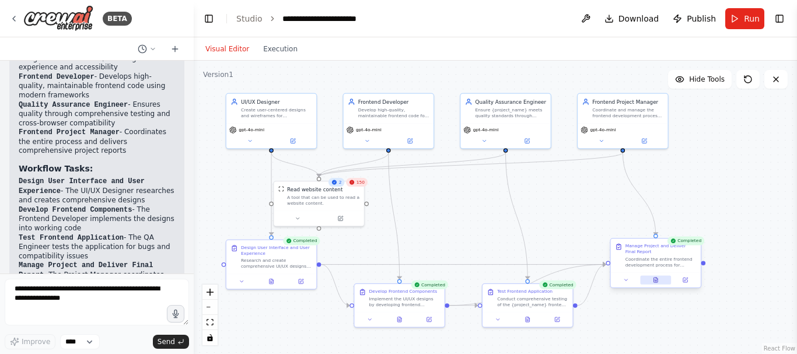
click at [656, 281] on icon at bounding box center [655, 280] width 4 height 5
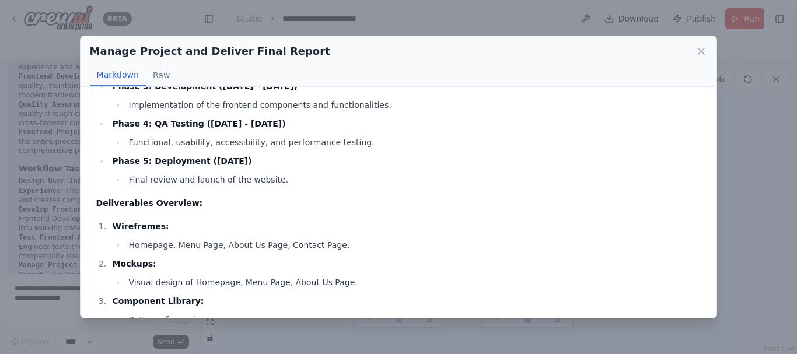
scroll to position [0, 0]
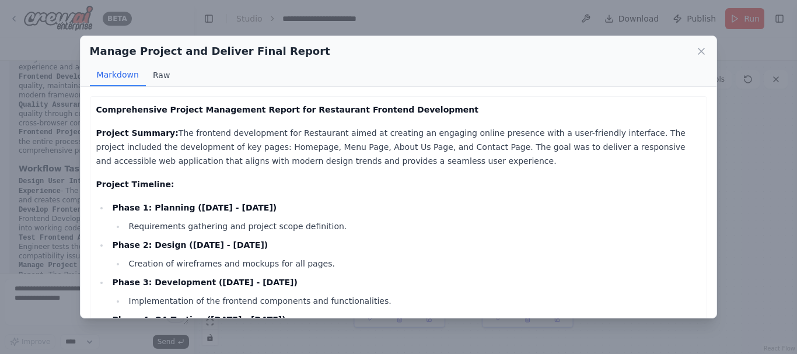
click at [158, 72] on button "Raw" at bounding box center [161, 75] width 31 height 22
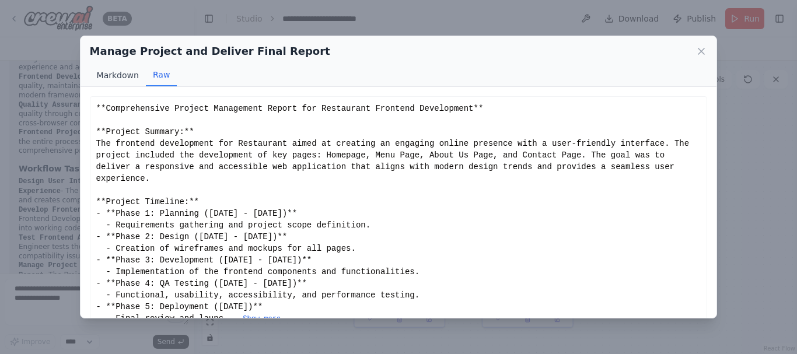
click at [120, 78] on button "Markdown" at bounding box center [118, 75] width 56 height 22
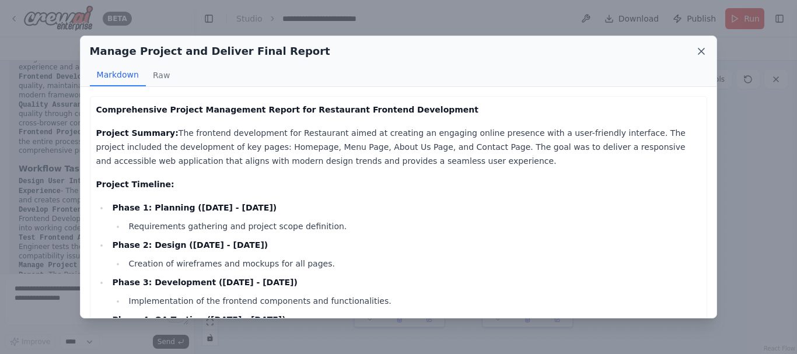
click at [699, 48] on icon at bounding box center [701, 51] width 6 height 6
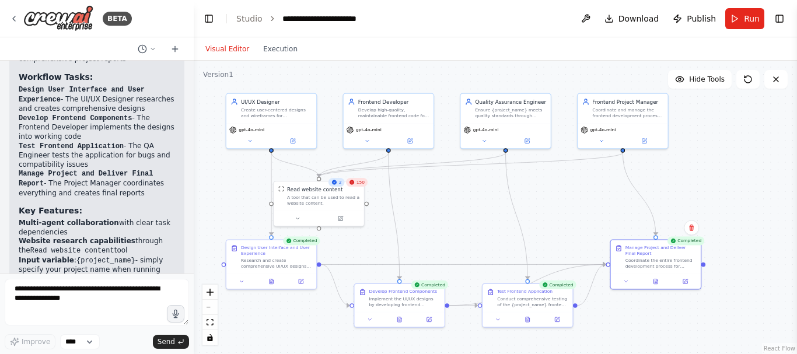
scroll to position [1805, 0]
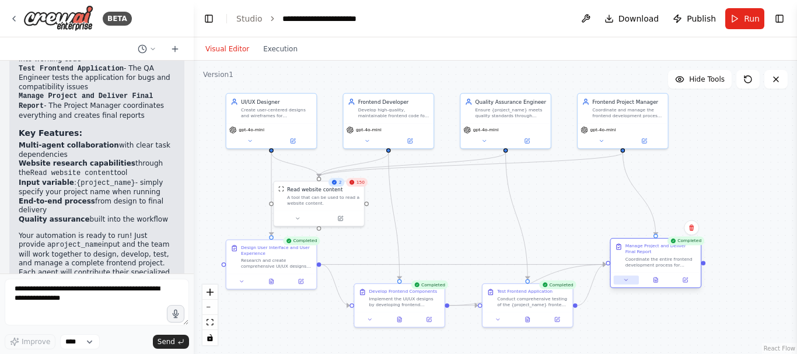
click at [628, 281] on icon at bounding box center [626, 280] width 6 height 6
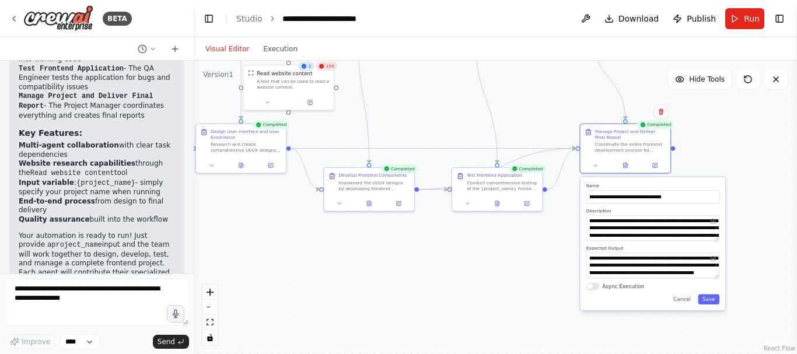
drag, startPoint x: 748, startPoint y: 247, endPoint x: 705, endPoint y: 99, distance: 154.4
click at [705, 99] on div ".deletable-edge-delete-btn { width: 20px; height: 20px; border: 0px solid #ffff…" at bounding box center [495, 207] width 603 height 293
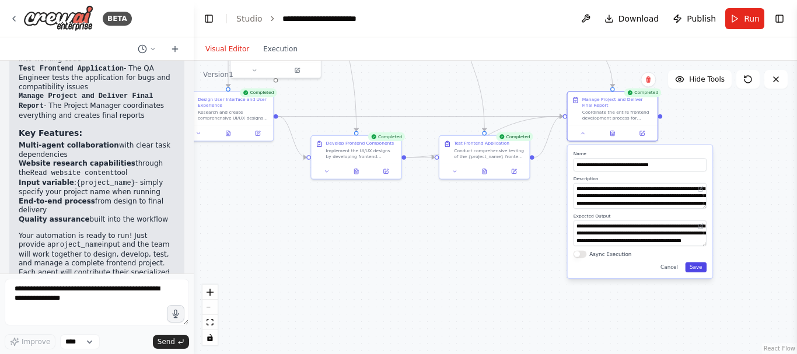
click at [695, 265] on button "Save" at bounding box center [696, 267] width 22 height 11
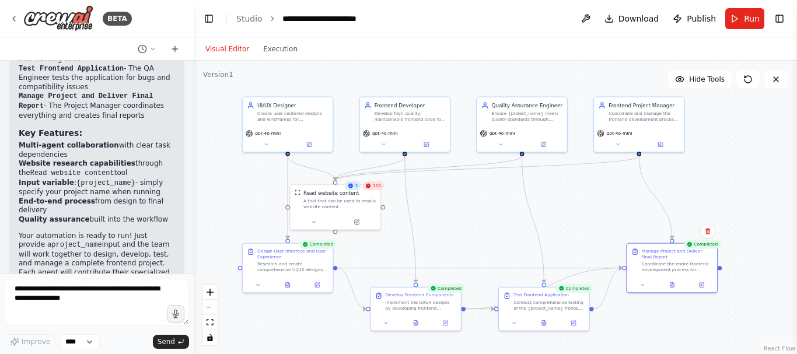
drag, startPoint x: 666, startPoint y: 180, endPoint x: 727, endPoint y: 332, distance: 163.4
click at [727, 332] on div ".deletable-edge-delete-btn { width: 20px; height: 20px; border: 0px solid #ffff…" at bounding box center [495, 207] width 603 height 293
click at [355, 218] on icon at bounding box center [358, 221] width 6 height 6
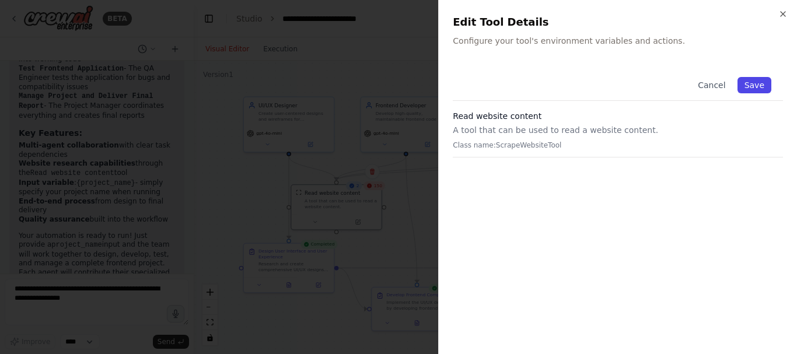
click at [760, 85] on button "Save" at bounding box center [754, 85] width 34 height 16
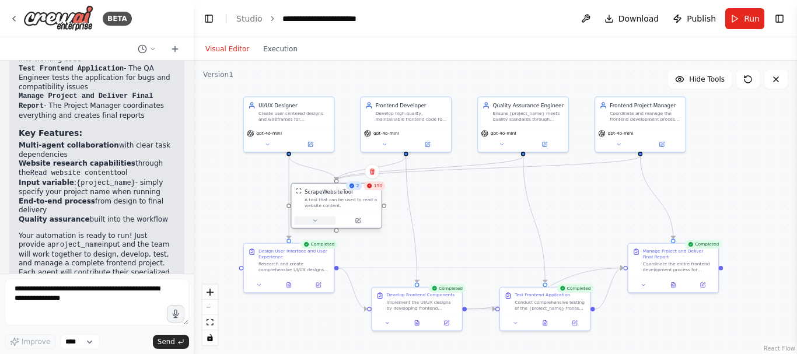
click at [319, 223] on button at bounding box center [314, 220] width 41 height 9
click at [422, 271] on button "Save" at bounding box center [420, 272] width 22 height 11
click at [307, 193] on div "ScrapeWebsiteTool" at bounding box center [329, 192] width 48 height 8
click at [323, 194] on div "ScrapeWebsiteTool" at bounding box center [329, 192] width 48 height 8
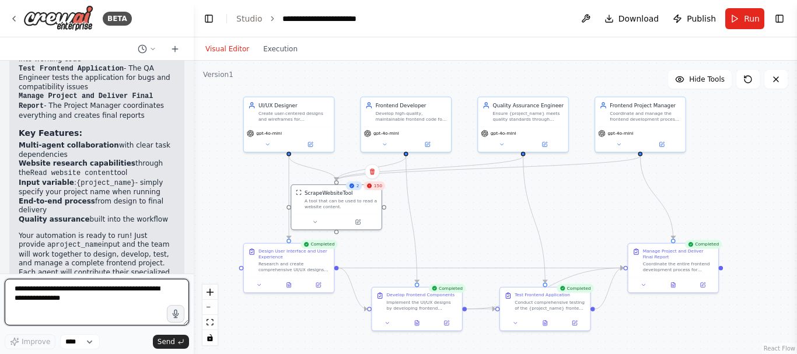
click at [108, 310] on textarea at bounding box center [97, 302] width 184 height 47
type textarea "**********"
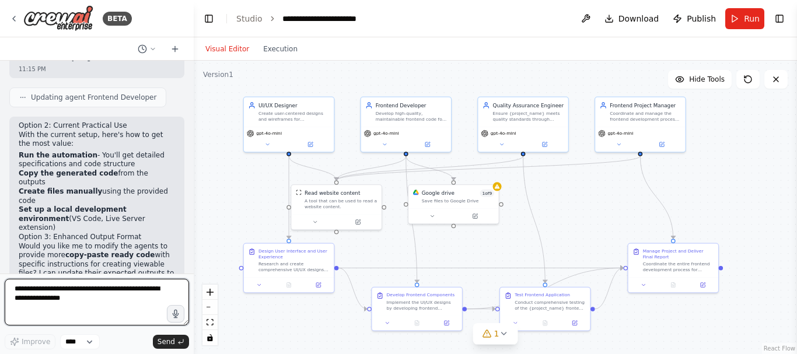
scroll to position [2491, 0]
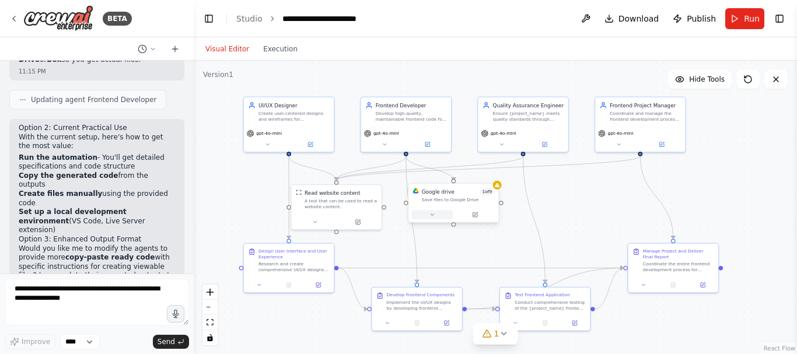
click at [431, 212] on icon at bounding box center [432, 215] width 6 height 6
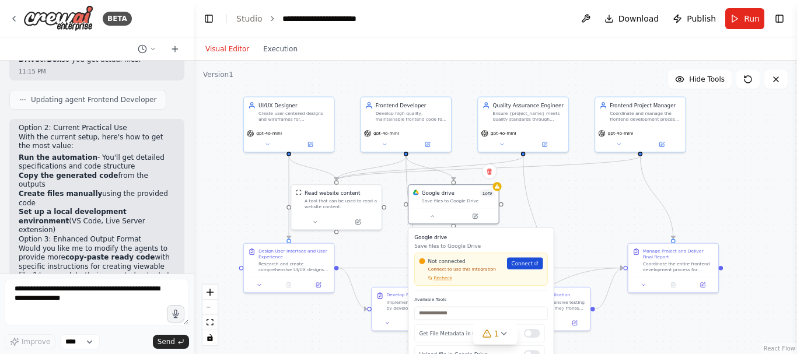
click at [533, 269] on link "Connect" at bounding box center [525, 264] width 36 height 12
click at [520, 263] on span "Connect" at bounding box center [522, 264] width 21 height 8
click at [443, 283] on div "Not connected Connect to use this integration Recheck Connect" at bounding box center [480, 269] width 133 height 33
click at [438, 279] on span "Recheck" at bounding box center [443, 278] width 19 height 6
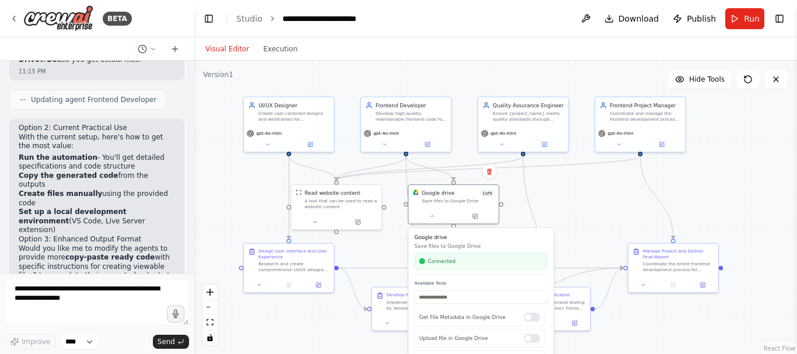
click at [544, 180] on div ".deletable-edge-delete-btn { width: 20px; height: 20px; border: 0px solid #ffff…" at bounding box center [495, 207] width 603 height 293
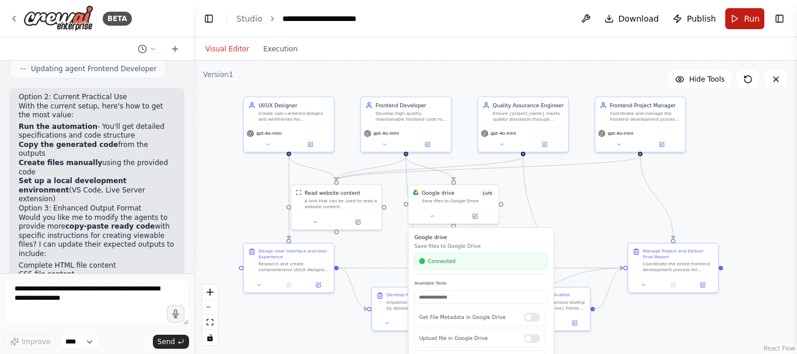
click at [743, 20] on button "Run" at bounding box center [744, 18] width 39 height 21
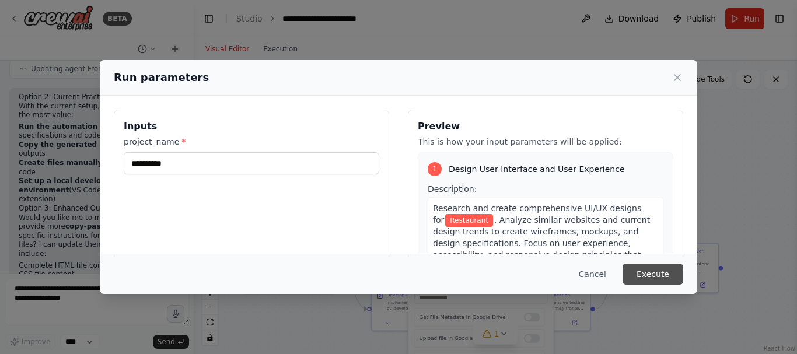
click at [666, 275] on button "Execute" at bounding box center [653, 274] width 61 height 21
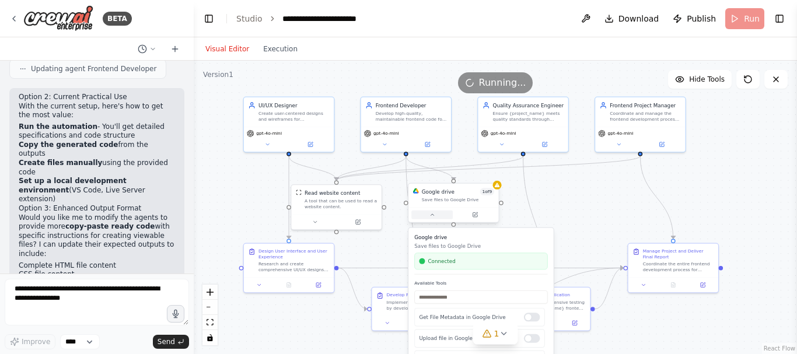
click at [434, 217] on icon at bounding box center [432, 215] width 6 height 6
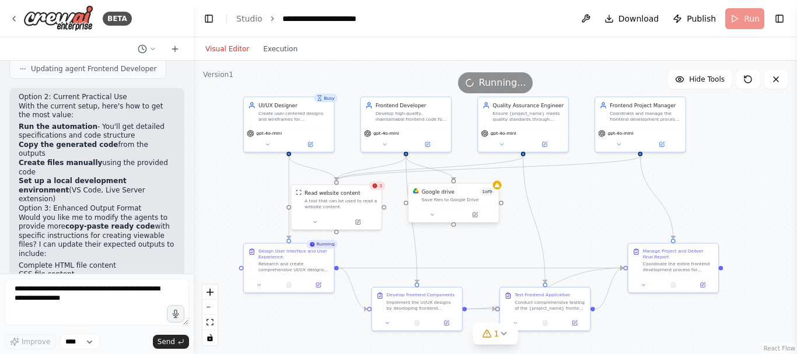
click at [435, 219] on div at bounding box center [453, 214] width 90 height 15
click at [436, 215] on button at bounding box center [431, 215] width 41 height 9
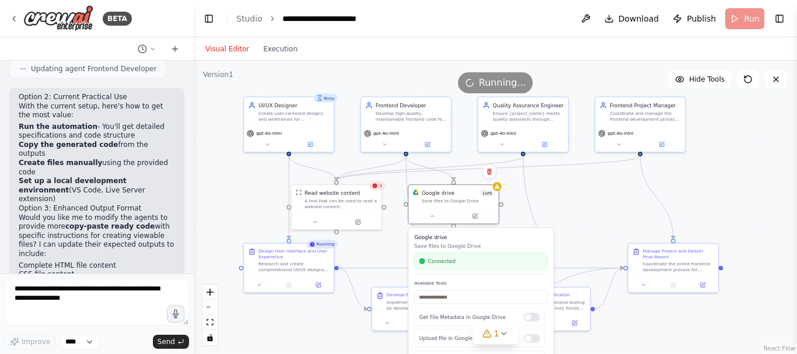
click at [572, 197] on div ".deletable-edge-delete-btn { width: 20px; height: 20px; border: 0px solid #ffff…" at bounding box center [495, 207] width 603 height 293
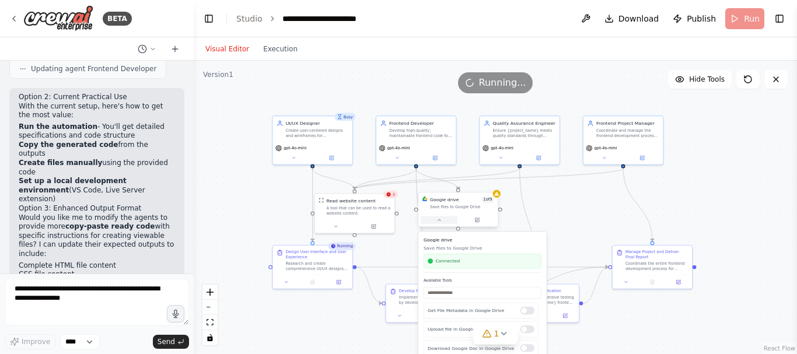
click at [439, 221] on icon at bounding box center [439, 219] width 2 height 1
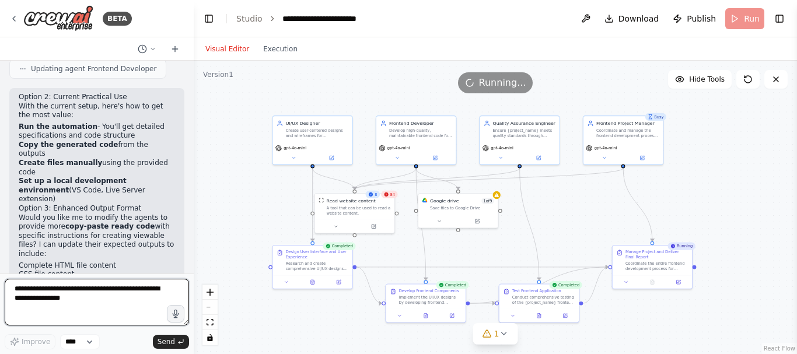
click at [88, 301] on textarea at bounding box center [97, 302] width 184 height 47
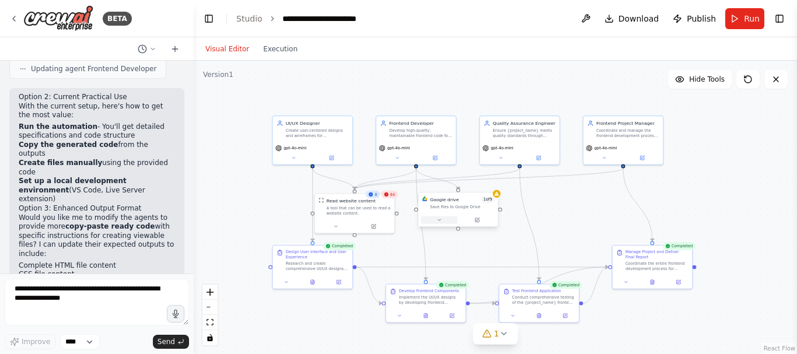
click at [442, 221] on icon at bounding box center [438, 220] width 5 height 5
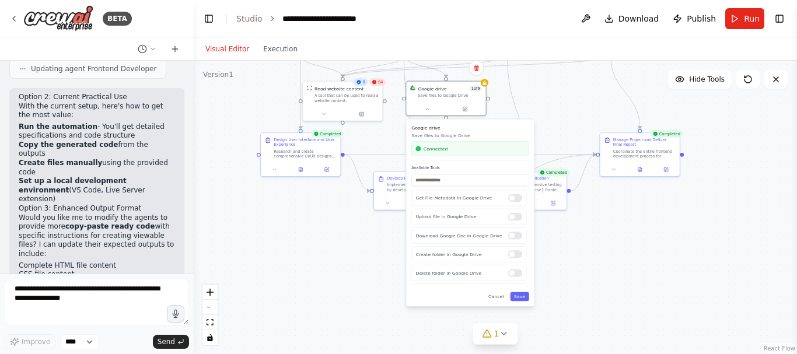
drag, startPoint x: 563, startPoint y: 238, endPoint x: 551, endPoint y: 124, distance: 114.4
click at [552, 124] on div ".deletable-edge-delete-btn { width: 20px; height: 20px; border: 0px solid #ffff…" at bounding box center [495, 207] width 603 height 293
click at [509, 197] on div at bounding box center [515, 197] width 14 height 8
click at [513, 216] on div at bounding box center [515, 216] width 14 height 8
click at [512, 234] on div at bounding box center [515, 234] width 14 height 8
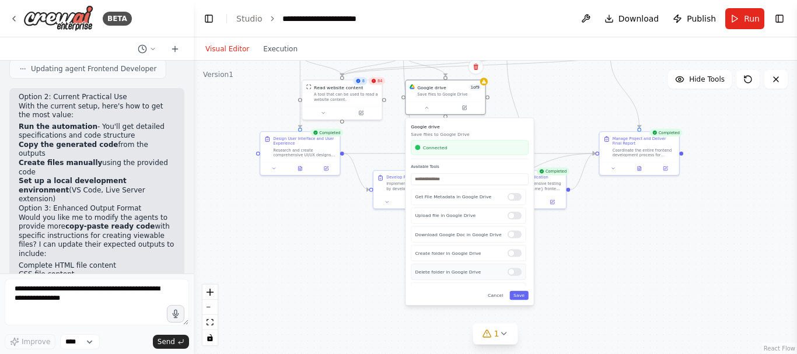
click at [508, 274] on div at bounding box center [515, 272] width 14 height 8
click at [512, 224] on div at bounding box center [515, 222] width 14 height 8
click at [509, 242] on div at bounding box center [515, 240] width 14 height 8
click at [509, 261] on div at bounding box center [515, 259] width 14 height 8
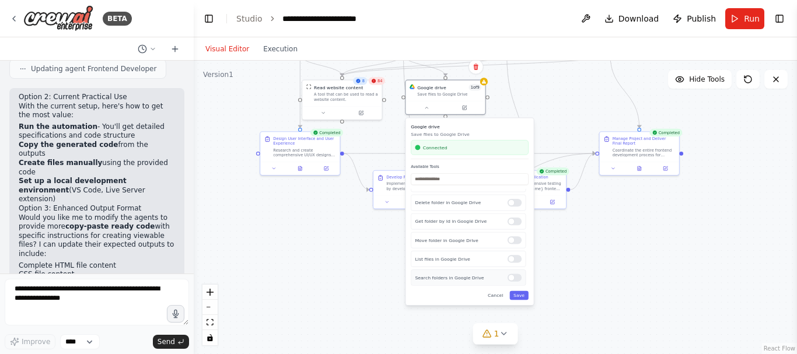
click at [511, 280] on div at bounding box center [515, 278] width 14 height 8
click at [520, 298] on button "Save" at bounding box center [518, 295] width 19 height 9
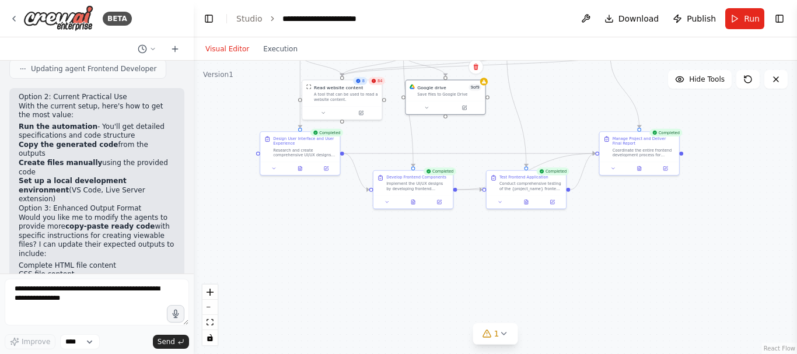
click at [547, 113] on div ".deletable-edge-delete-btn { width: 20px; height: 20px; border: 0px solid #ffff…" at bounding box center [495, 207] width 603 height 293
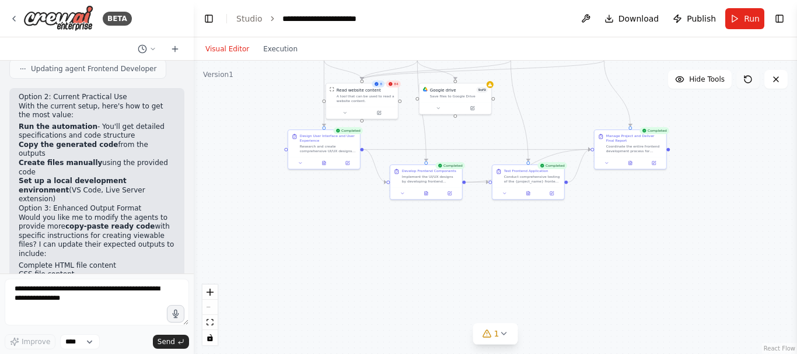
click at [750, 85] on button at bounding box center [747, 79] width 23 height 19
click at [438, 107] on icon at bounding box center [438, 107] width 2 height 1
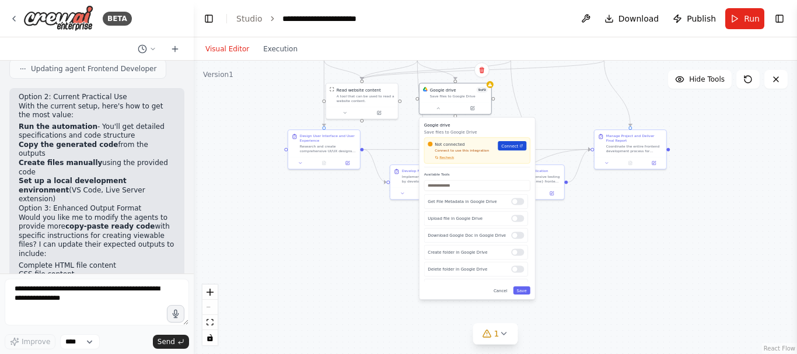
click at [515, 144] on span "Connect" at bounding box center [509, 146] width 17 height 6
click at [446, 158] on span "Recheck" at bounding box center [446, 157] width 15 height 5
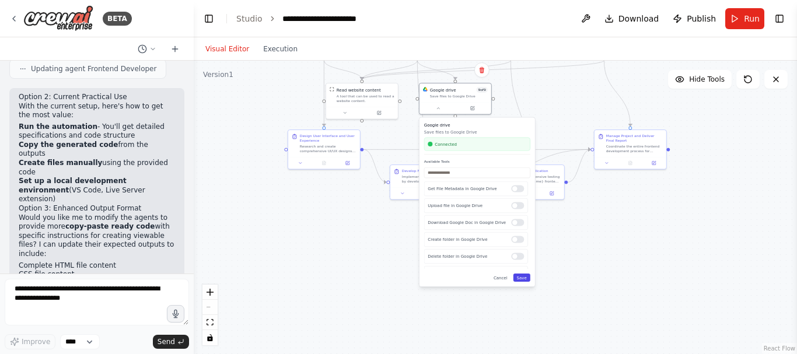
click at [522, 274] on button "Save" at bounding box center [521, 278] width 17 height 8
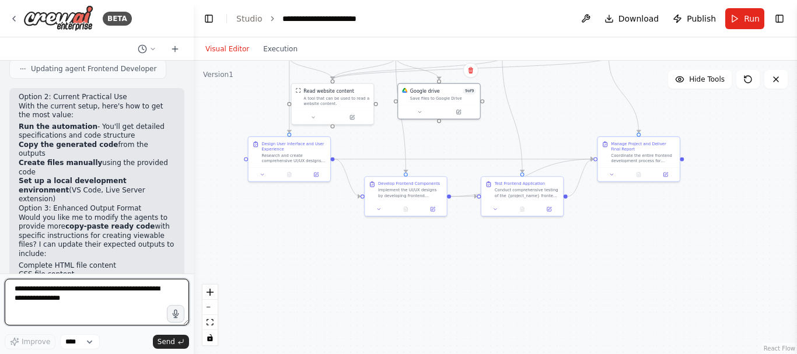
click at [97, 302] on textarea at bounding box center [97, 302] width 184 height 47
click at [16, 319] on textarea "**********" at bounding box center [97, 302] width 184 height 47
type textarea "**********"
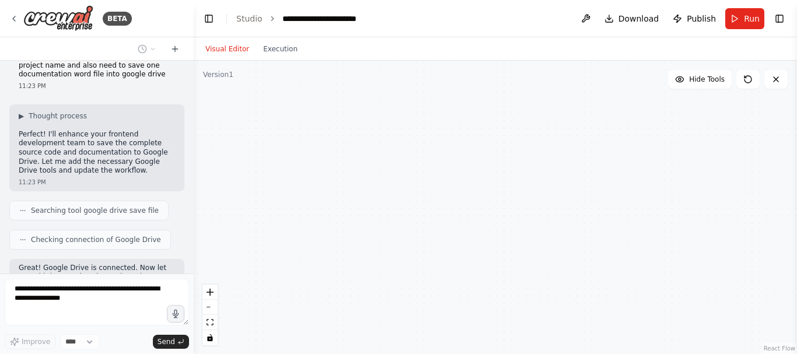
scroll to position [2859, 0]
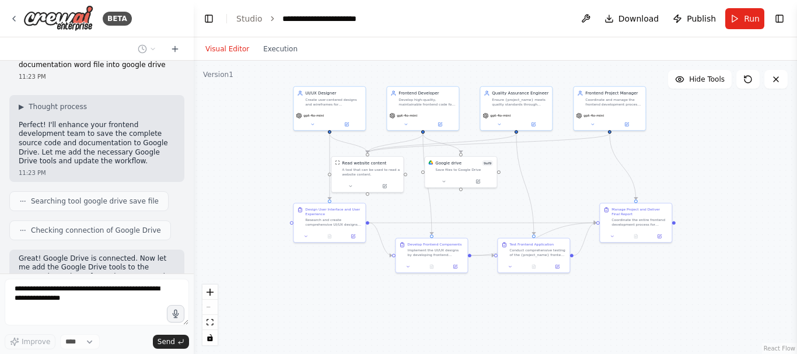
drag, startPoint x: 560, startPoint y: 115, endPoint x: 562, endPoint y: 195, distance: 80.5
click at [562, 195] on div ".deletable-edge-delete-btn { width: 20px; height: 20px; border: 0px solid #ffff…" at bounding box center [495, 207] width 603 height 293
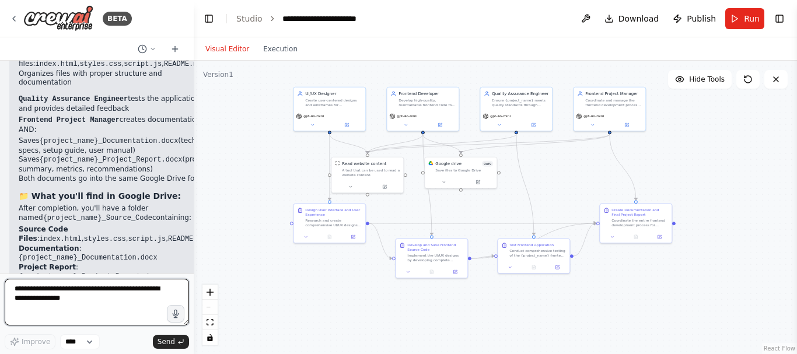
scroll to position [3682, 0]
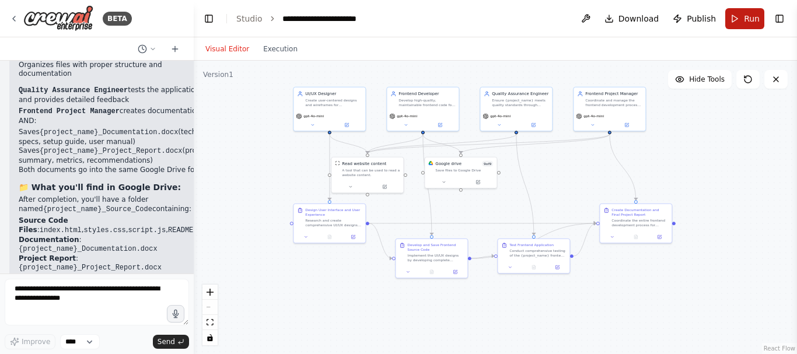
click at [745, 19] on span "Run" at bounding box center [752, 19] width 16 height 12
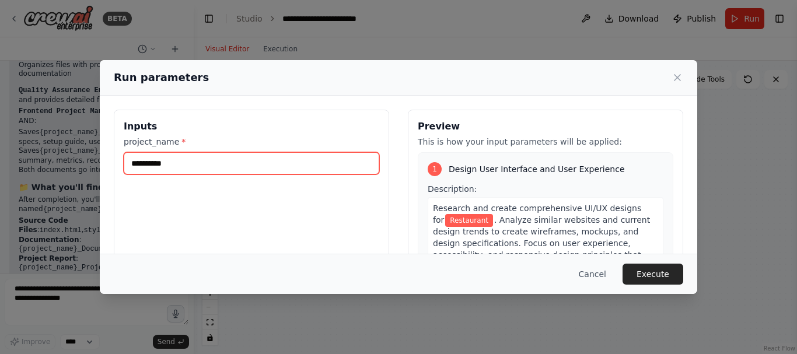
drag, startPoint x: 208, startPoint y: 165, endPoint x: 121, endPoint y: 160, distance: 87.0
click at [121, 160] on div "**********" at bounding box center [251, 248] width 275 height 277
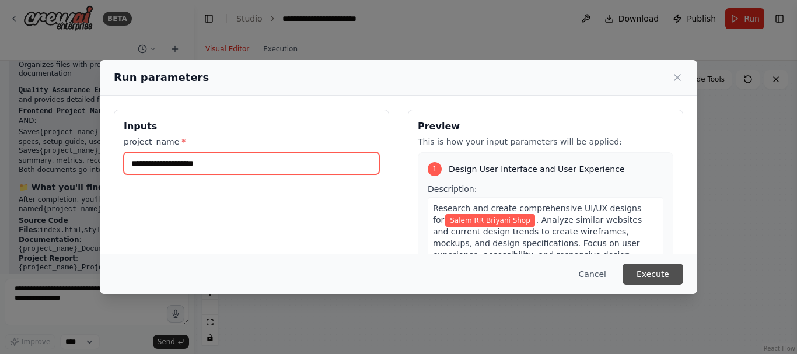
type input "**********"
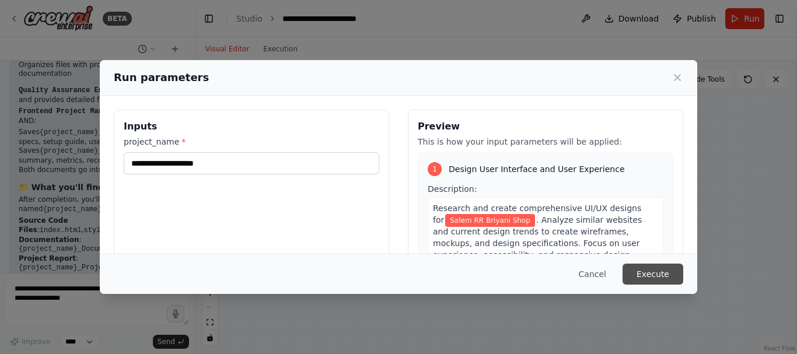
click at [667, 271] on button "Execute" at bounding box center [653, 274] width 61 height 21
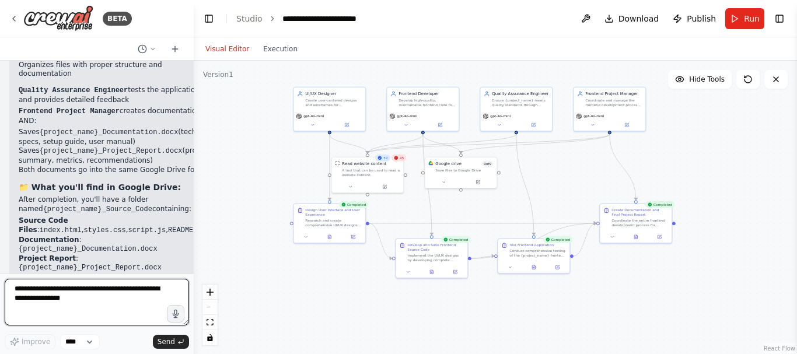
click at [96, 301] on textarea at bounding box center [97, 302] width 184 height 47
type textarea "**********"
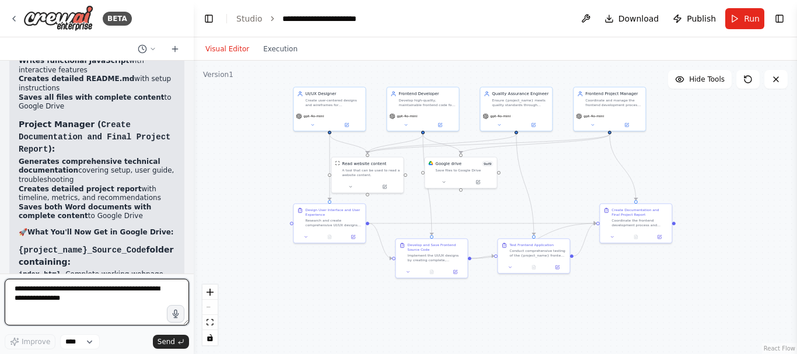
scroll to position [4719, 0]
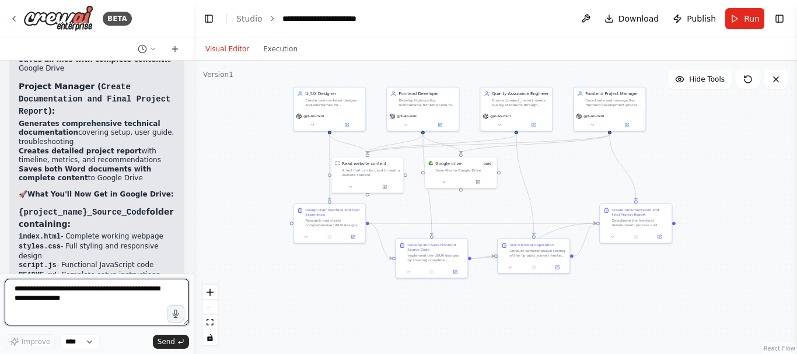
click at [115, 289] on textarea at bounding box center [97, 302] width 184 height 47
type textarea "**********"
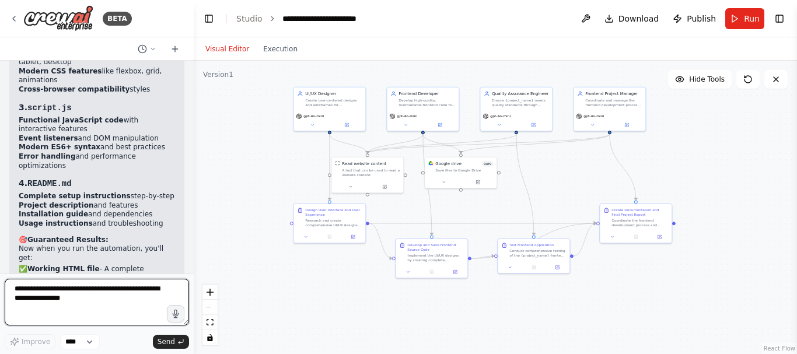
scroll to position [5571, 0]
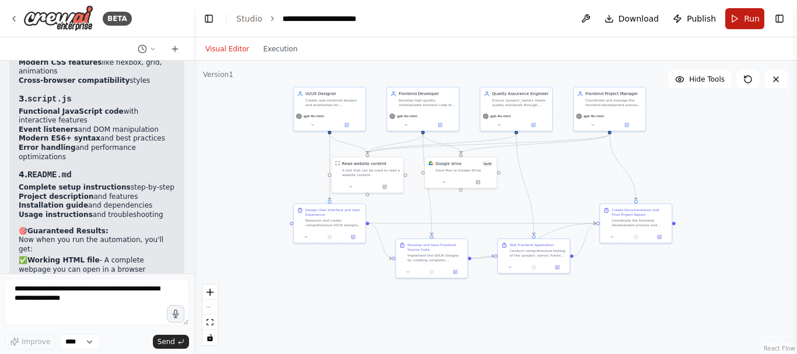
click at [742, 23] on button "Run" at bounding box center [744, 18] width 39 height 21
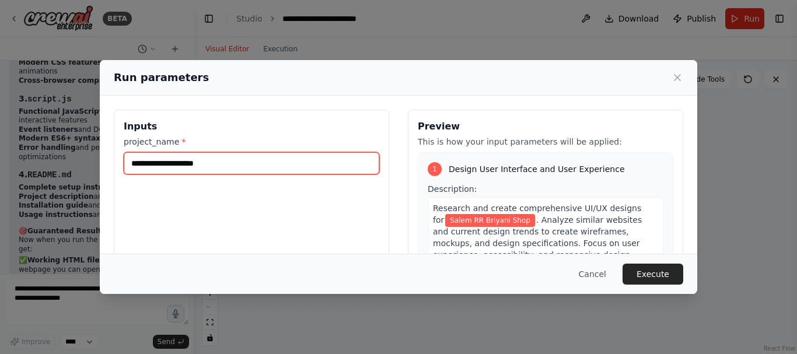
click at [261, 163] on input "**********" at bounding box center [252, 163] width 256 height 22
drag, startPoint x: 153, startPoint y: 163, endPoint x: 120, endPoint y: 167, distance: 34.2
click at [120, 167] on div "**********" at bounding box center [251, 248] width 275 height 277
type input "**********"
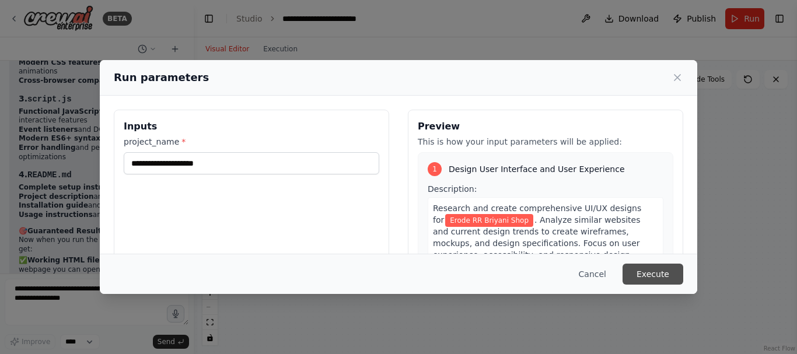
click at [658, 277] on button "Execute" at bounding box center [653, 274] width 61 height 21
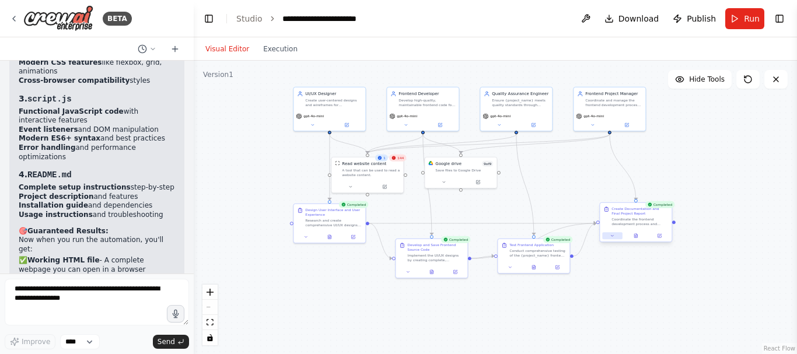
click at [616, 236] on button at bounding box center [612, 235] width 20 height 7
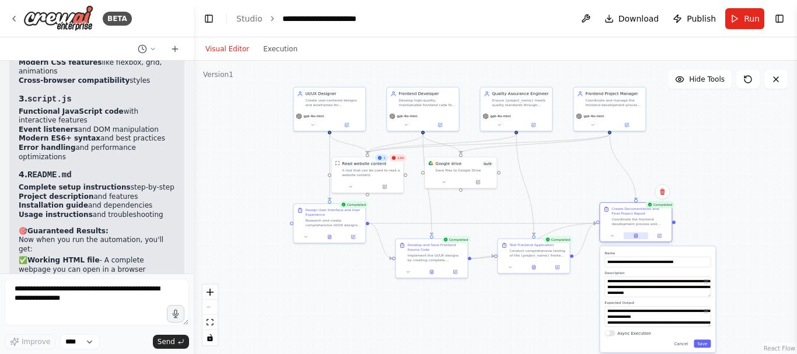
click at [634, 235] on icon at bounding box center [635, 236] width 3 height 4
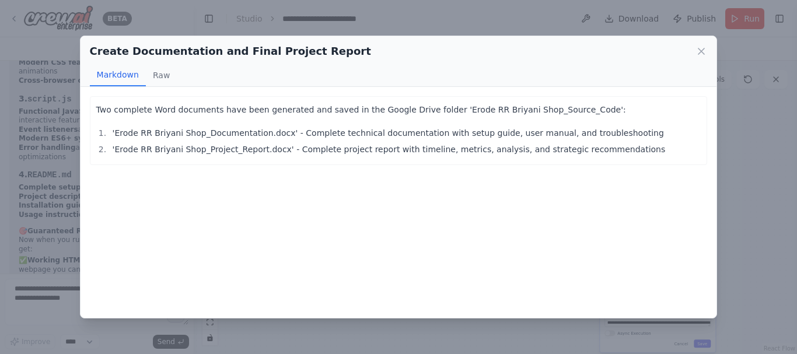
click at [757, 160] on div "Create Documentation and Final Project Report Markdown Raw Two complete Word do…" at bounding box center [398, 177] width 797 height 354
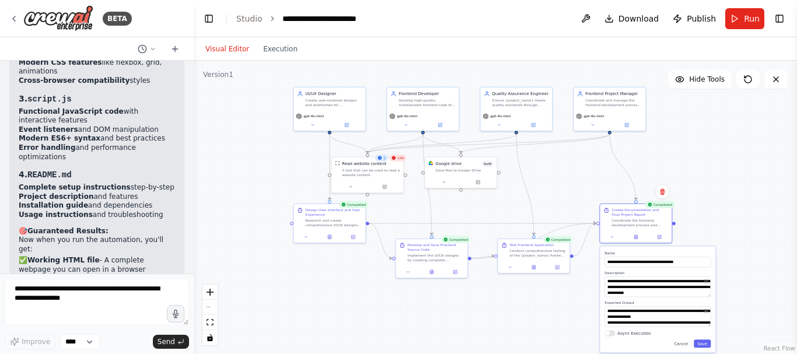
click at [736, 207] on div ".deletable-edge-delete-btn { width: 20px; height: 20px; border: 0px solid #ffff…" at bounding box center [495, 207] width 603 height 293
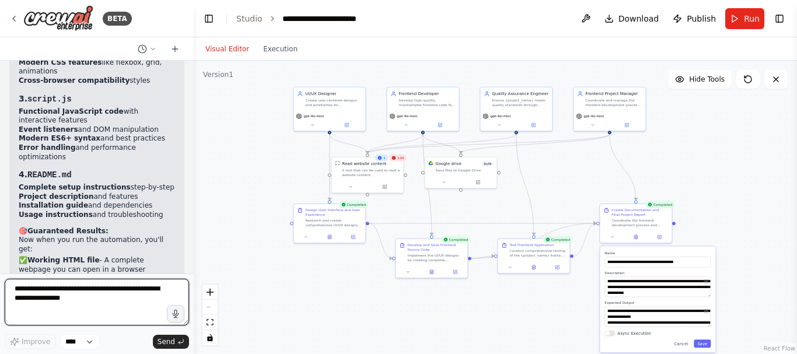
click at [119, 293] on textarea at bounding box center [97, 302] width 184 height 47
type textarea "**********"
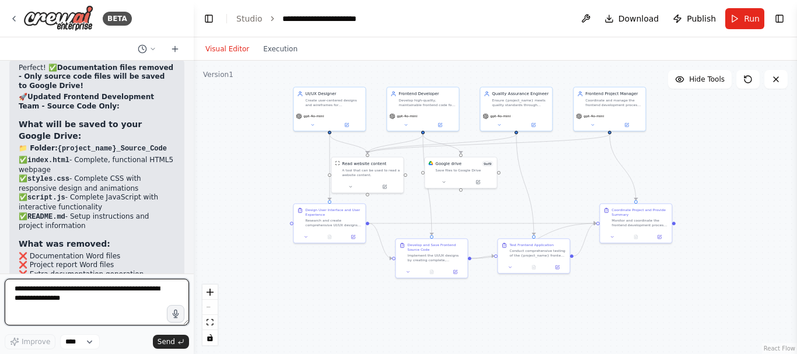
scroll to position [6402, 0]
click at [130, 293] on textarea at bounding box center [97, 302] width 184 height 47
type textarea "**********"
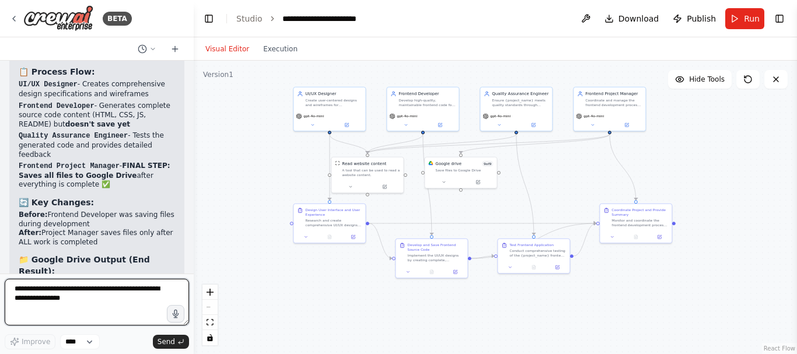
scroll to position [7423, 0]
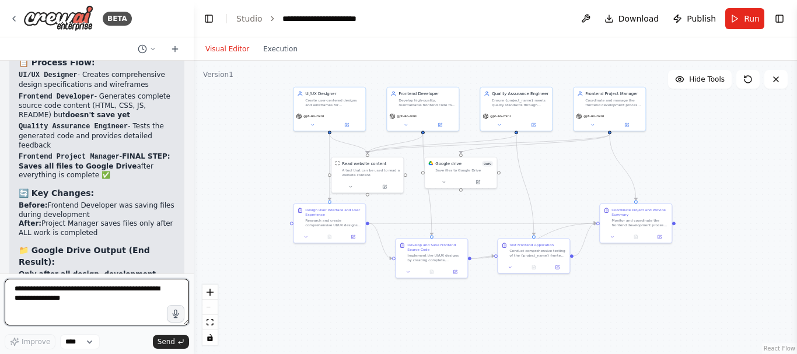
click at [89, 300] on textarea at bounding box center [97, 302] width 184 height 47
type textarea "**********"
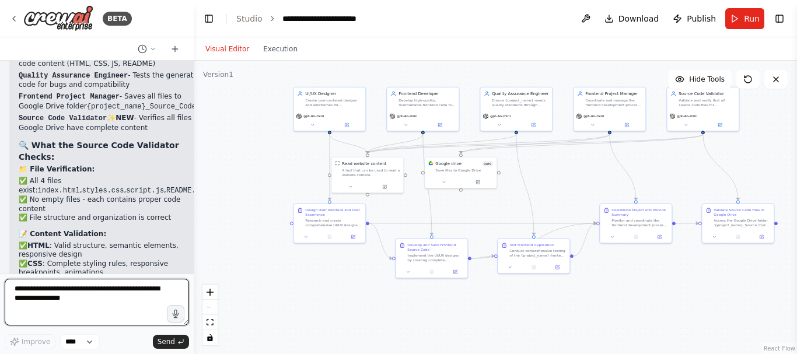
scroll to position [8594, 0]
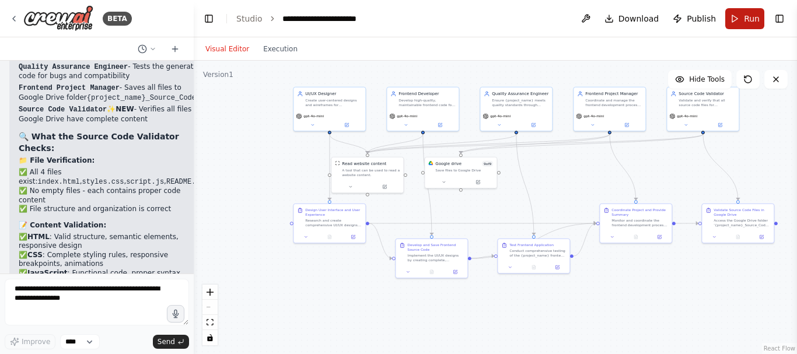
click at [739, 19] on button "Run" at bounding box center [744, 18] width 39 height 21
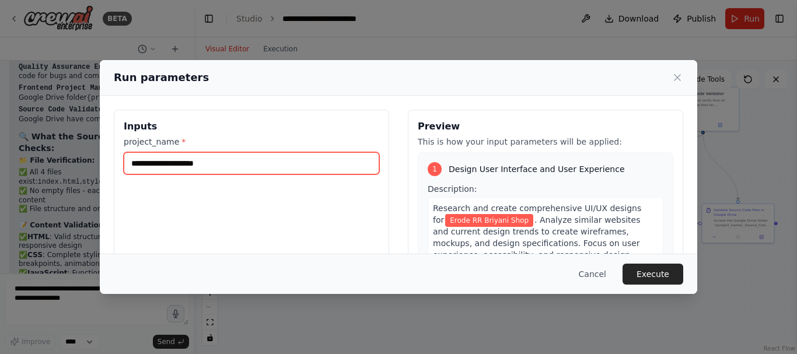
drag, startPoint x: 152, startPoint y: 165, endPoint x: 109, endPoint y: 160, distance: 42.8
click at [109, 160] on div "**********" at bounding box center [398, 248] width 597 height 305
type input "**********"
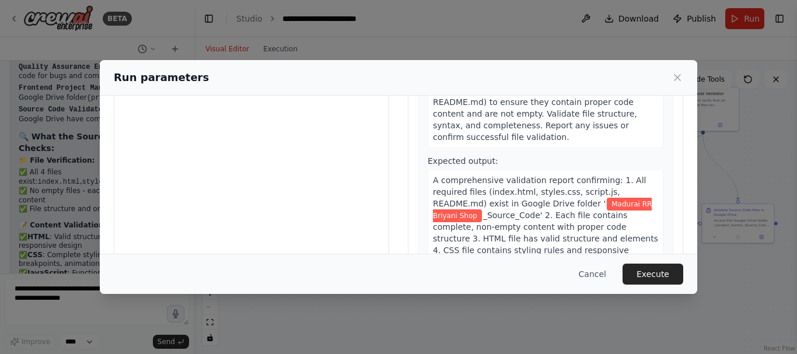
scroll to position [146, 0]
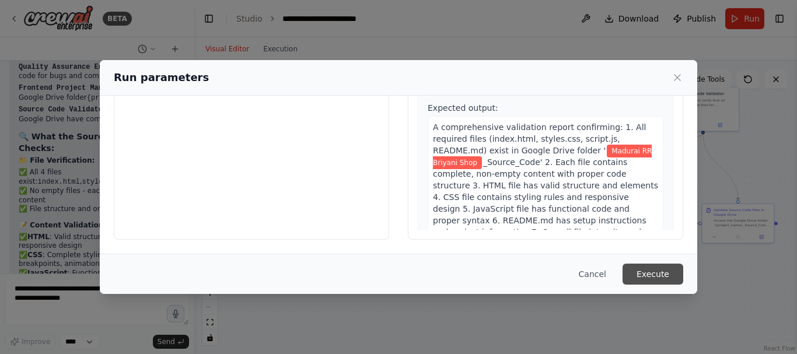
click at [646, 272] on button "Execute" at bounding box center [653, 274] width 61 height 21
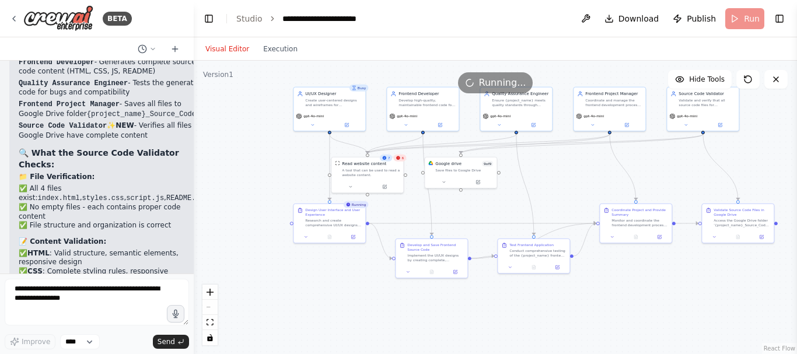
scroll to position [8594, 0]
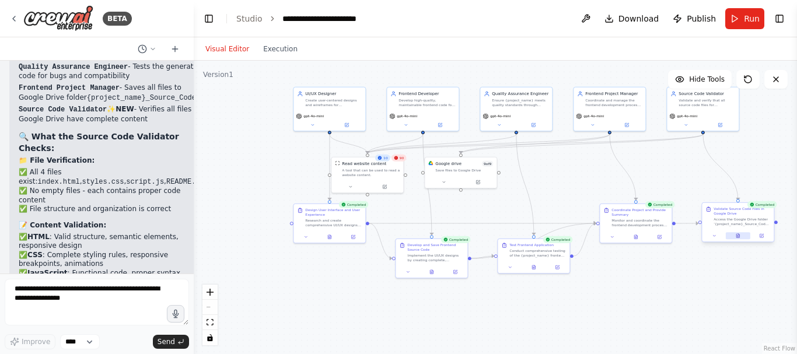
click at [743, 238] on button at bounding box center [738, 235] width 25 height 7
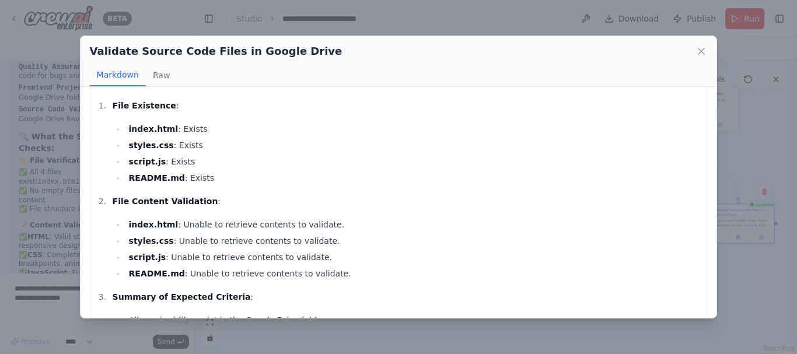
scroll to position [0, 0]
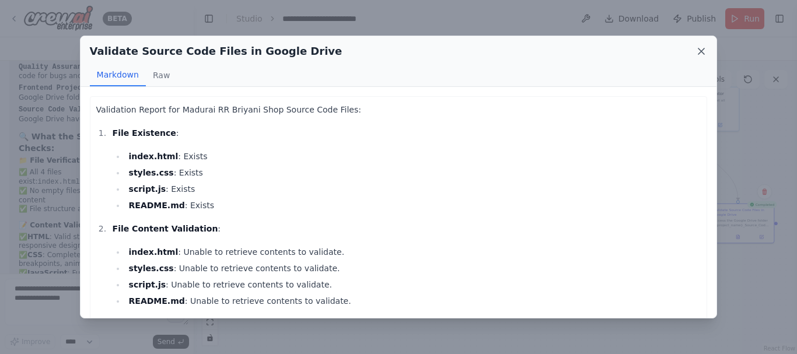
click at [698, 53] on icon at bounding box center [701, 52] width 12 height 12
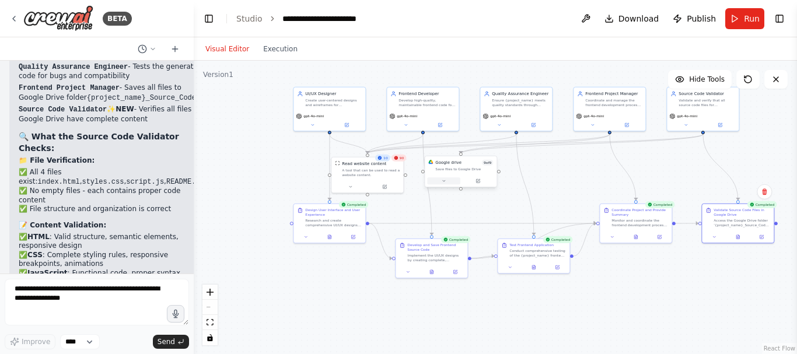
click at [446, 183] on button at bounding box center [443, 180] width 33 height 7
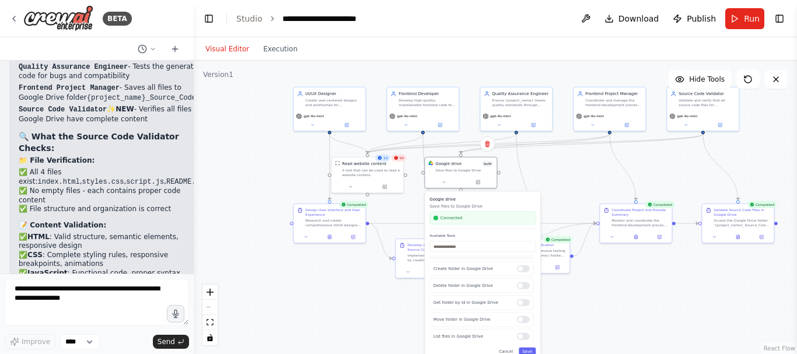
scroll to position [125, 0]
click at [527, 349] on button "Save" at bounding box center [527, 352] width 17 height 8
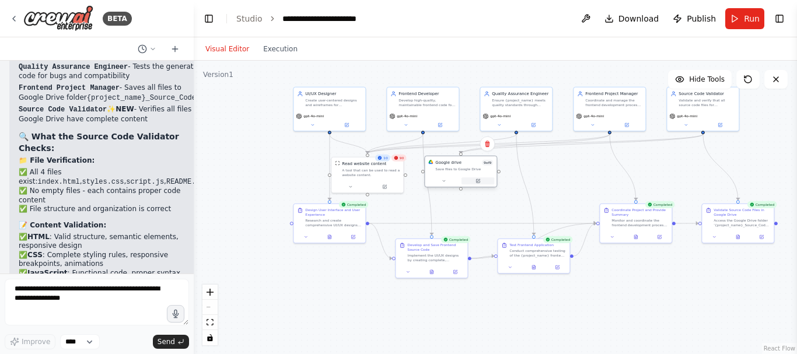
click at [480, 183] on icon at bounding box center [478, 181] width 5 height 5
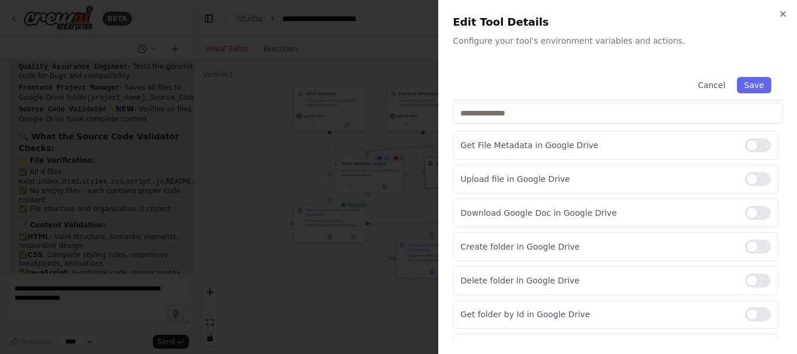
scroll to position [188, 0]
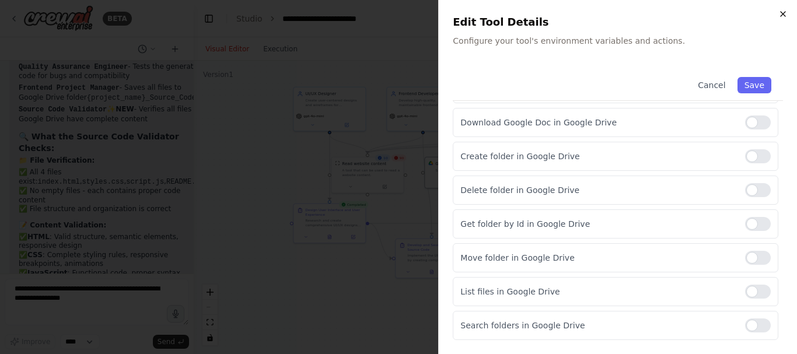
click at [784, 13] on icon "button" at bounding box center [783, 14] width 5 height 5
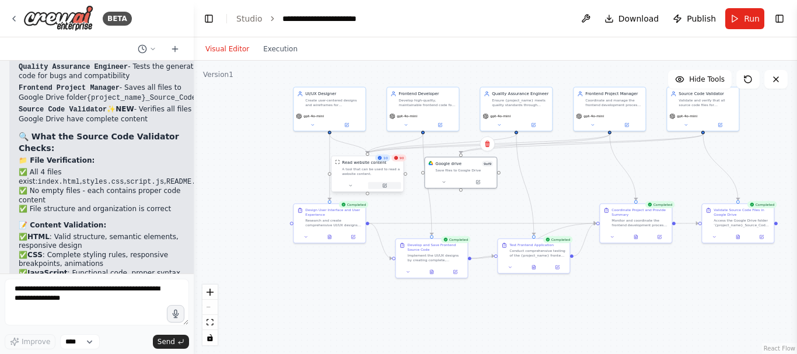
click at [391, 185] on button at bounding box center [384, 185] width 33 height 7
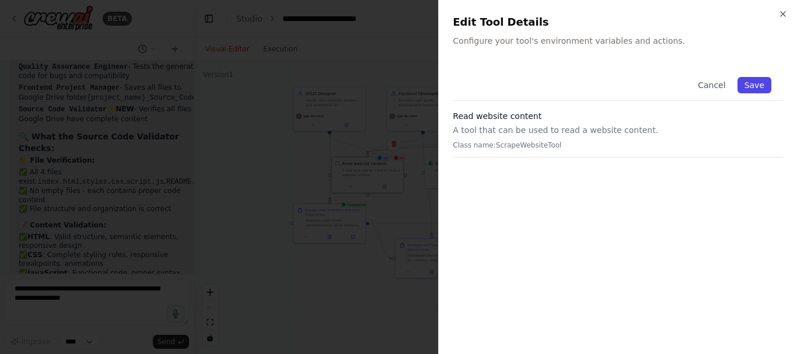
click at [760, 80] on button "Save" at bounding box center [754, 85] width 34 height 16
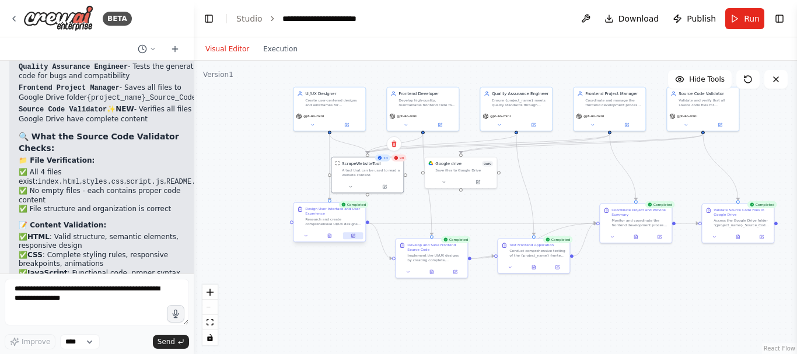
click at [355, 236] on icon at bounding box center [353, 236] width 4 height 4
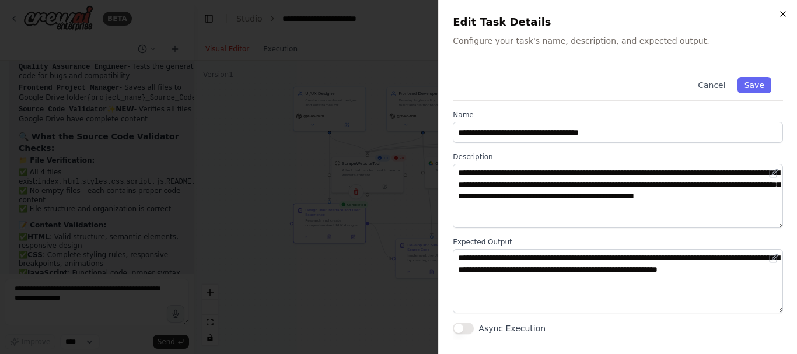
click at [779, 15] on icon "button" at bounding box center [782, 13] width 9 height 9
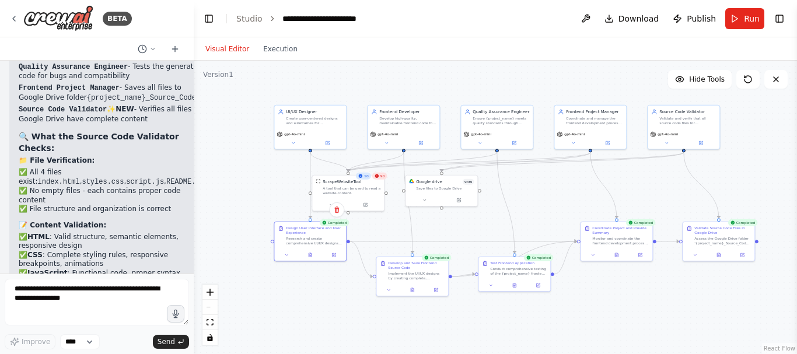
drag, startPoint x: 763, startPoint y: 143, endPoint x: 739, endPoint y: 159, distance: 28.6
click at [739, 159] on div ".deletable-edge-delete-btn { width: 20px; height: 20px; border: 0px solid #ffff…" at bounding box center [495, 207] width 603 height 293
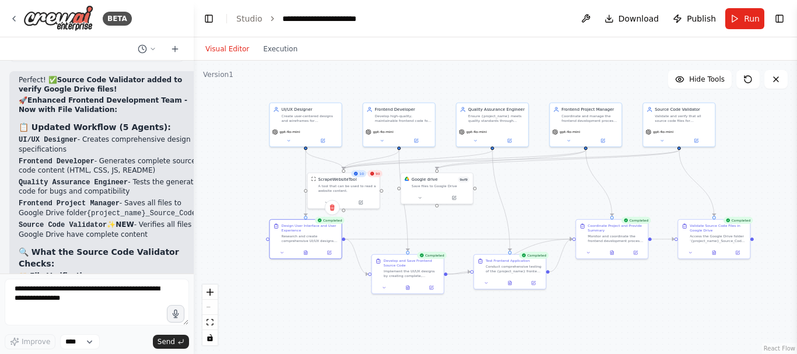
scroll to position [8594, 0]
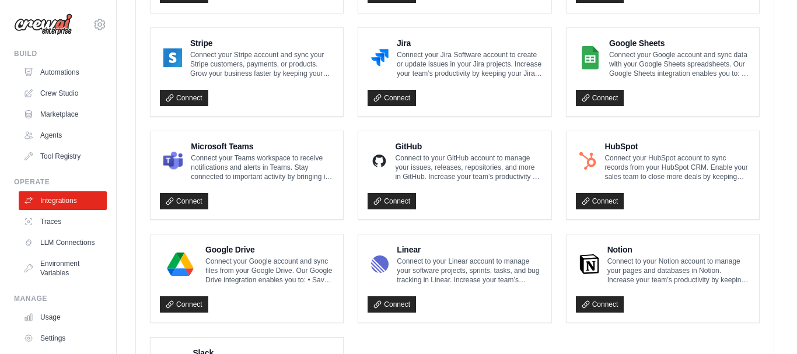
scroll to position [637, 0]
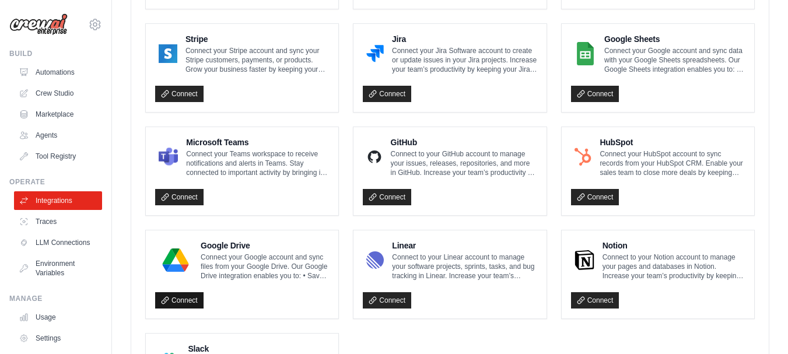
click at [172, 297] on link "Connect" at bounding box center [179, 300] width 48 height 16
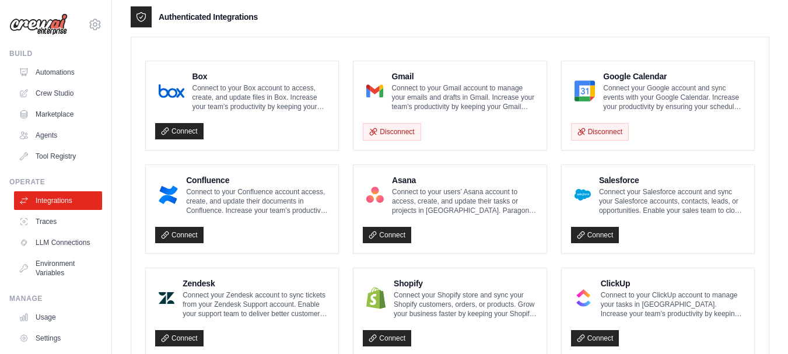
scroll to position [240, 0]
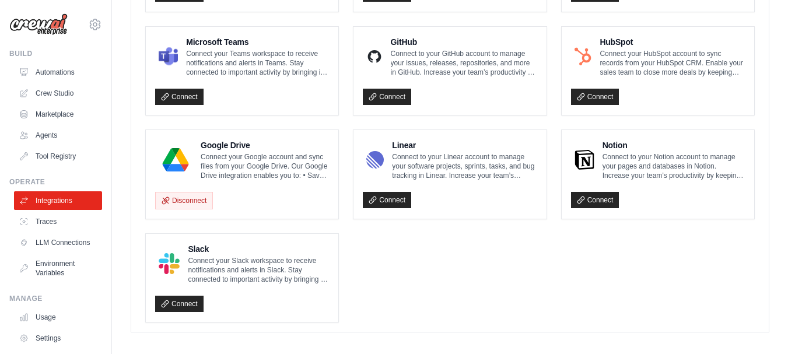
scroll to position [737, 0]
